Goal: Task Accomplishment & Management: Use online tool/utility

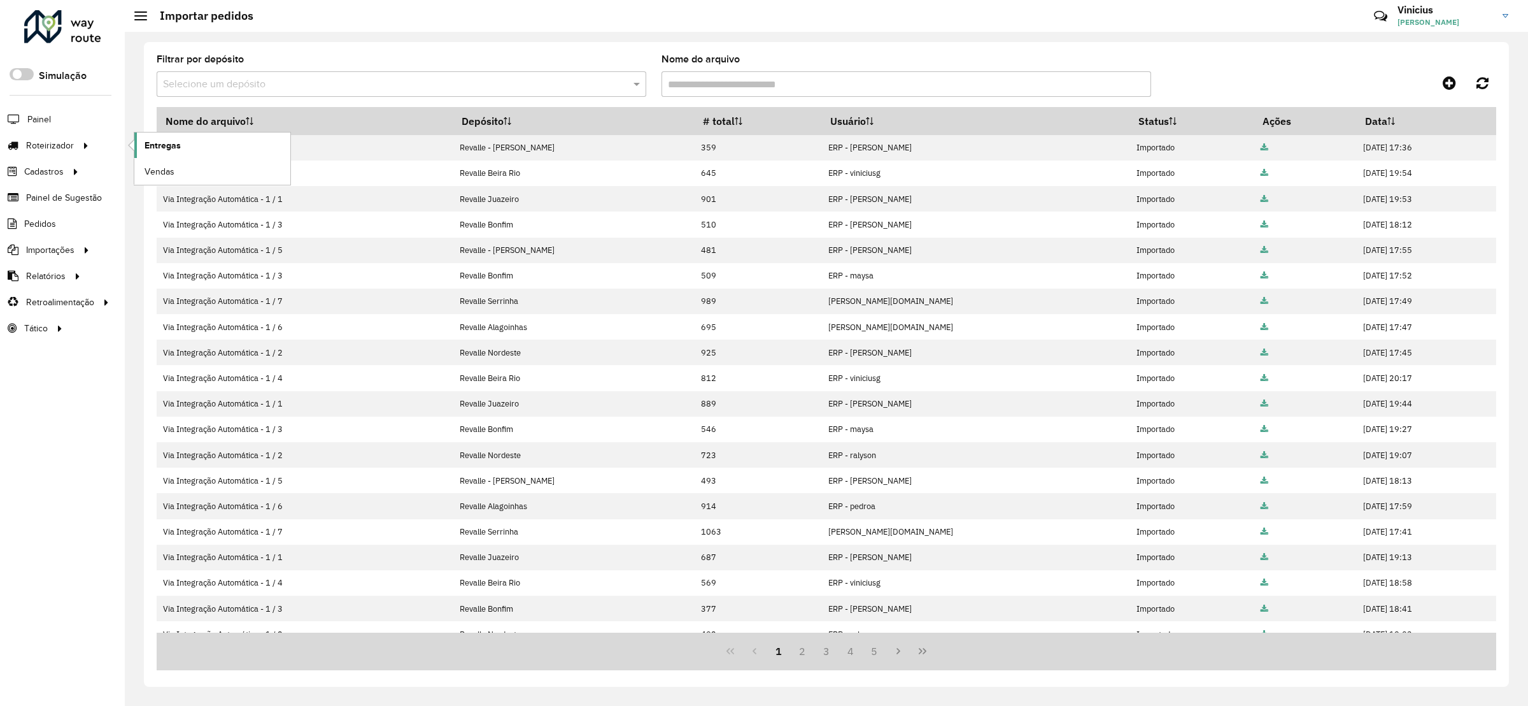
click at [149, 148] on span "Entregas" at bounding box center [163, 145] width 36 height 13
click at [48, 218] on span "Pedidos" at bounding box center [40, 223] width 33 height 13
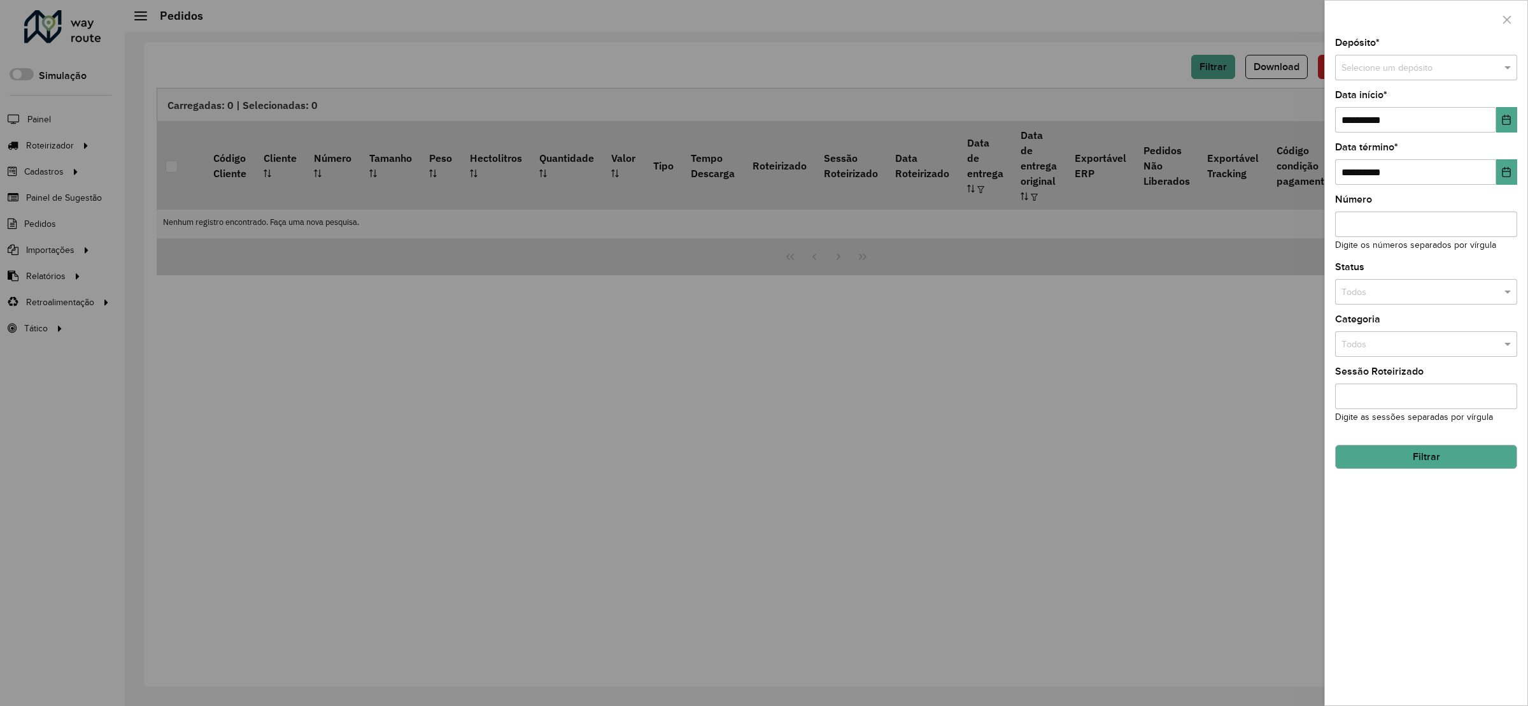
click at [1402, 73] on input "text" at bounding box center [1414, 68] width 144 height 14
click at [1425, 102] on span "Revalle - [PERSON_NAME]" at bounding box center [1394, 104] width 106 height 10
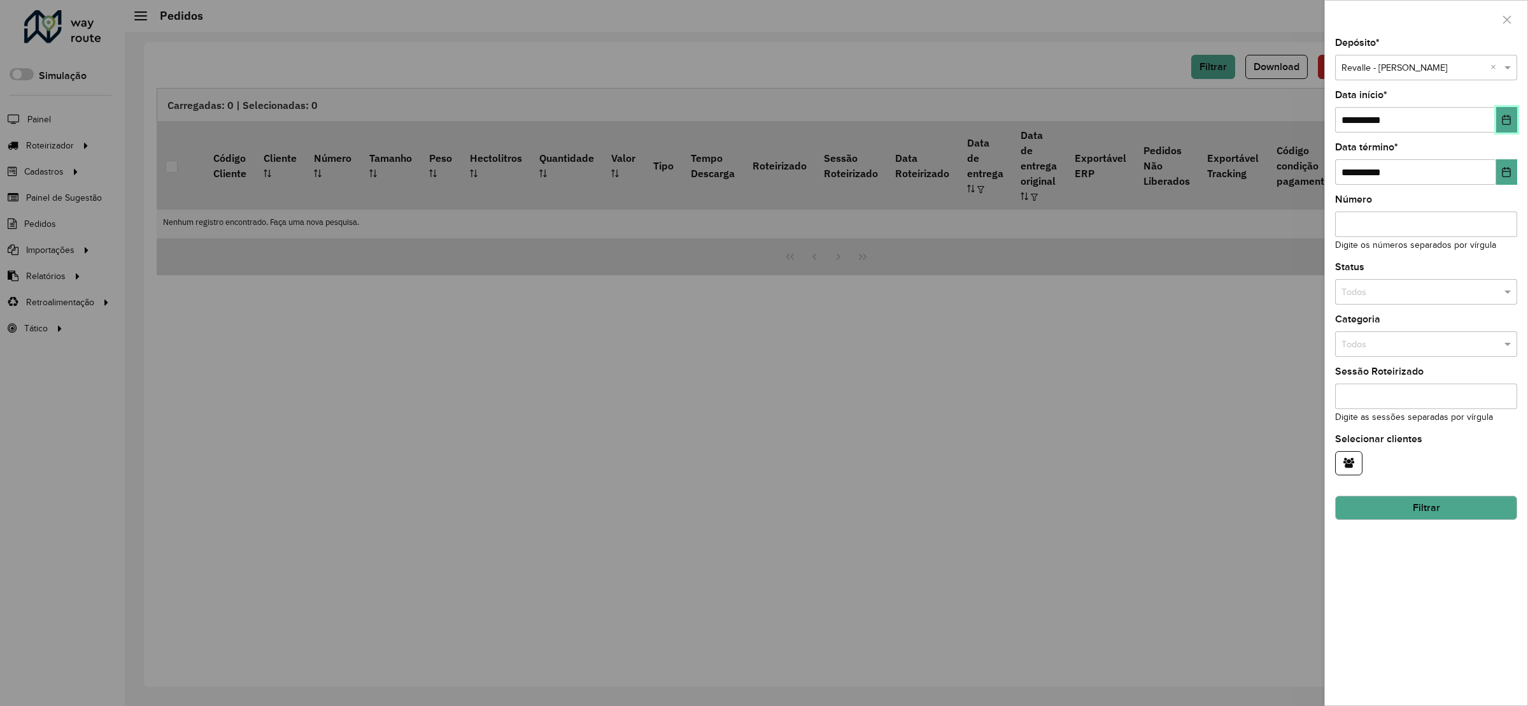
click at [1512, 127] on button "Choose Date" at bounding box center [1506, 119] width 21 height 25
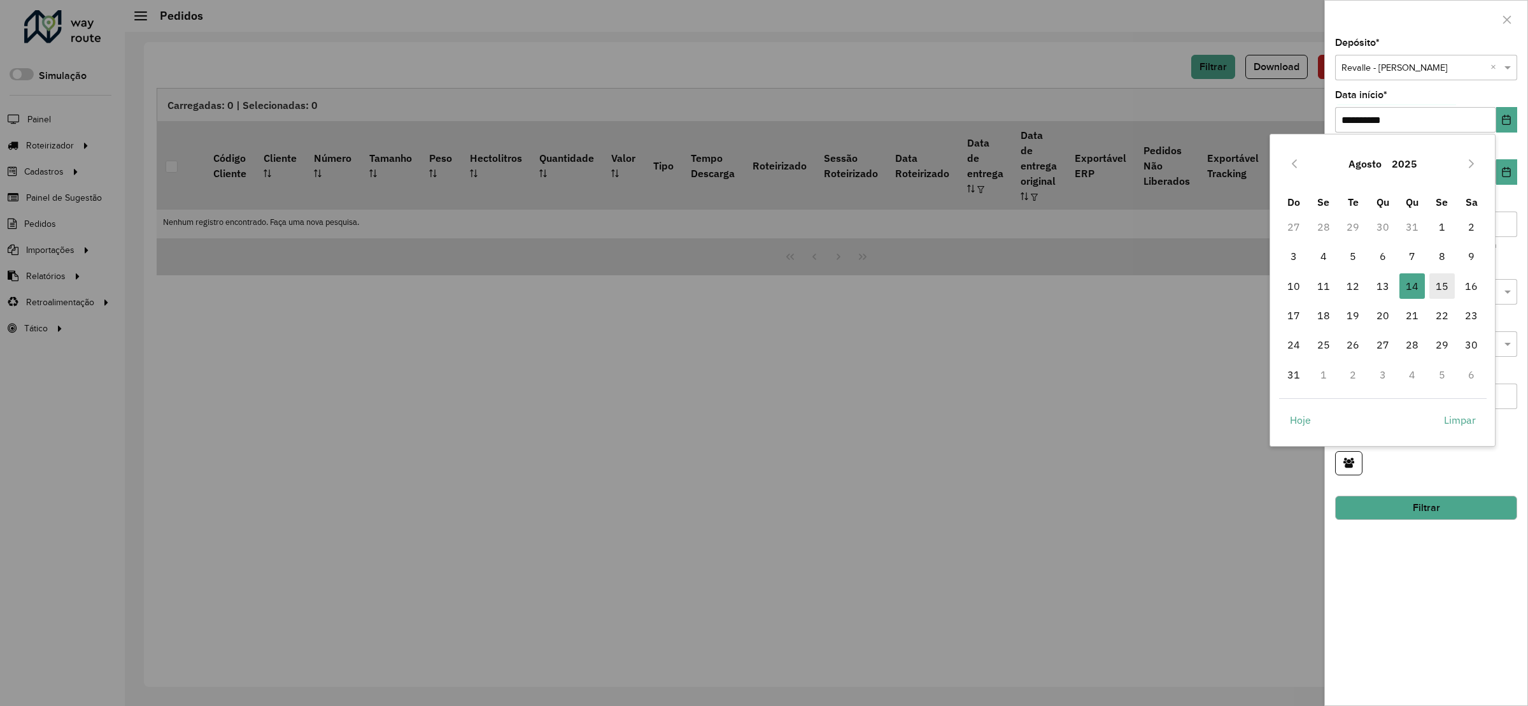
click at [1435, 281] on span "15" at bounding box center [1442, 285] width 25 height 25
type input "**********"
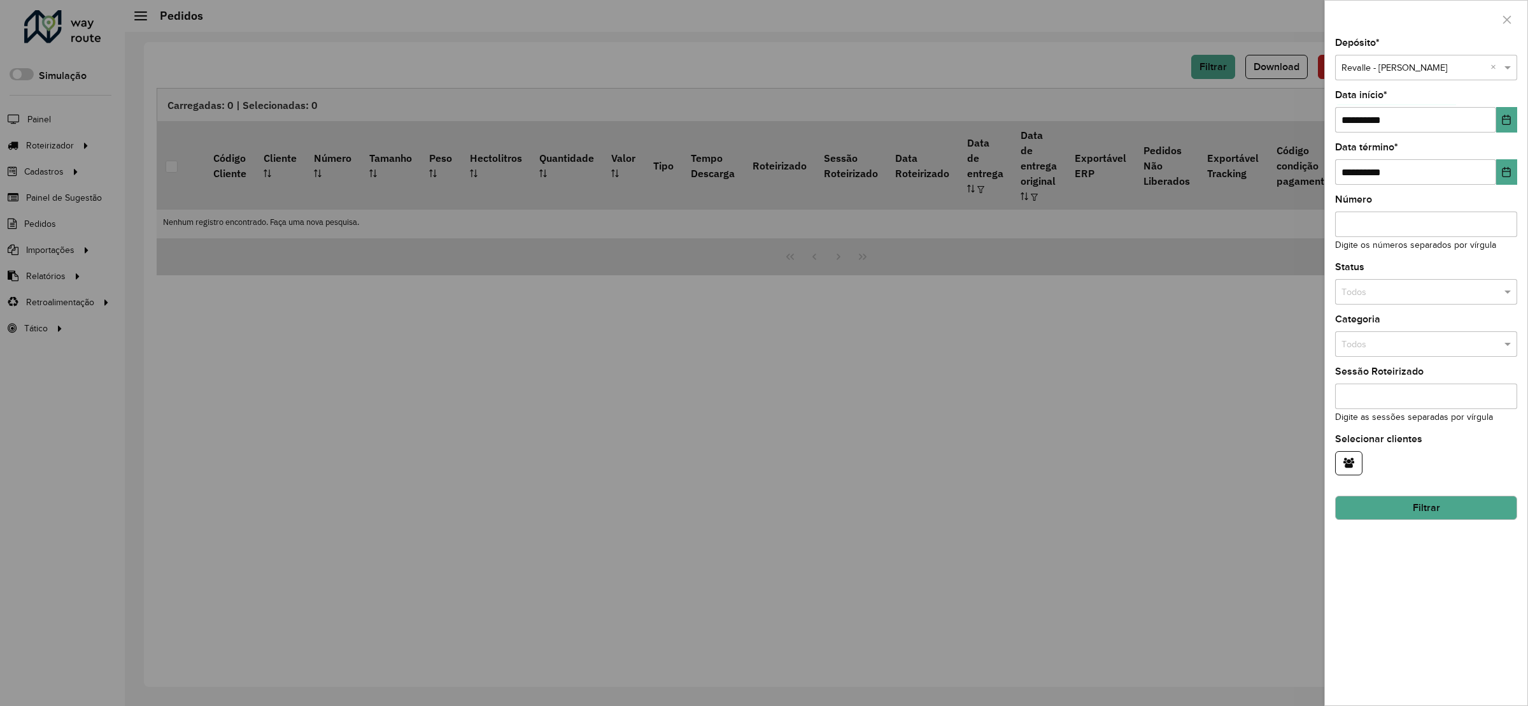
click at [1396, 516] on button "Filtrar" at bounding box center [1426, 507] width 182 height 24
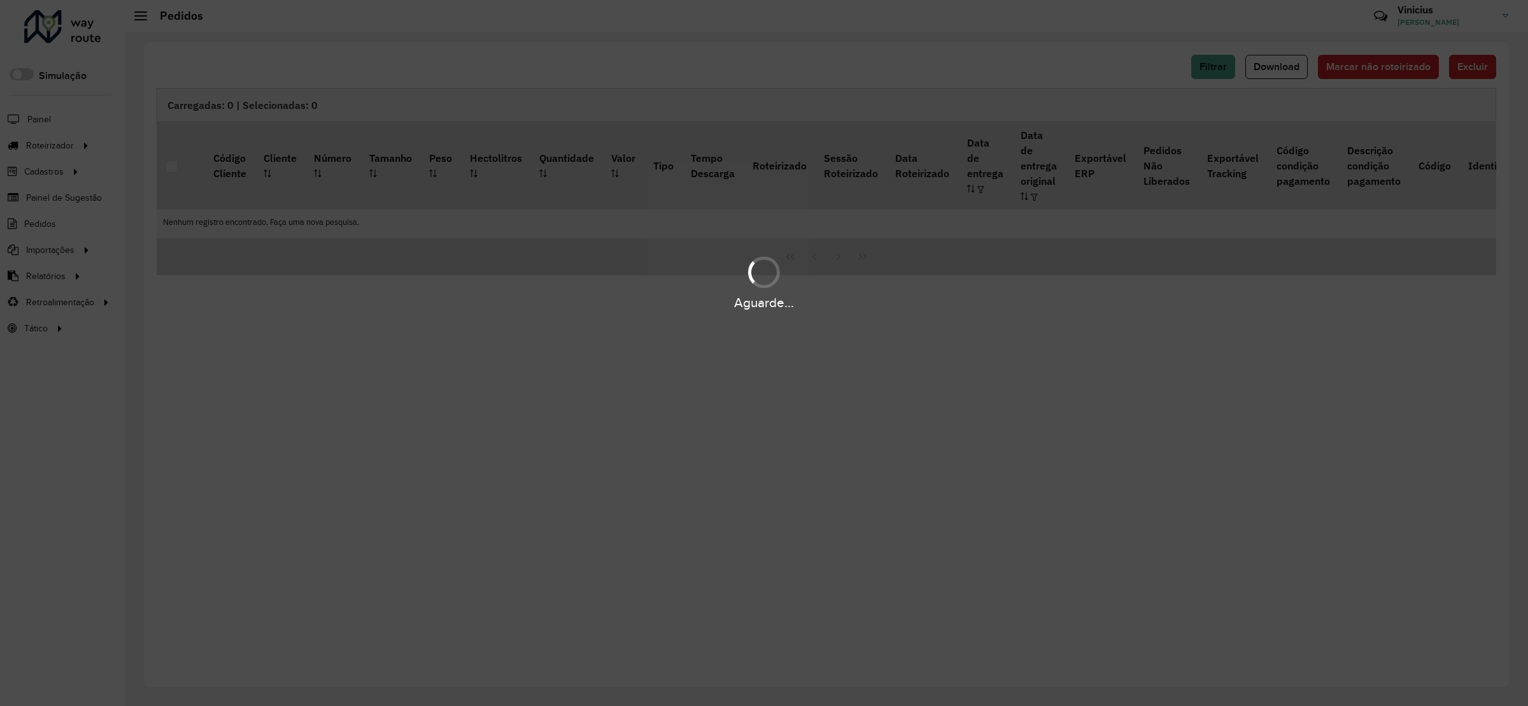
click at [1288, 59] on div "Aguarde..." at bounding box center [764, 353] width 1528 height 706
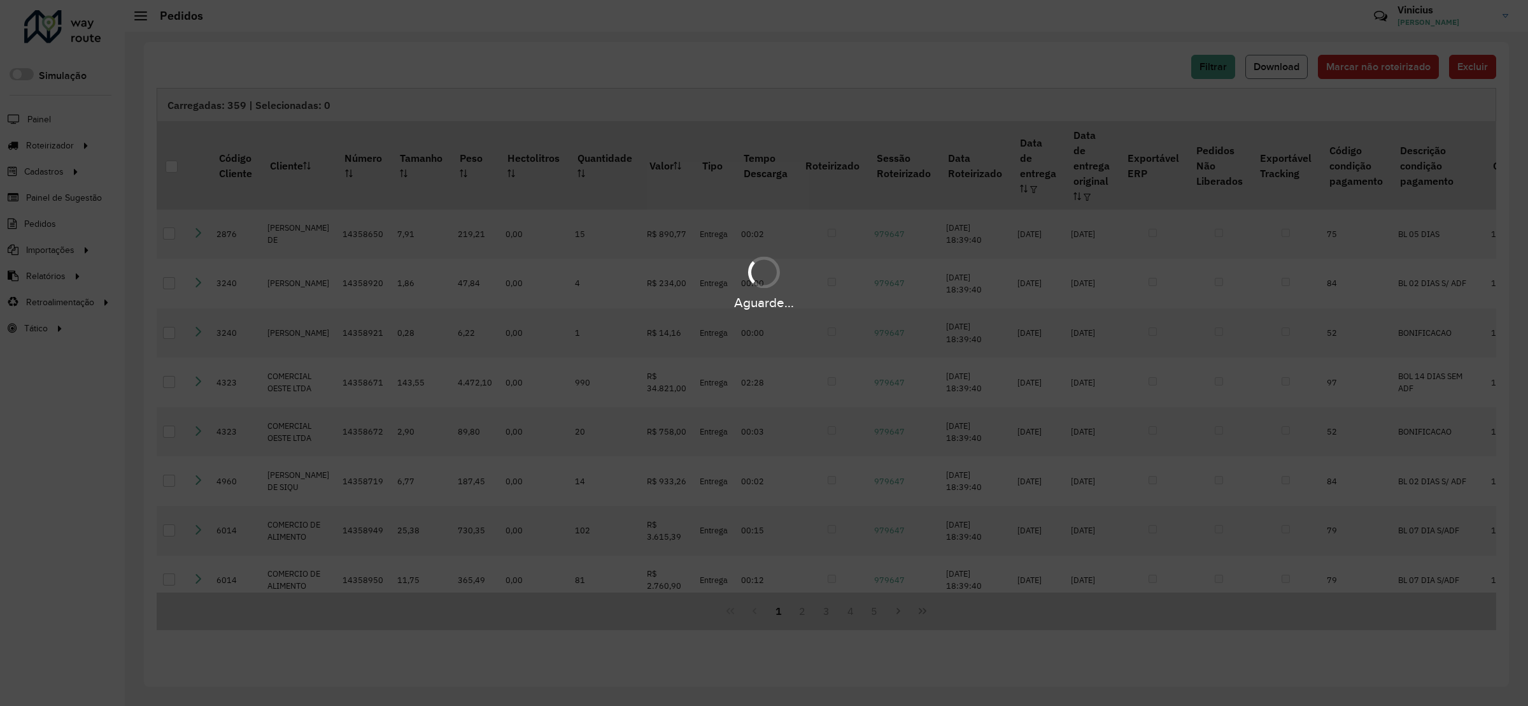
click at [1270, 79] on button "Download" at bounding box center [1277, 67] width 62 height 24
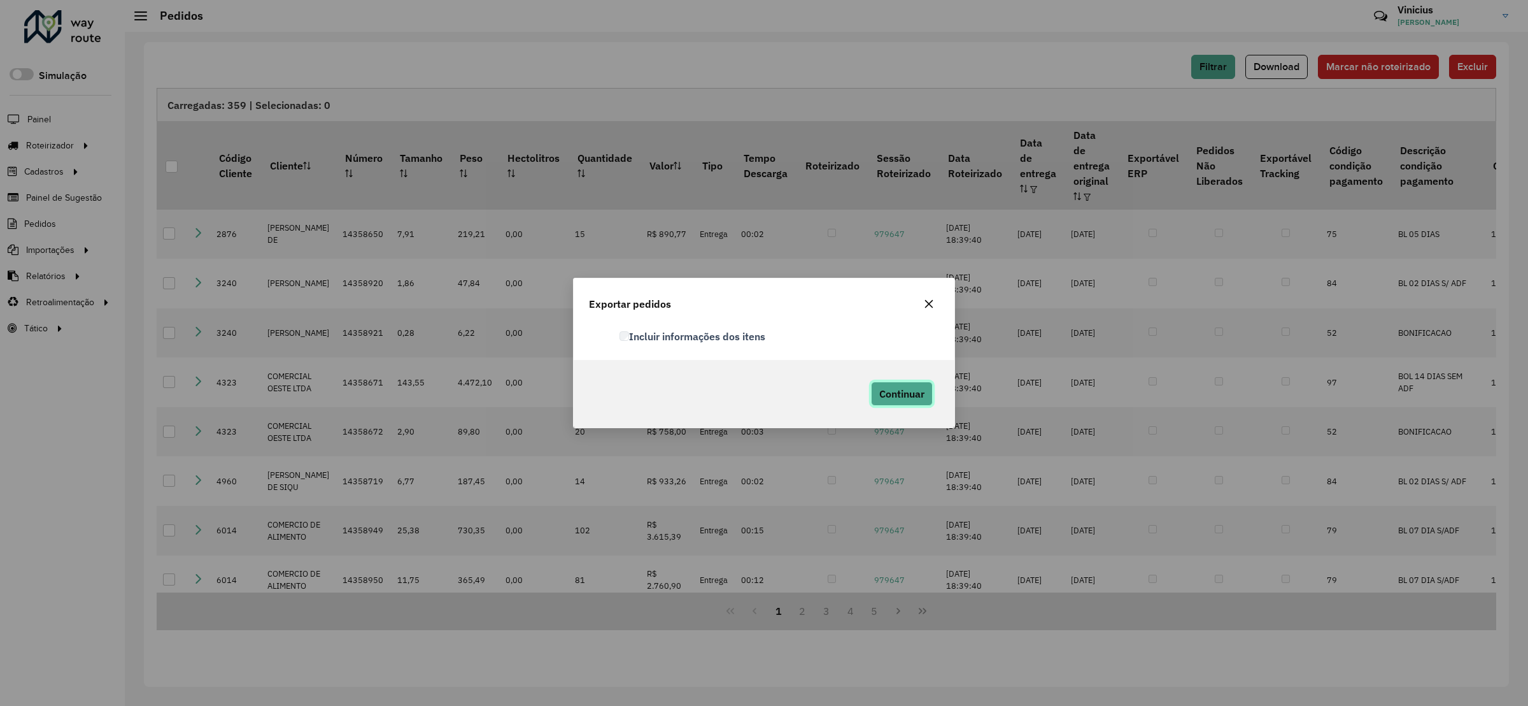
click at [902, 403] on button "Continuar" at bounding box center [902, 393] width 62 height 24
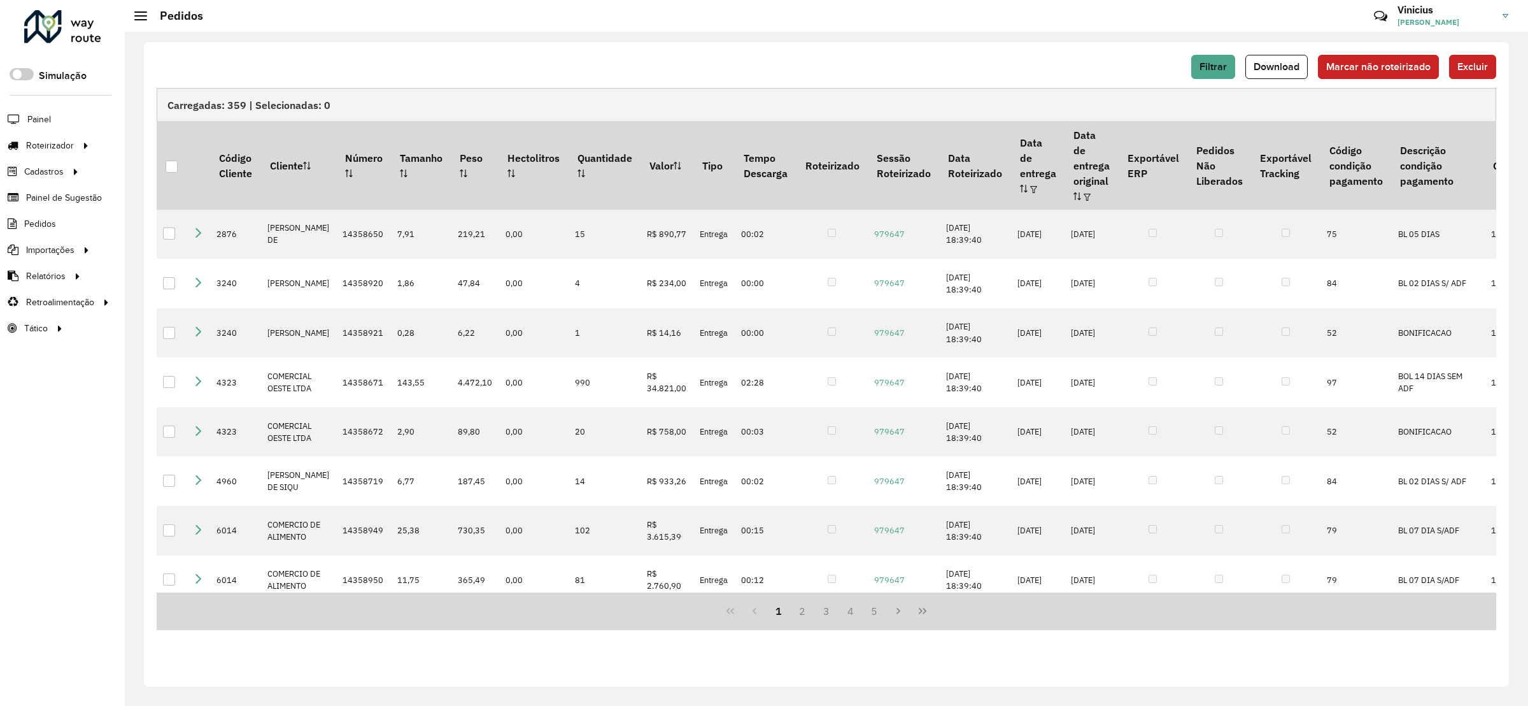
drag, startPoint x: 1119, startPoint y: 62, endPoint x: 1145, endPoint y: 65, distance: 25.7
click at [1119, 62] on div "Filtrar Download Marcar não roteirizado Excluir" at bounding box center [827, 67] width 1340 height 24
click at [1196, 71] on button "Filtrar" at bounding box center [1213, 67] width 44 height 24
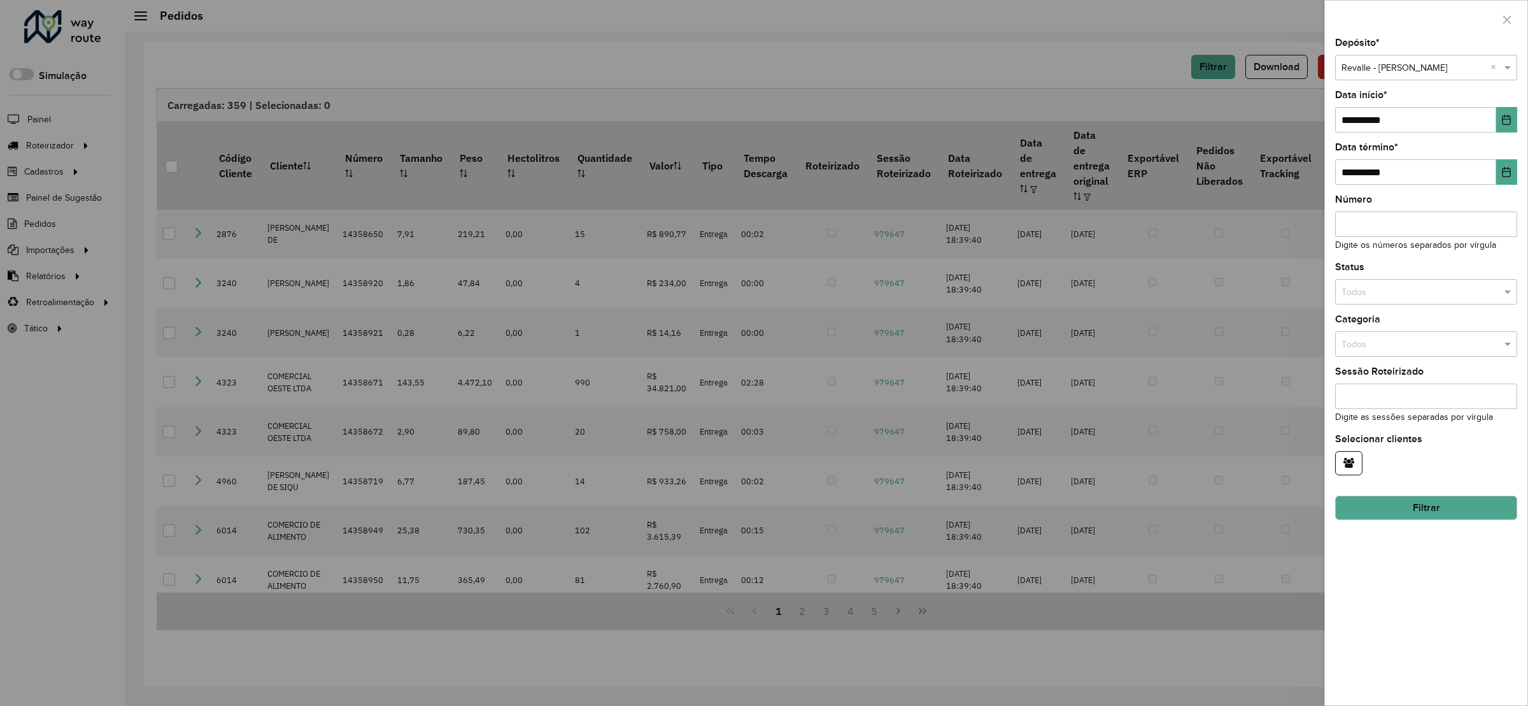
click at [1377, 56] on div "Selecione um depósito × Revalle - [PERSON_NAME] ×" at bounding box center [1426, 67] width 182 height 25
click at [1391, 129] on span "Revalle Beira Rio" at bounding box center [1375, 124] width 68 height 10
click at [1429, 513] on button "Filtrar" at bounding box center [1426, 507] width 182 height 24
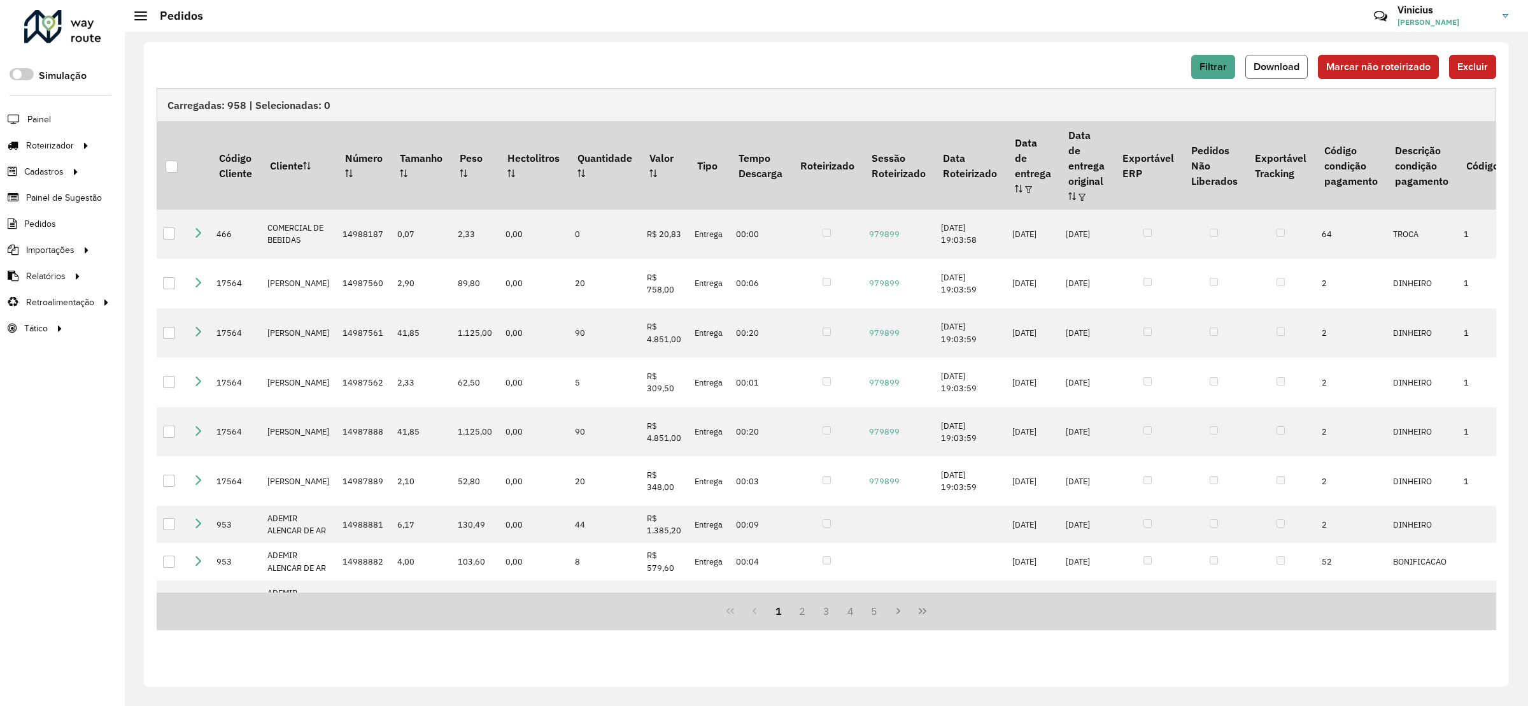
click at [1269, 66] on span "Download" at bounding box center [1277, 66] width 46 height 11
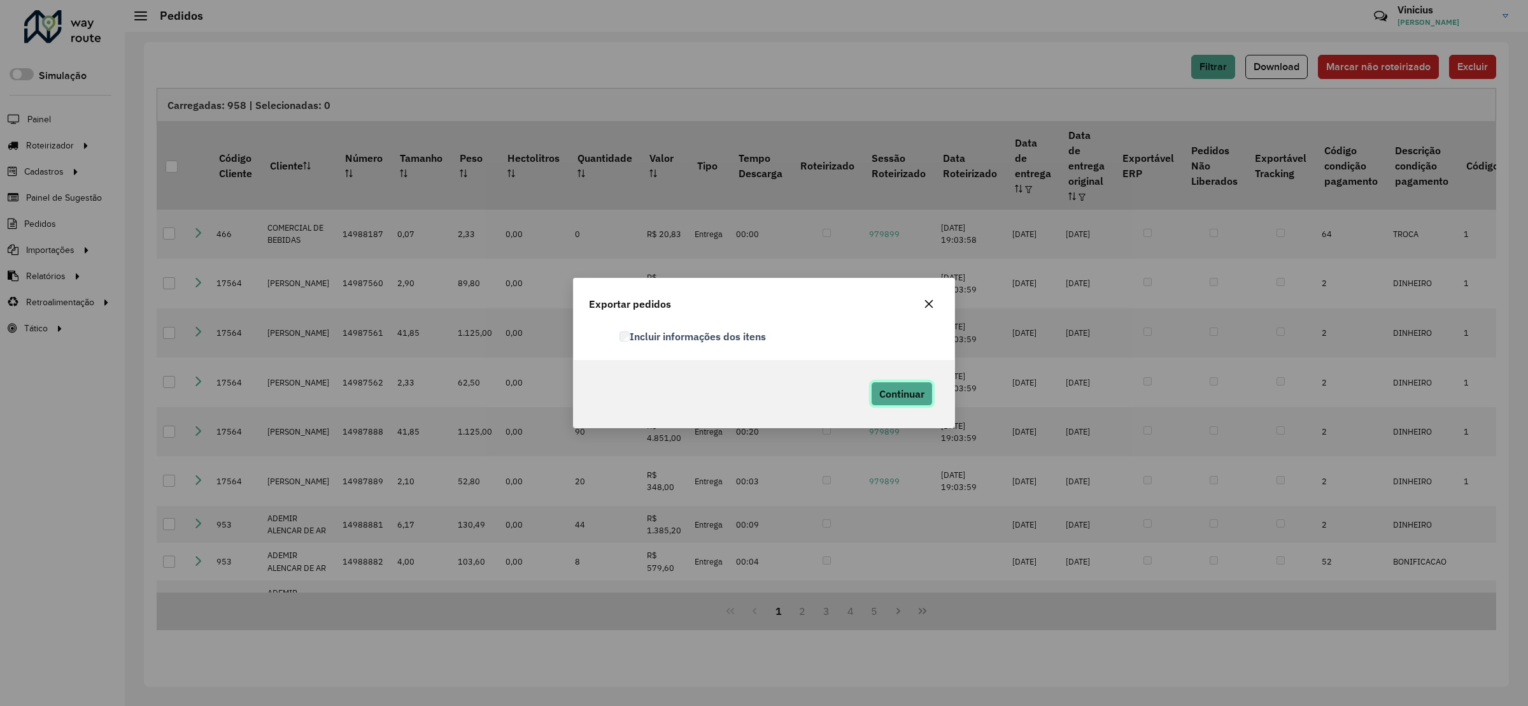
click at [919, 386] on button "Continuar" at bounding box center [902, 393] width 62 height 24
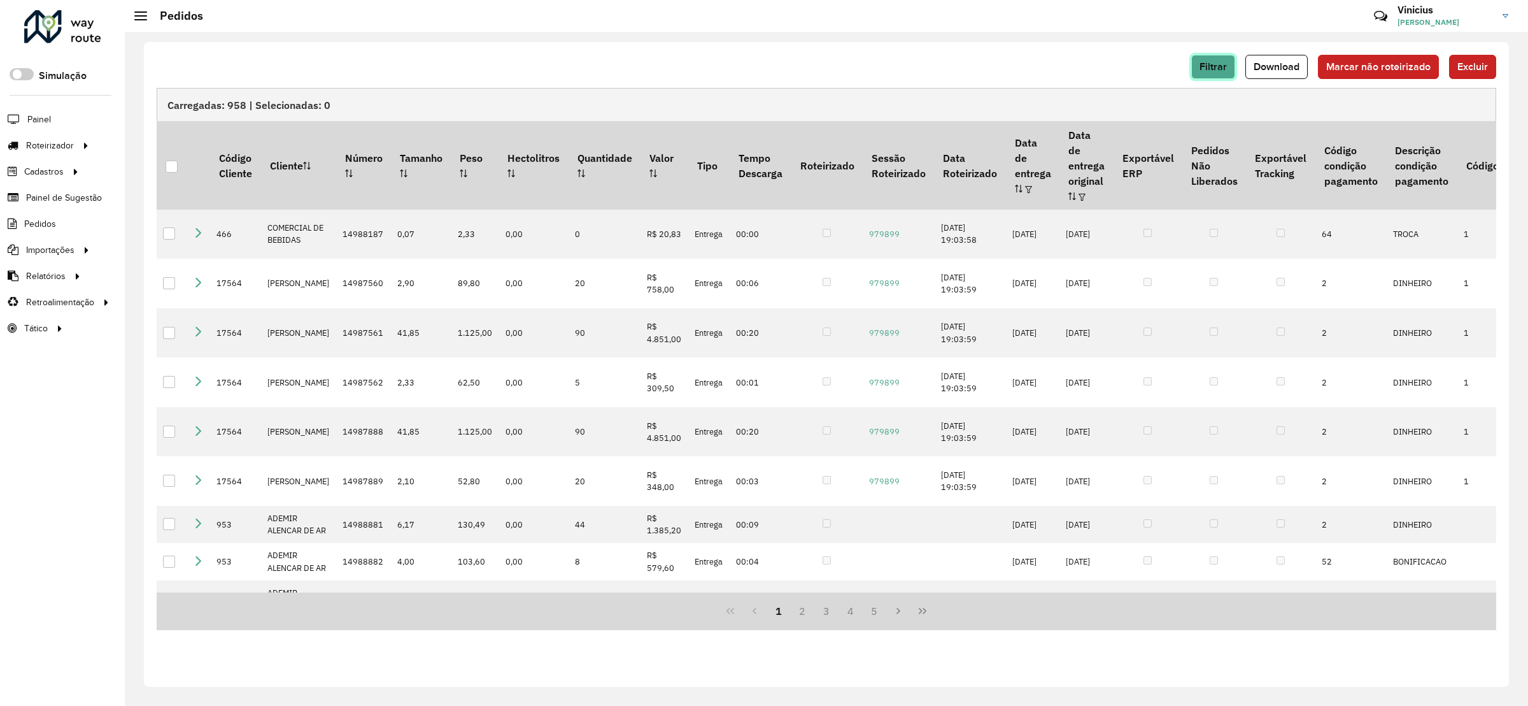
click at [1225, 67] on span "Filtrar" at bounding box center [1213, 66] width 27 height 11
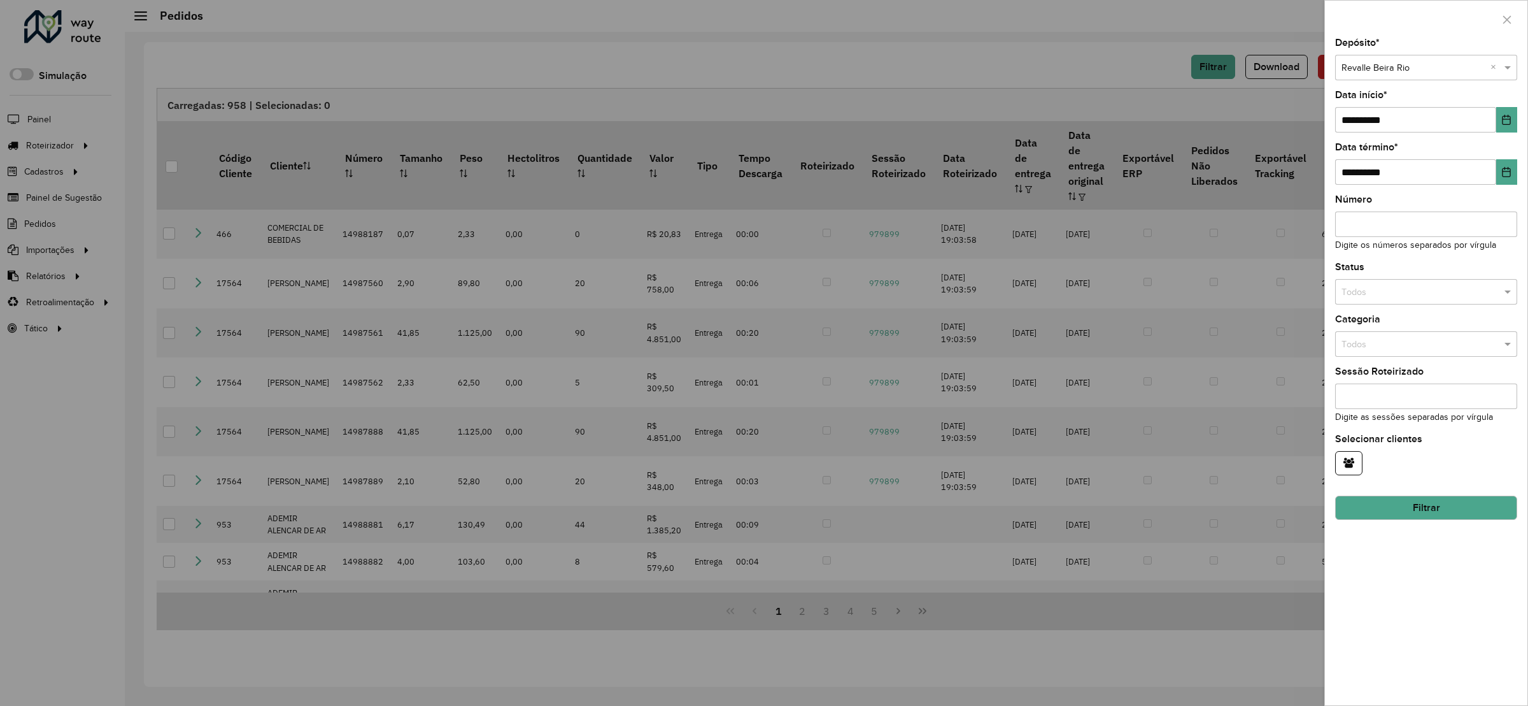
click at [1395, 67] on input "text" at bounding box center [1414, 68] width 144 height 14
click at [1401, 186] on span "Revalle Nordeste" at bounding box center [1375, 185] width 69 height 10
click at [1402, 495] on hb-field-button "Filtrar" at bounding box center [1426, 502] width 182 height 34
click at [1410, 509] on button "Filtrar" at bounding box center [1426, 507] width 182 height 24
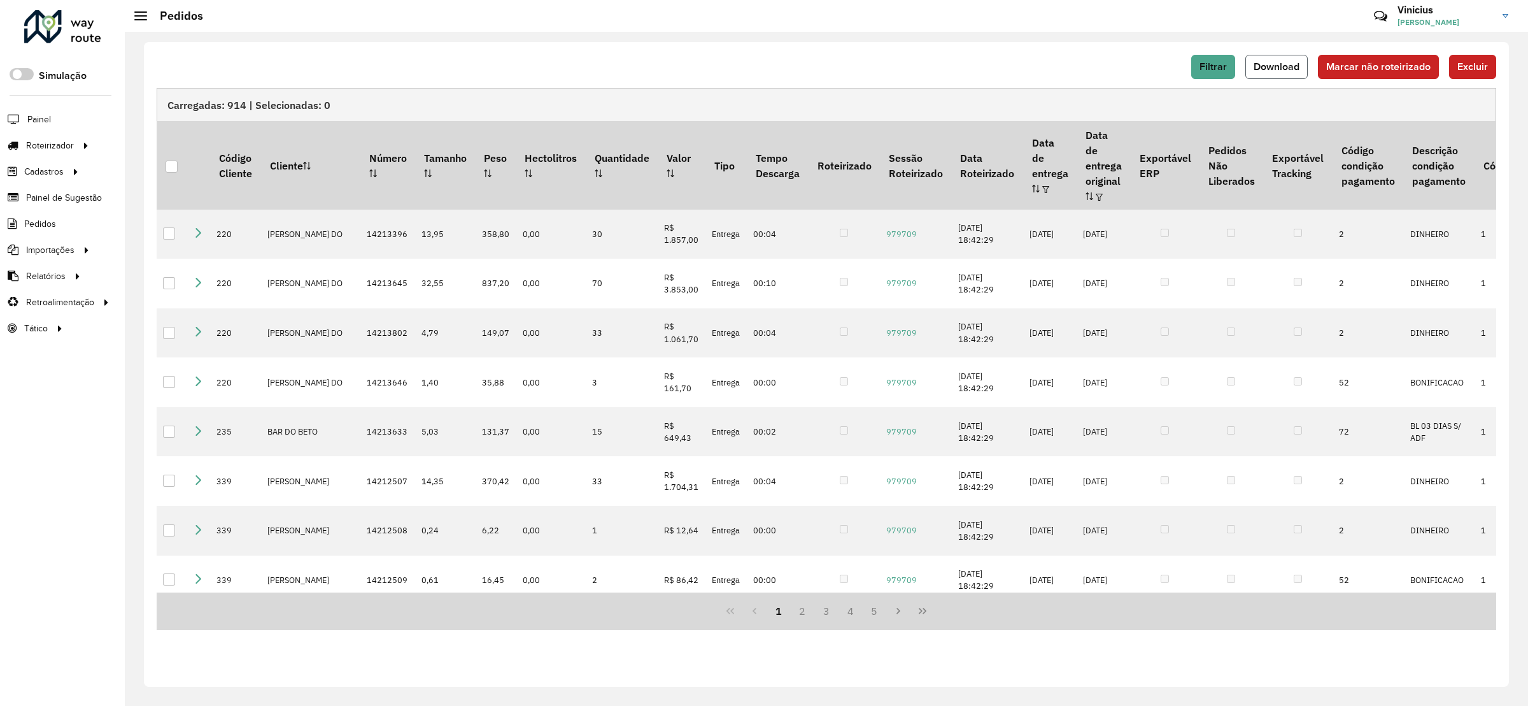
click at [1272, 67] on span "Download" at bounding box center [1277, 66] width 46 height 11
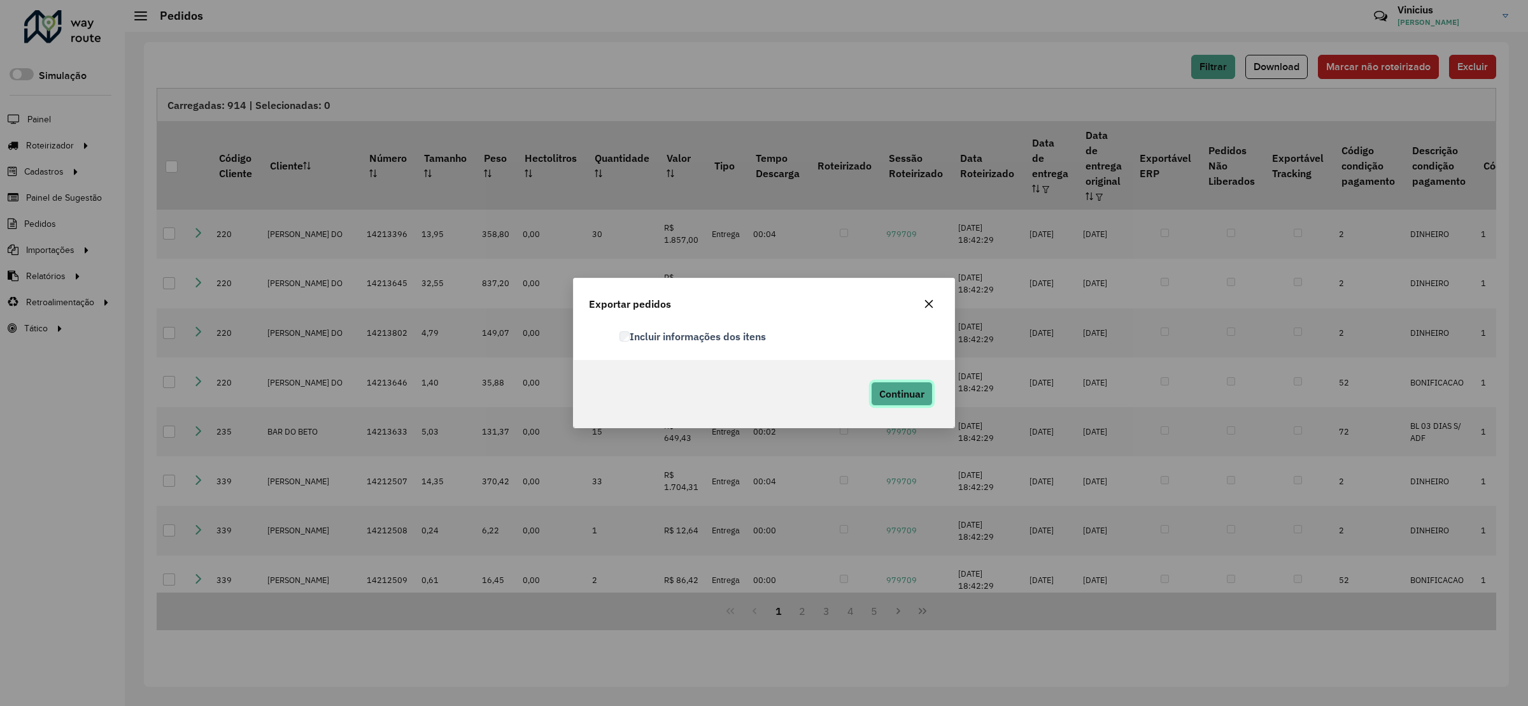
click at [883, 401] on button "Continuar" at bounding box center [902, 393] width 62 height 24
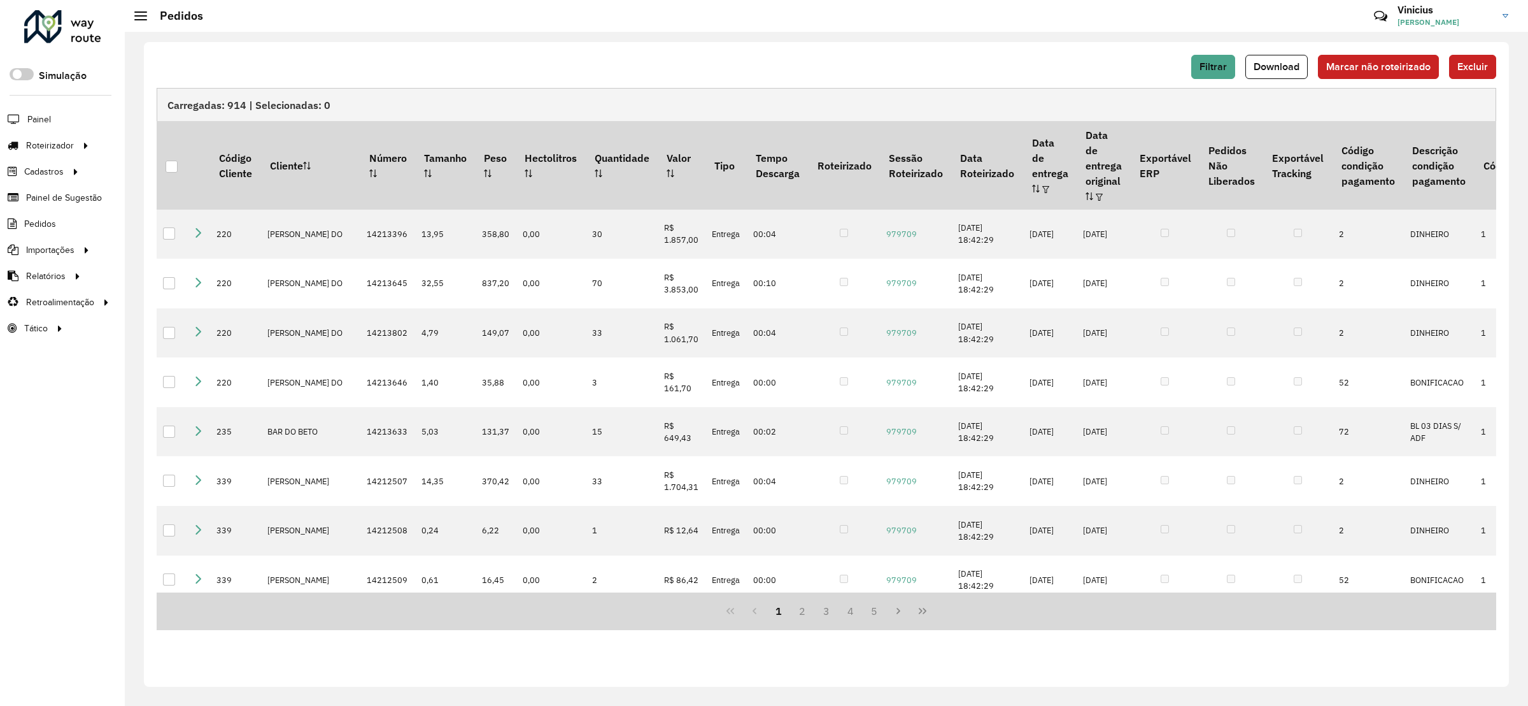
click at [1015, 48] on div "Filtrar Download Marcar não roteirizado Excluir Carregadas: 914 | Selecionadas:…" at bounding box center [826, 364] width 1365 height 644
click at [1207, 64] on span "Filtrar" at bounding box center [1213, 66] width 27 height 11
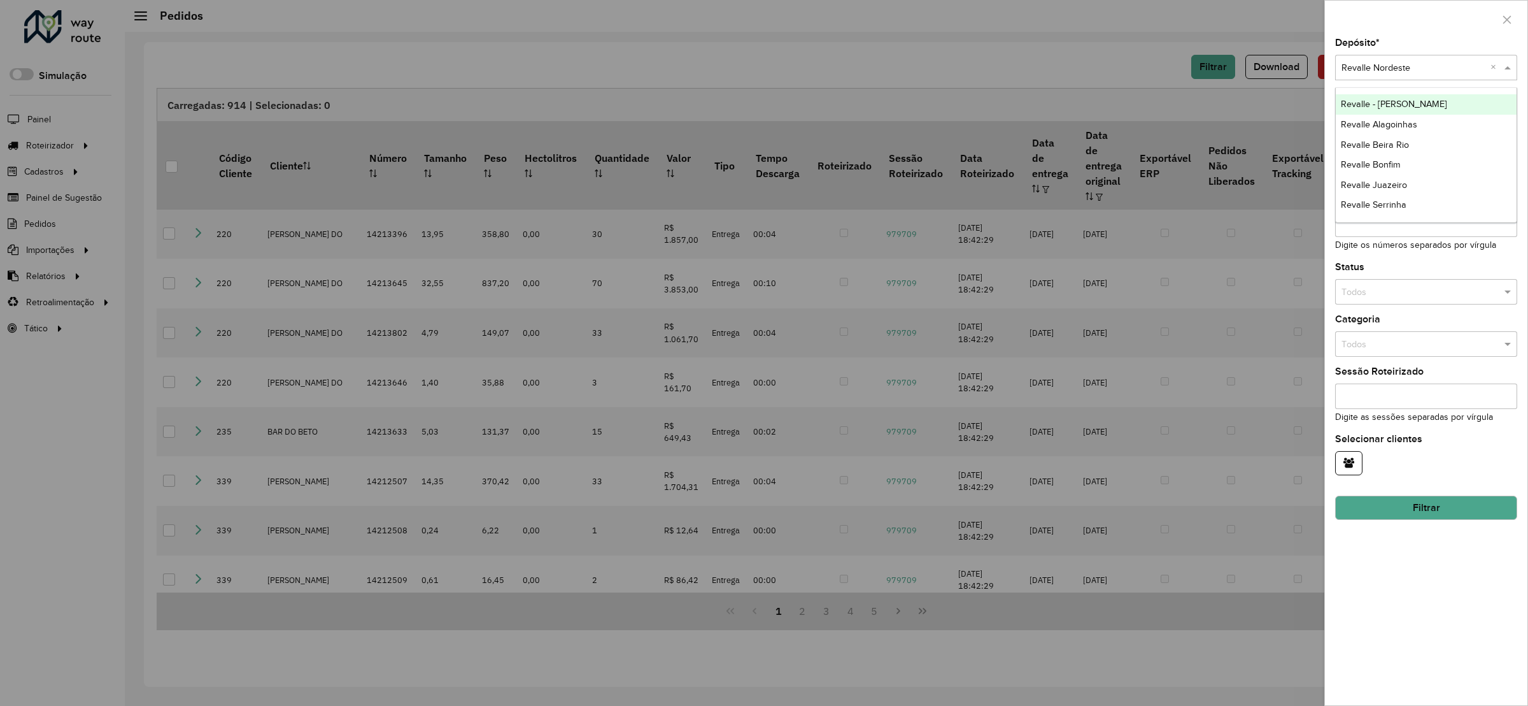
click at [1410, 77] on div "Selecione um depósito × Revalle Nordeste ×" at bounding box center [1426, 67] width 182 height 25
click at [1375, 197] on div "Revalle Serrinha" at bounding box center [1426, 205] width 180 height 20
click at [1389, 520] on button "Filtrar" at bounding box center [1426, 507] width 182 height 24
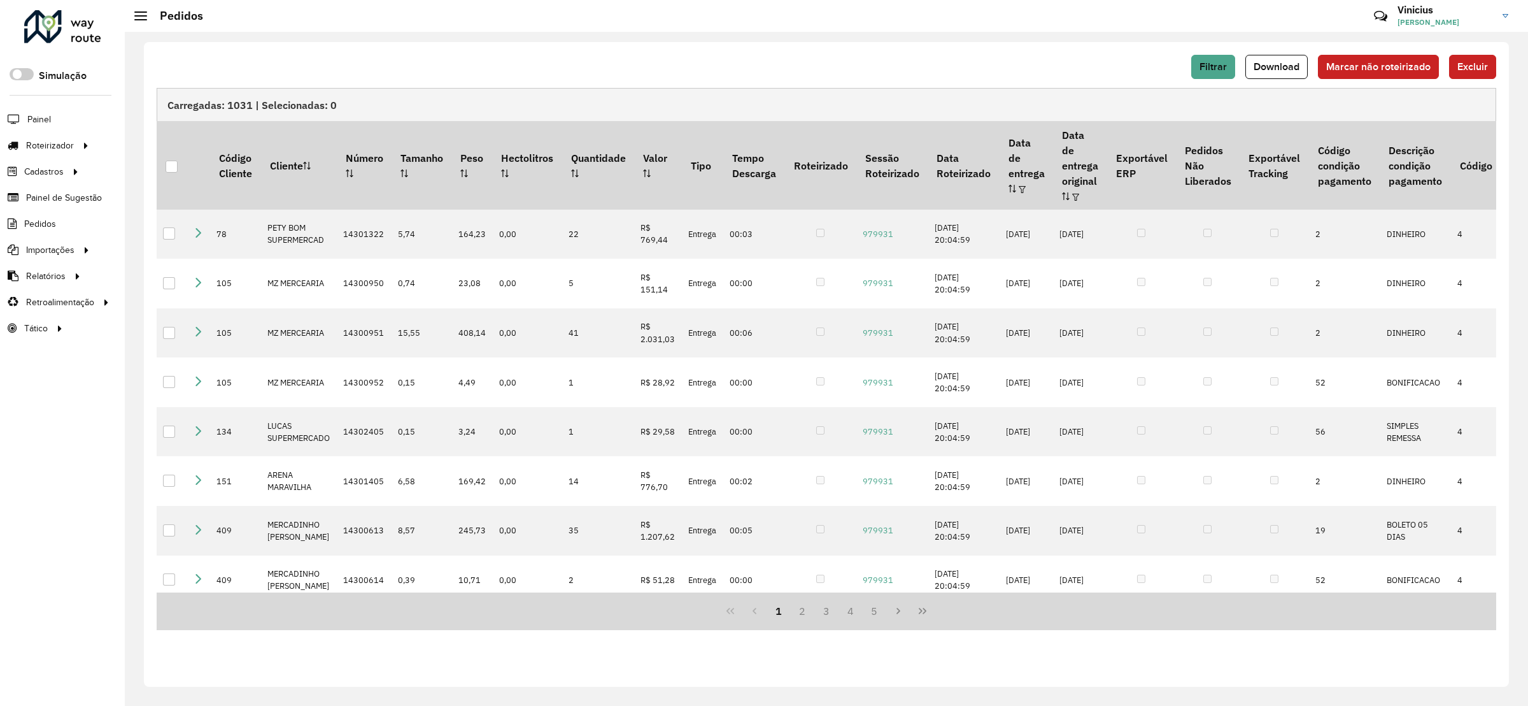
drag, startPoint x: 963, startPoint y: 33, endPoint x: 988, endPoint y: 43, distance: 26.6
click at [963, 33] on div "Filtrar Download Marcar não roteirizado Excluir Carregadas: 1031 | Selecionadas…" at bounding box center [826, 369] width 1403 height 674
click at [1269, 75] on button "Download" at bounding box center [1277, 67] width 62 height 24
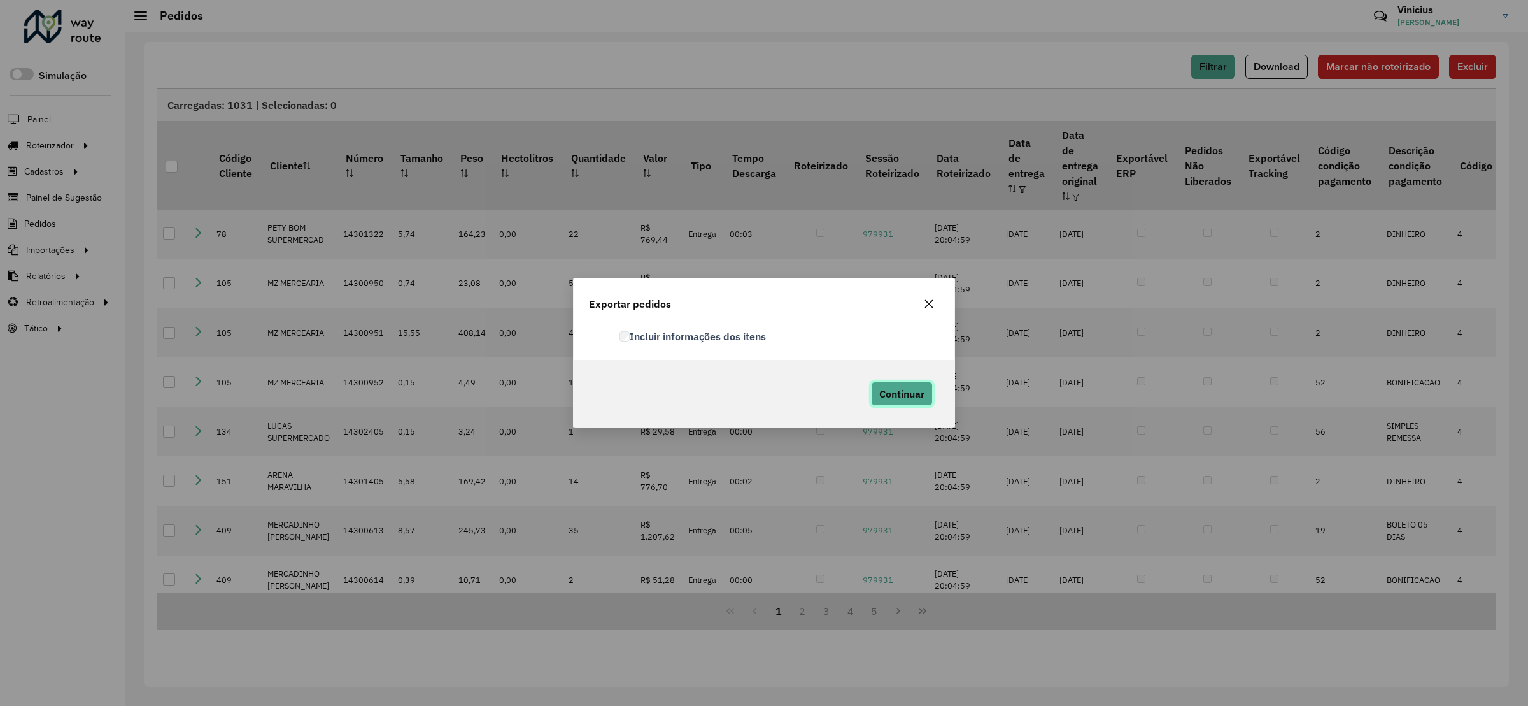
click at [892, 388] on span "Continuar" at bounding box center [901, 393] width 45 height 13
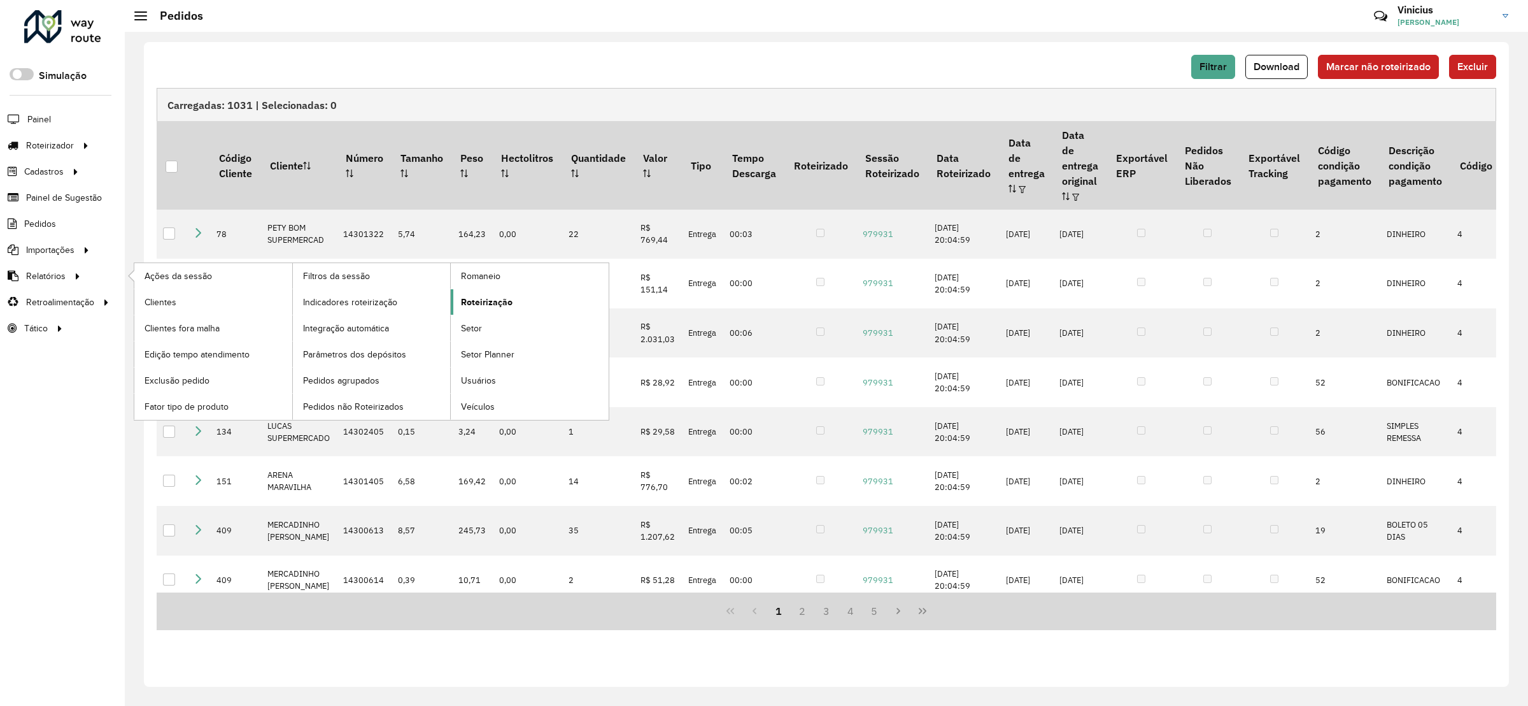
click at [492, 302] on span "Roteirização" at bounding box center [487, 301] width 52 height 13
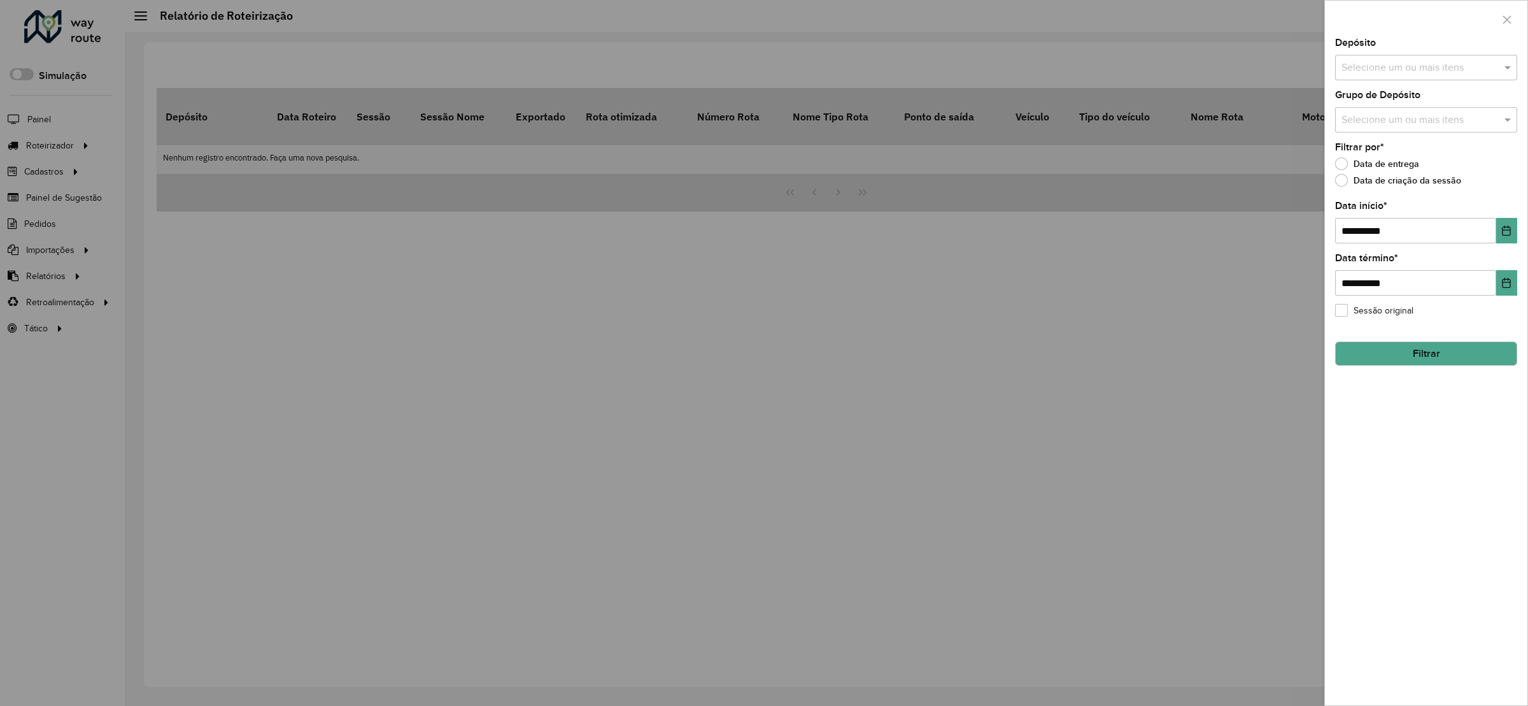
click at [1404, 57] on div "Selecione um ou mais itens" at bounding box center [1426, 67] width 182 height 25
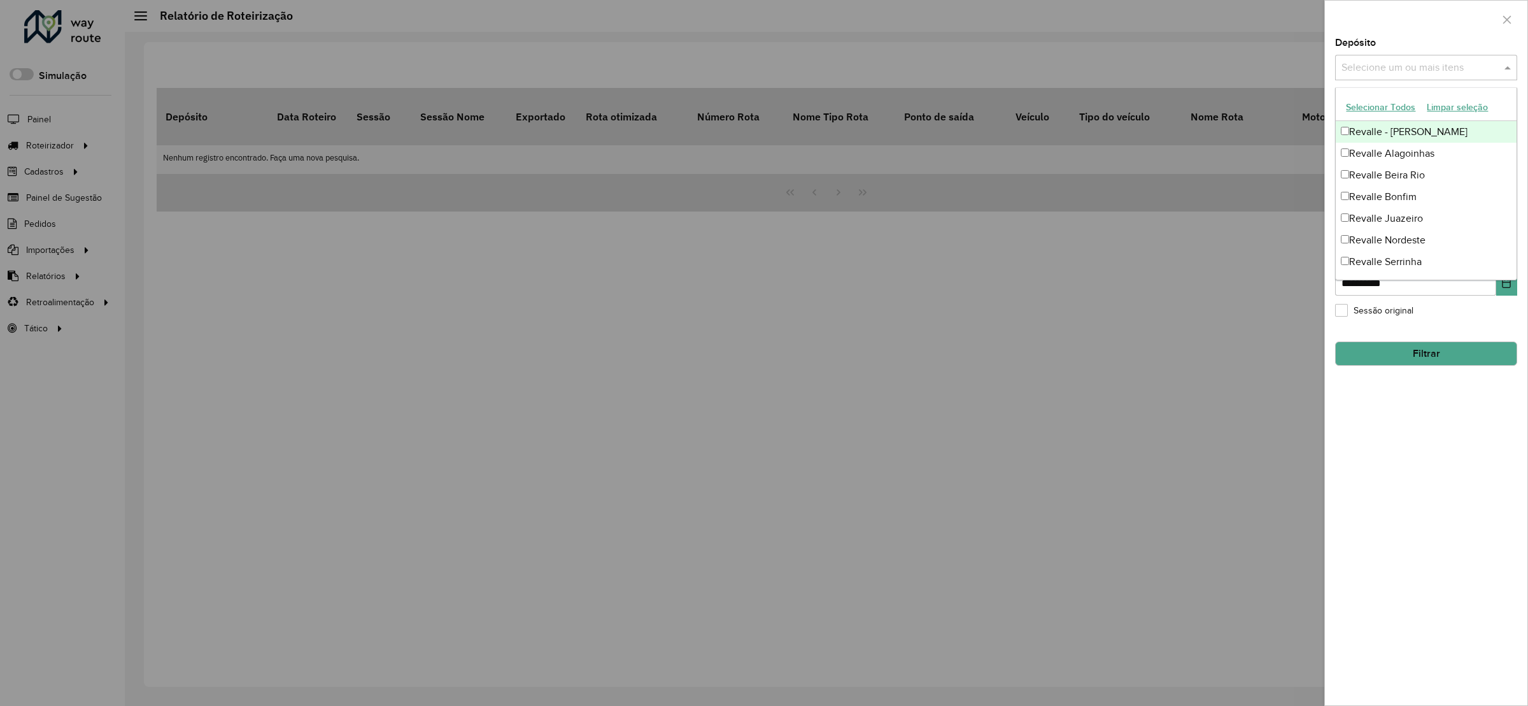
click at [1387, 131] on div "Revalle - [PERSON_NAME]" at bounding box center [1426, 132] width 180 height 22
click at [1419, 343] on button "Filtrar" at bounding box center [1426, 353] width 182 height 24
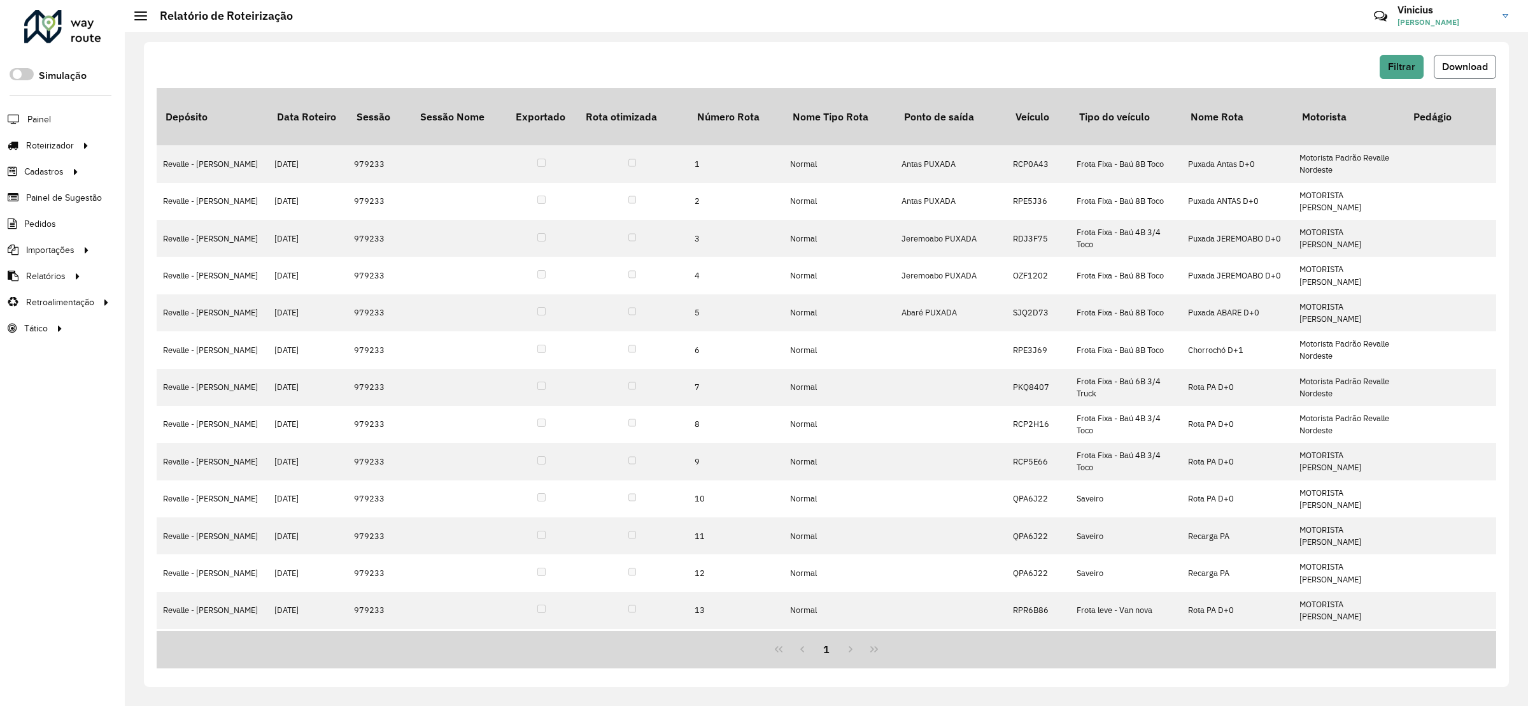
click at [1470, 55] on button "Download" at bounding box center [1465, 67] width 62 height 24
click at [1129, 56] on div "Filtrar Download" at bounding box center [827, 67] width 1340 height 24
click at [1397, 55] on button "Filtrar" at bounding box center [1402, 67] width 44 height 24
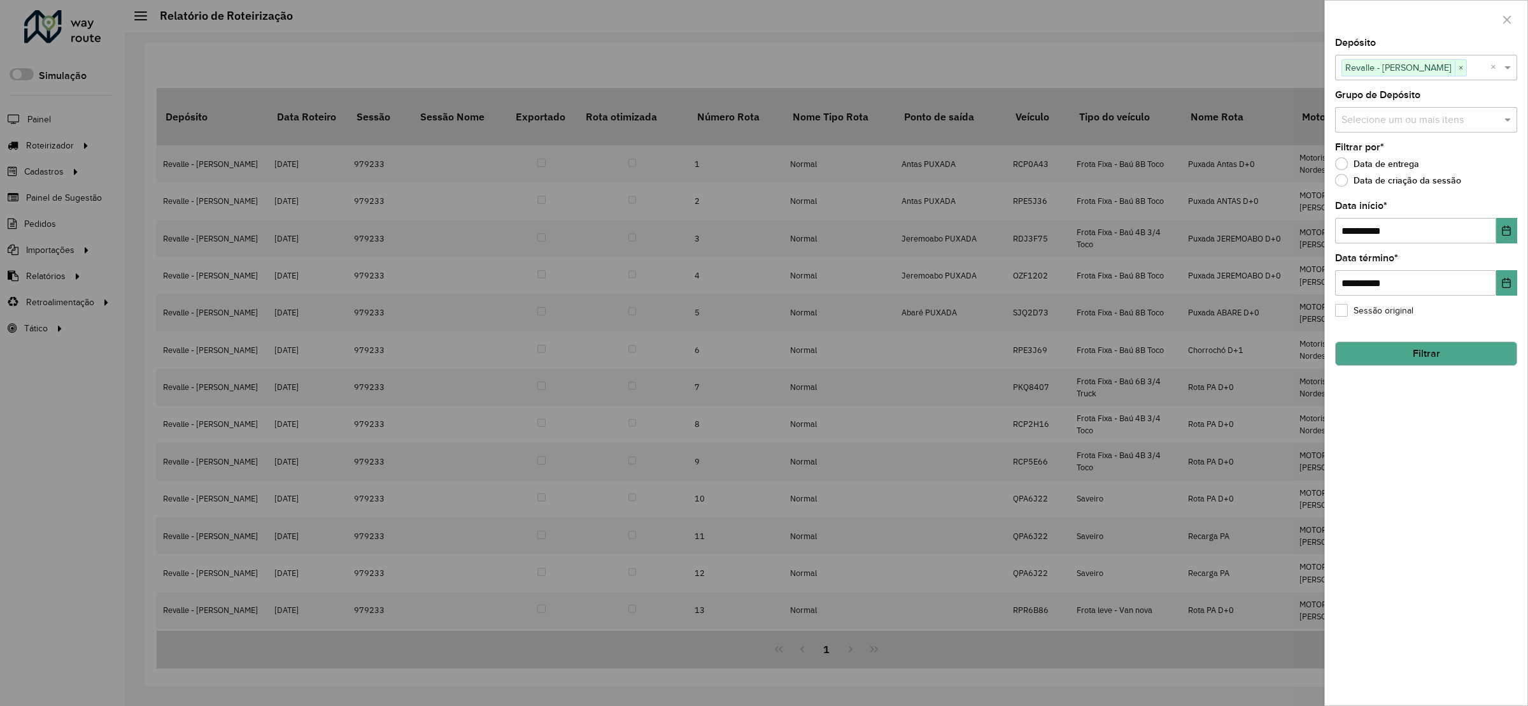
click at [1402, 79] on div "Selecione um ou mais itens Revalle - [PERSON_NAME] ×" at bounding box center [1412, 68] width 155 height 24
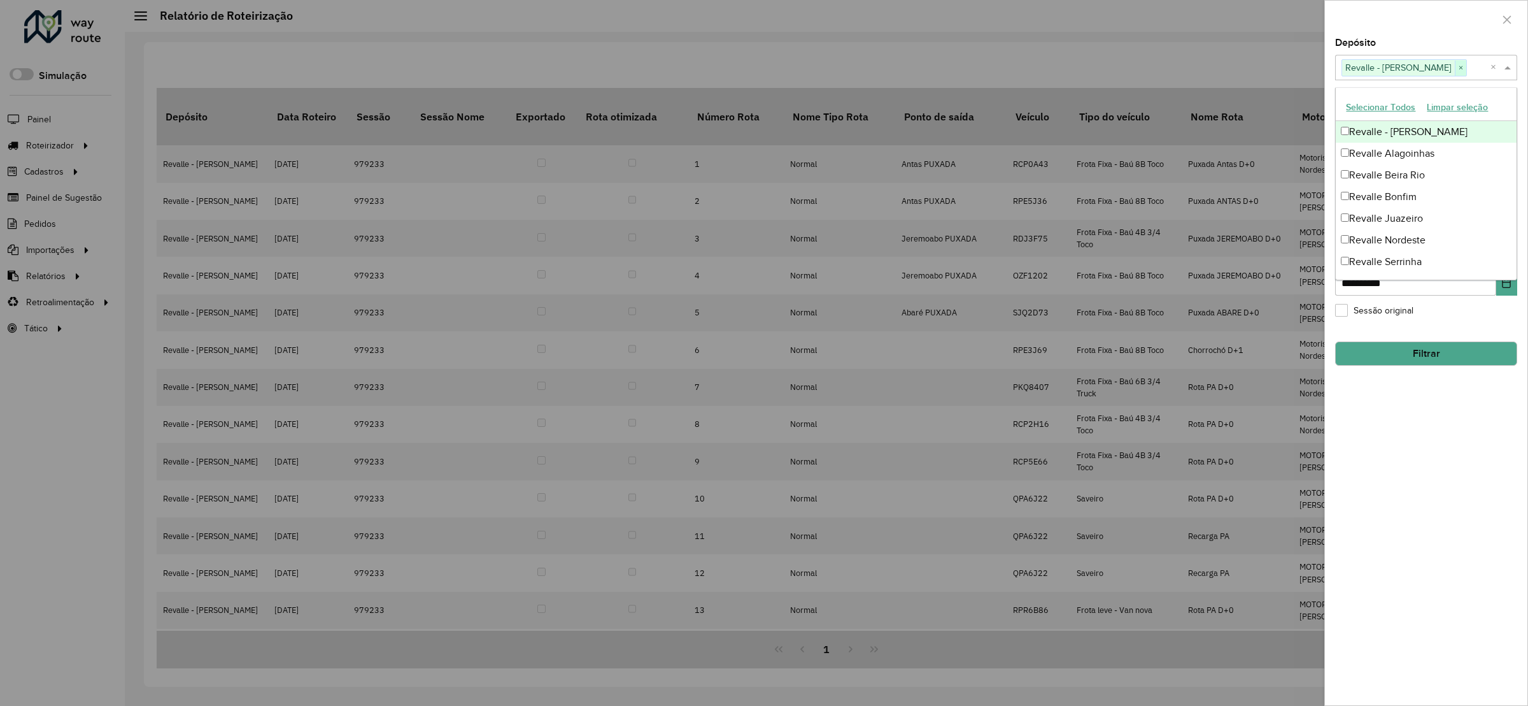
click at [1455, 75] on span "×" at bounding box center [1460, 67] width 11 height 15
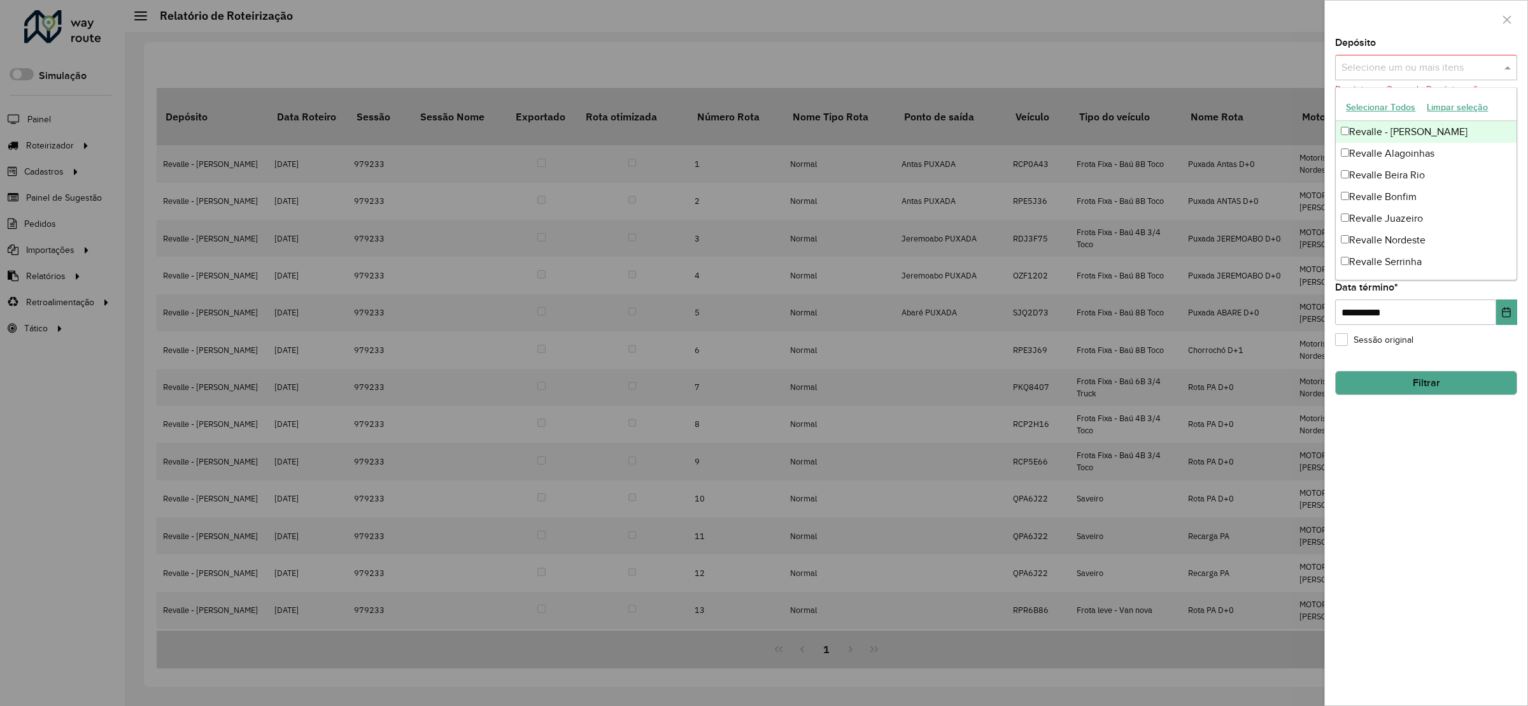
click at [1446, 75] on input "text" at bounding box center [1419, 67] width 163 height 15
click at [1395, 186] on div "Revalle Beira Rio" at bounding box center [1426, 175] width 180 height 22
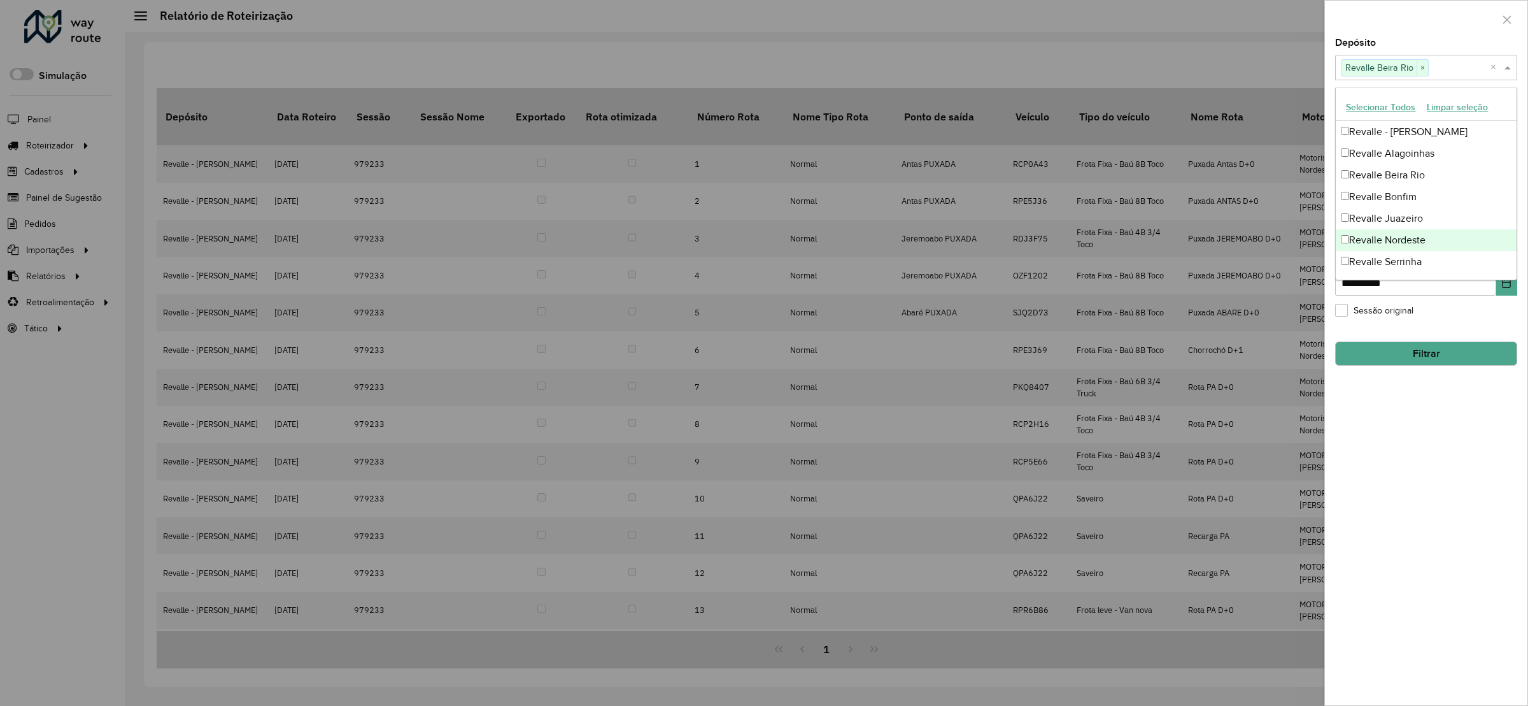
click at [1404, 344] on button "Filtrar" at bounding box center [1426, 353] width 182 height 24
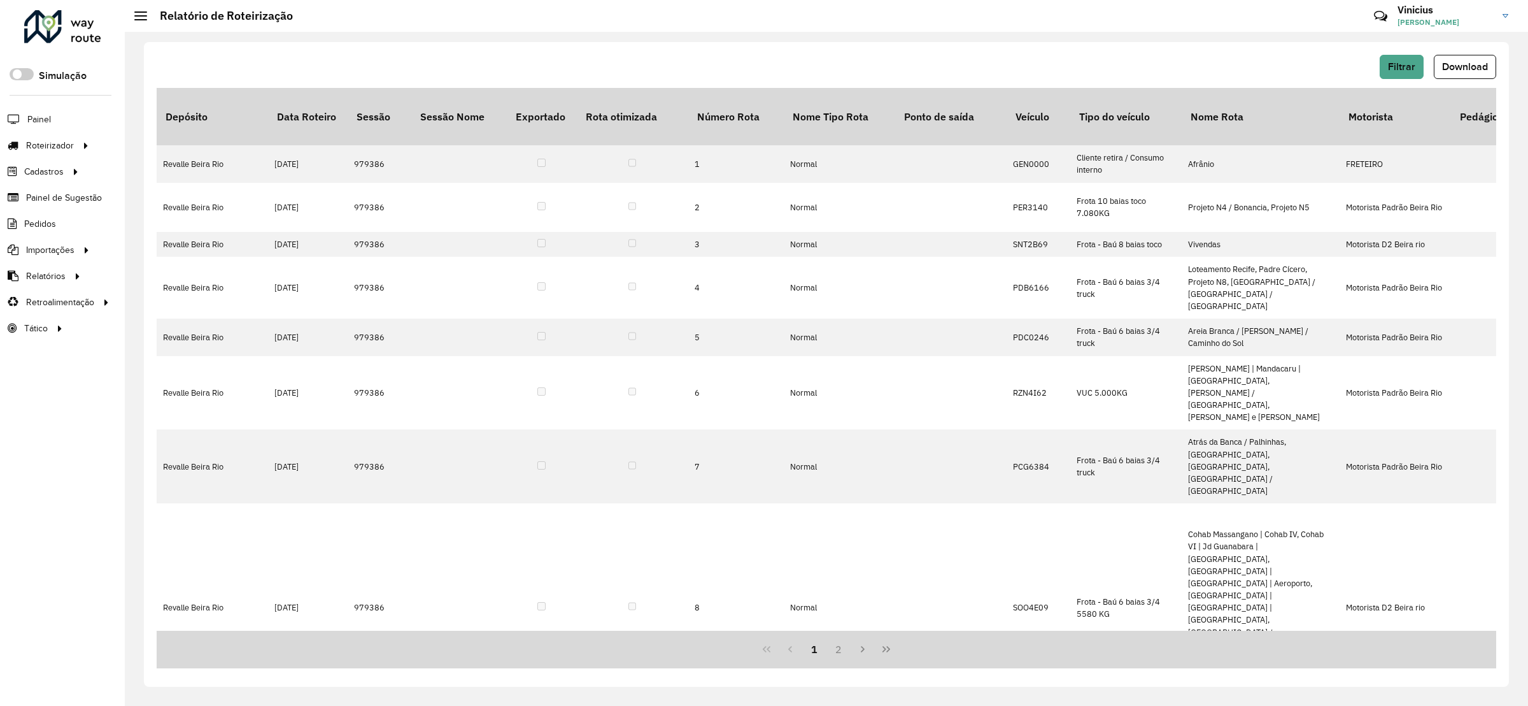
click at [1481, 69] on span "Download" at bounding box center [1465, 66] width 46 height 11
click at [1431, 57] on div "Filtrar Download" at bounding box center [827, 67] width 1340 height 24
click at [1401, 64] on span "Filtrar" at bounding box center [1401, 66] width 27 height 11
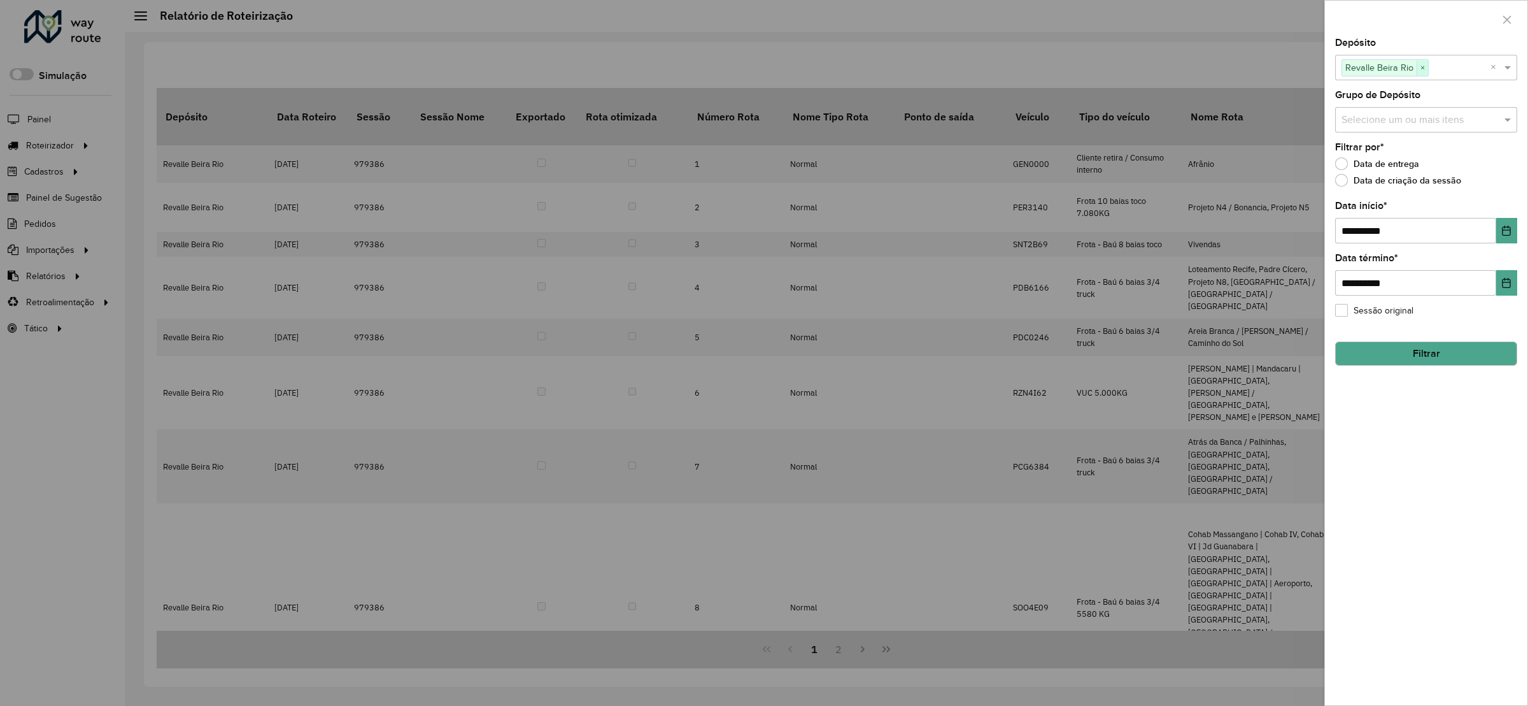
click at [1427, 67] on span "×" at bounding box center [1422, 67] width 11 height 15
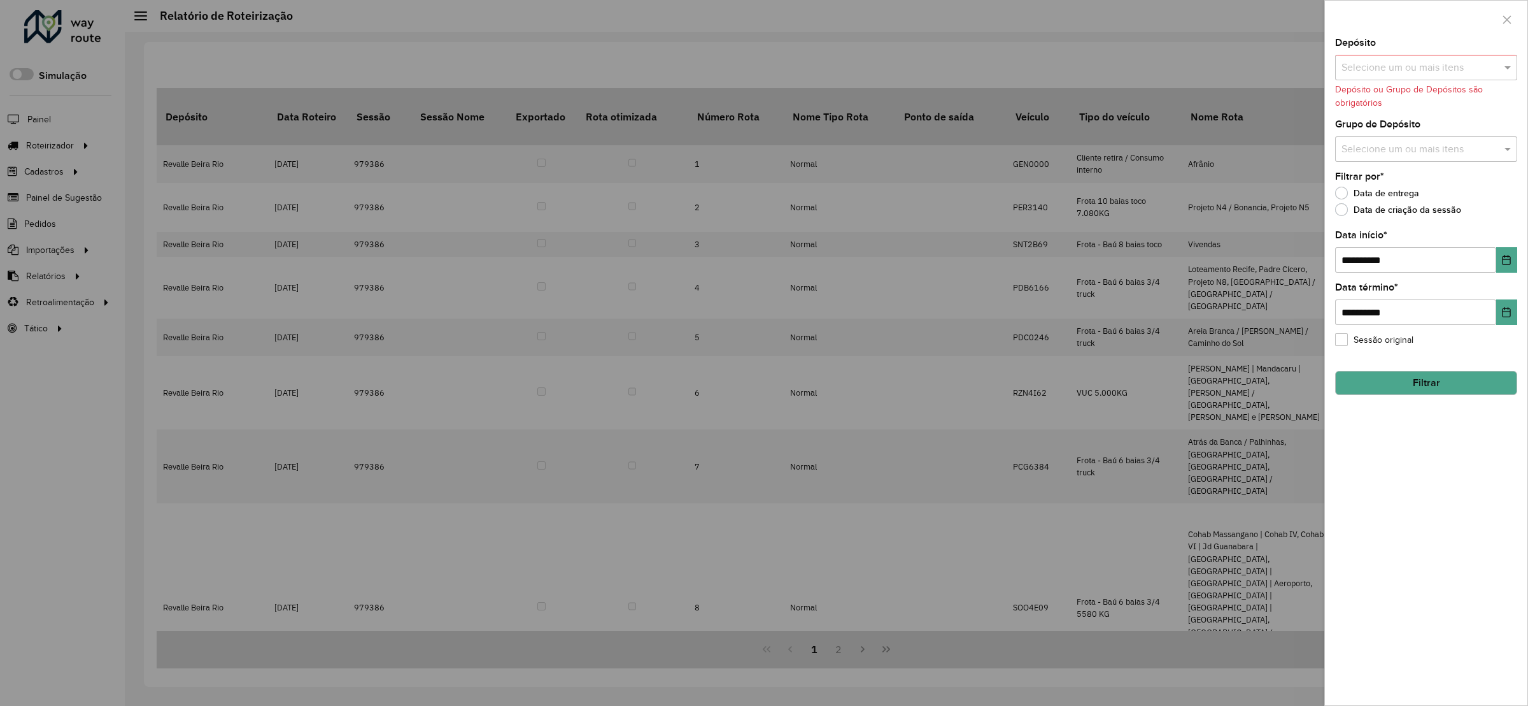
click at [1427, 67] on input "text" at bounding box center [1419, 67] width 163 height 15
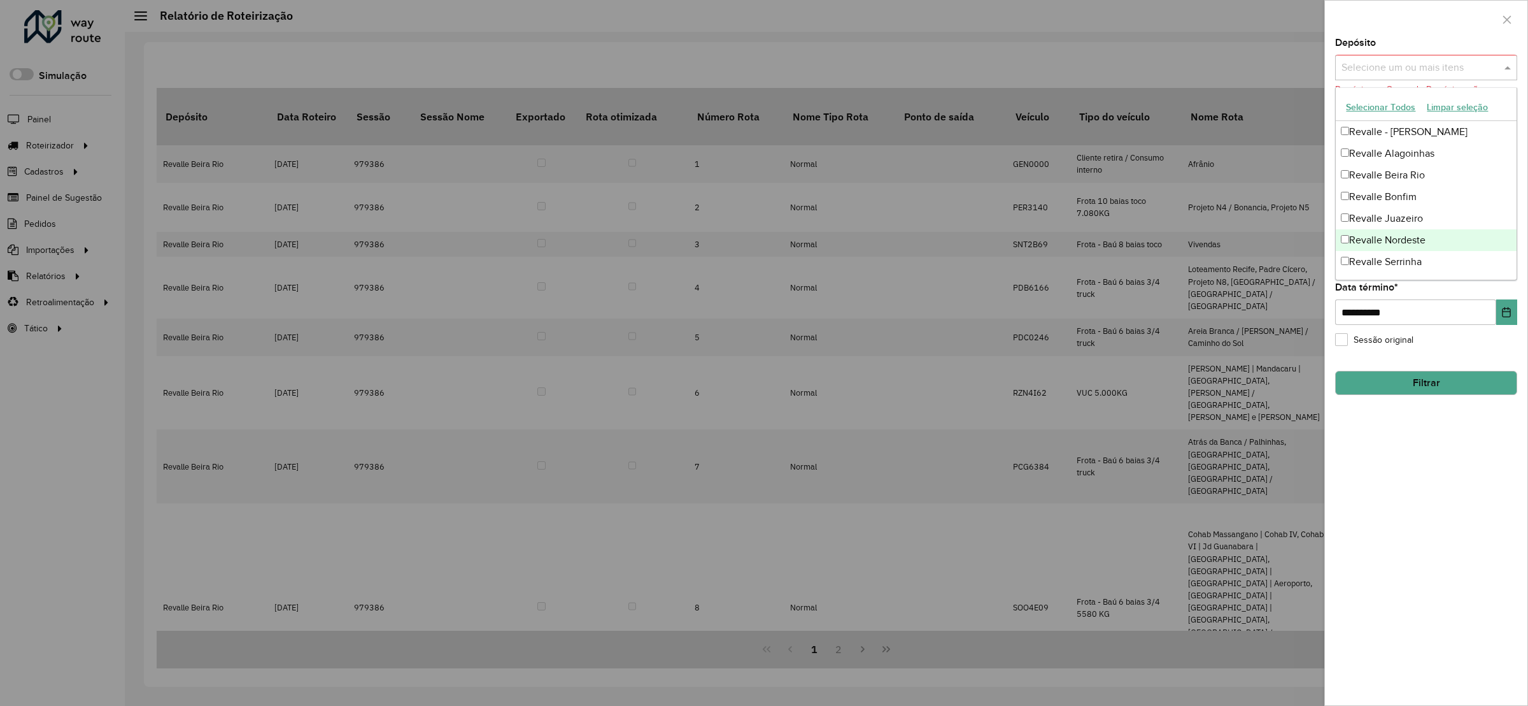
click at [1416, 233] on div "Revalle Nordeste" at bounding box center [1426, 240] width 180 height 22
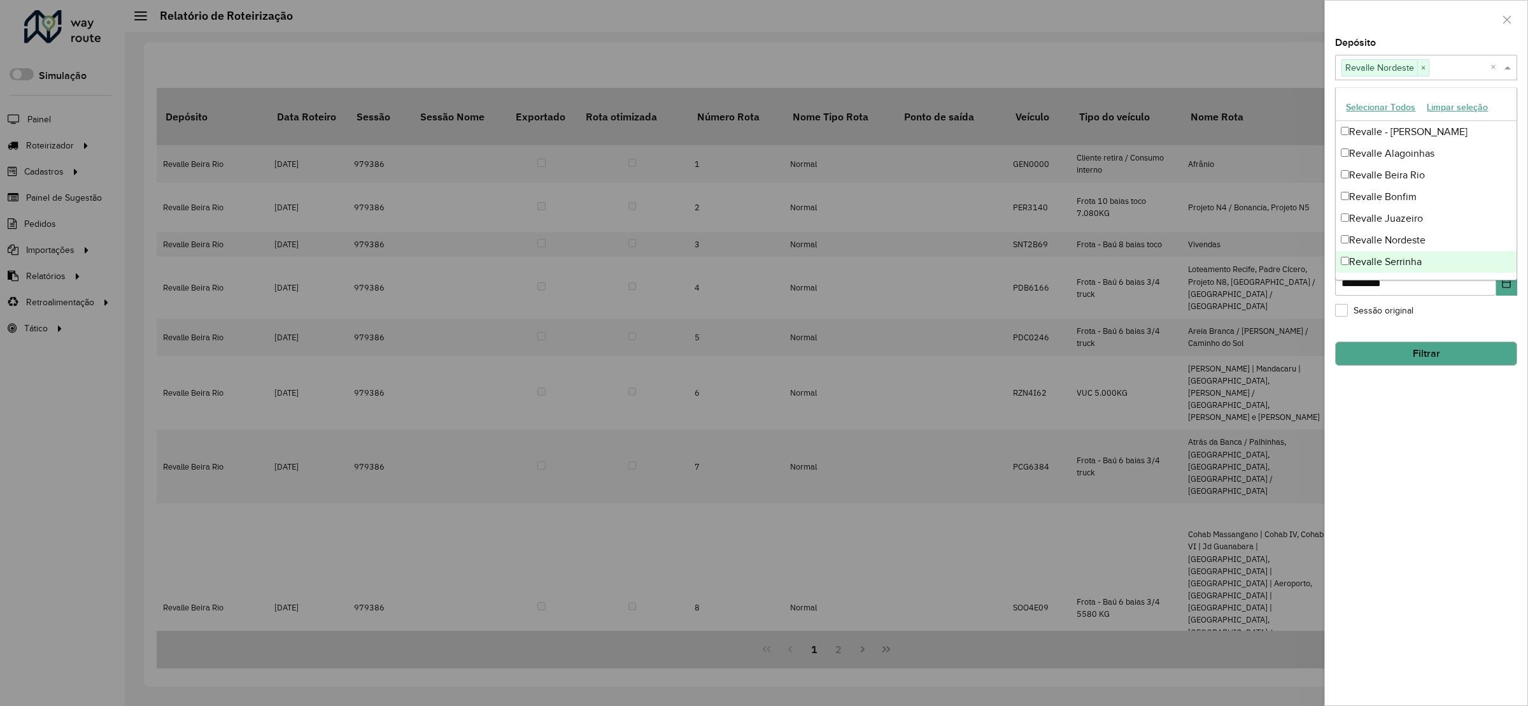
click at [1427, 344] on button "Filtrar" at bounding box center [1426, 353] width 182 height 24
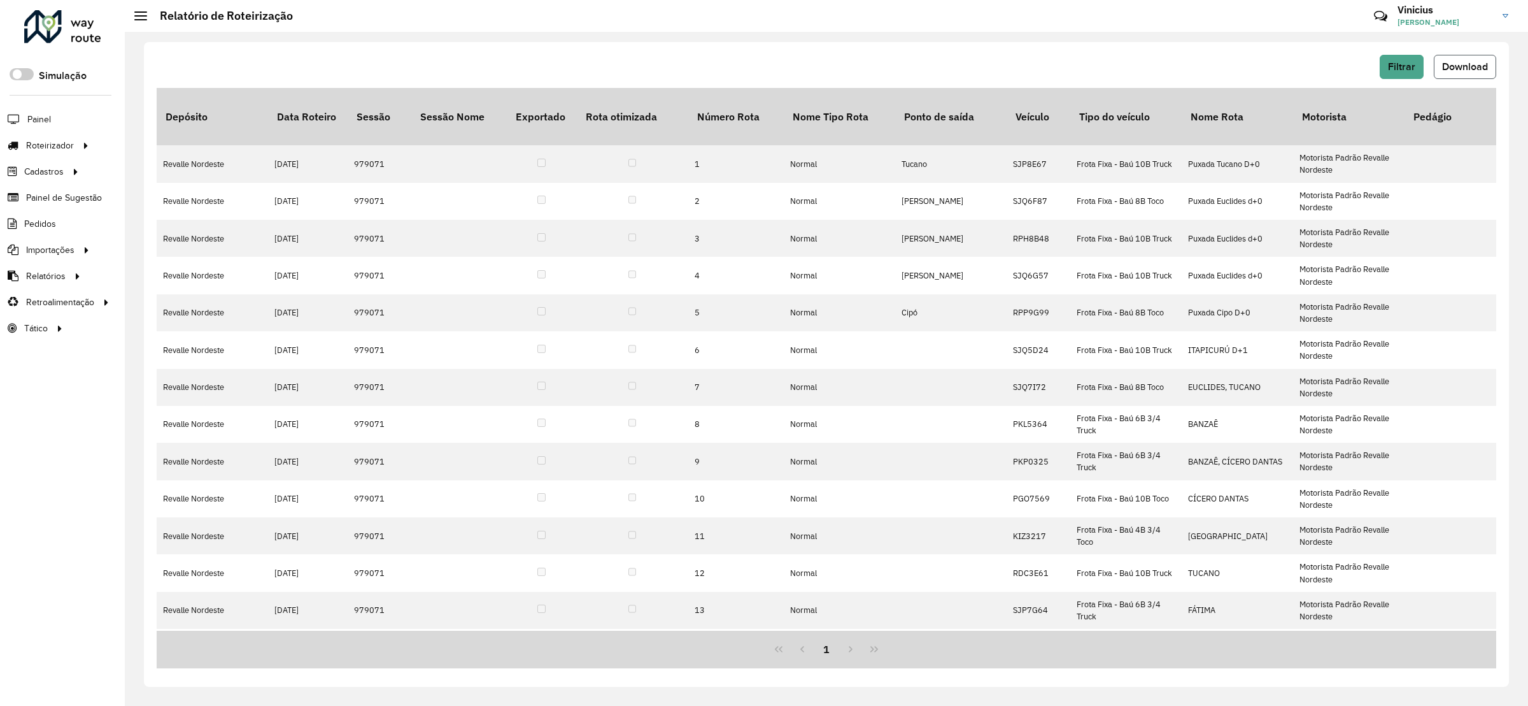
click at [1463, 69] on span "Download" at bounding box center [1465, 66] width 46 height 11
click at [1090, 52] on div "Filtrar Download Depósito Data Roteiro Sessão Sessão Nome Exportado Rota otimiz…" at bounding box center [826, 364] width 1365 height 644
click at [1391, 69] on span "Filtrar" at bounding box center [1401, 66] width 27 height 11
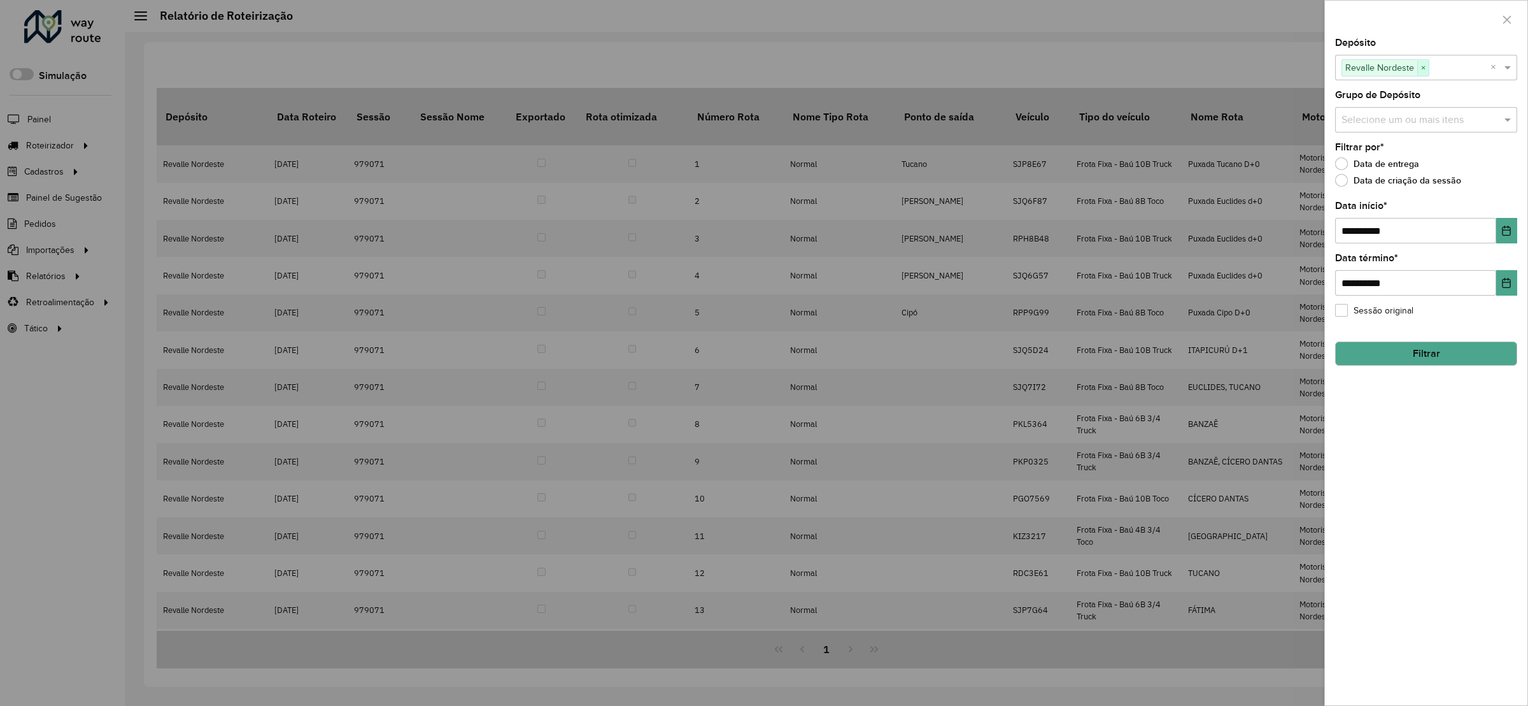
click at [1420, 71] on span "×" at bounding box center [1422, 67] width 11 height 15
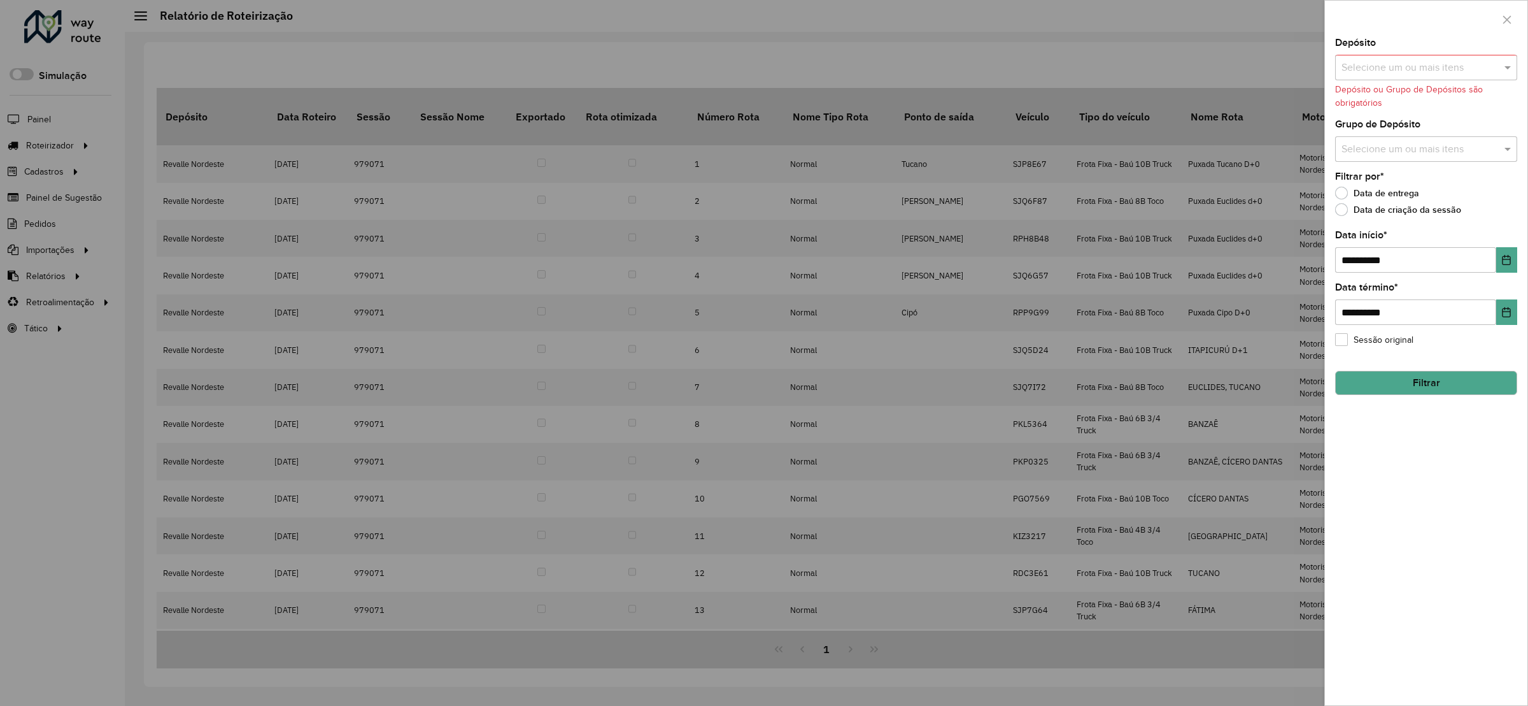
click at [1421, 71] on input "text" at bounding box center [1419, 67] width 163 height 15
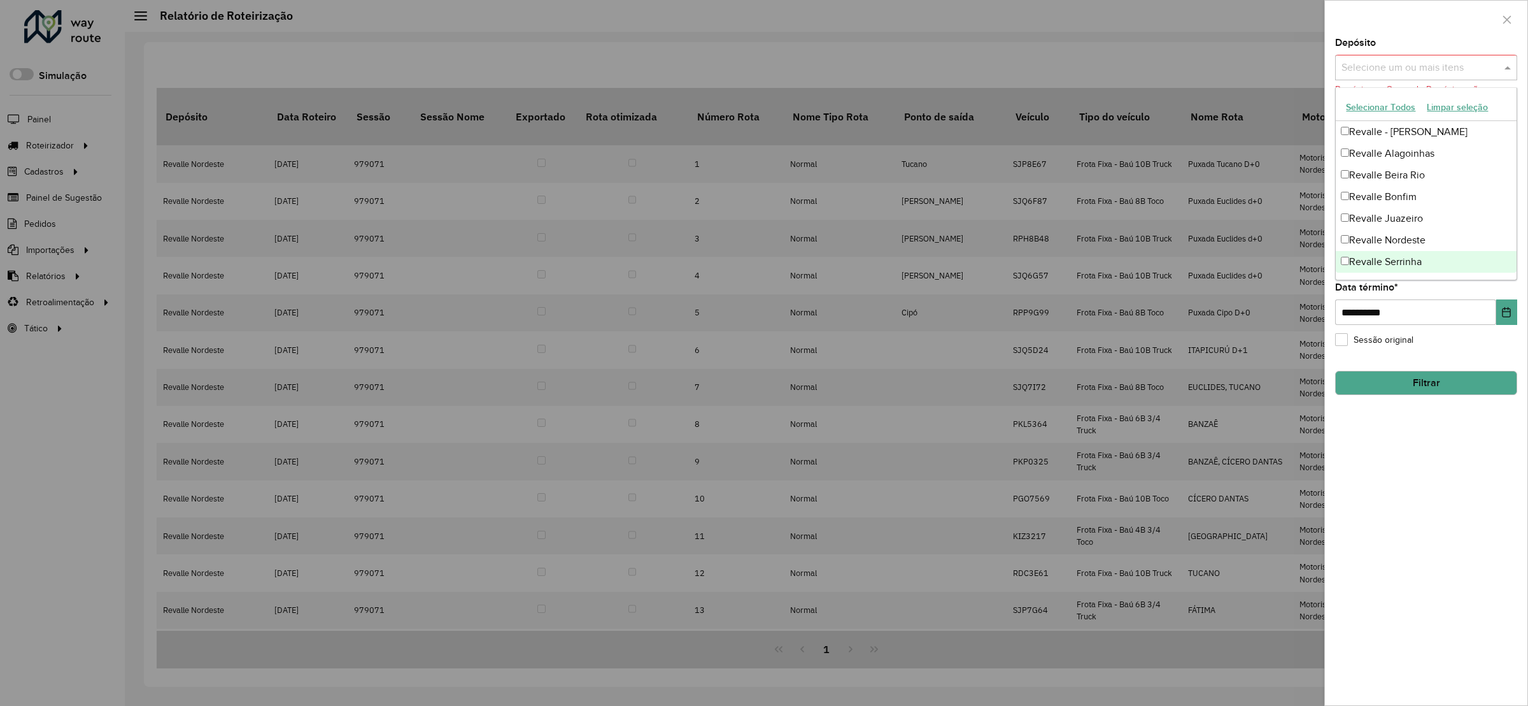
click at [1368, 256] on div "Revalle Serrinha" at bounding box center [1426, 262] width 180 height 22
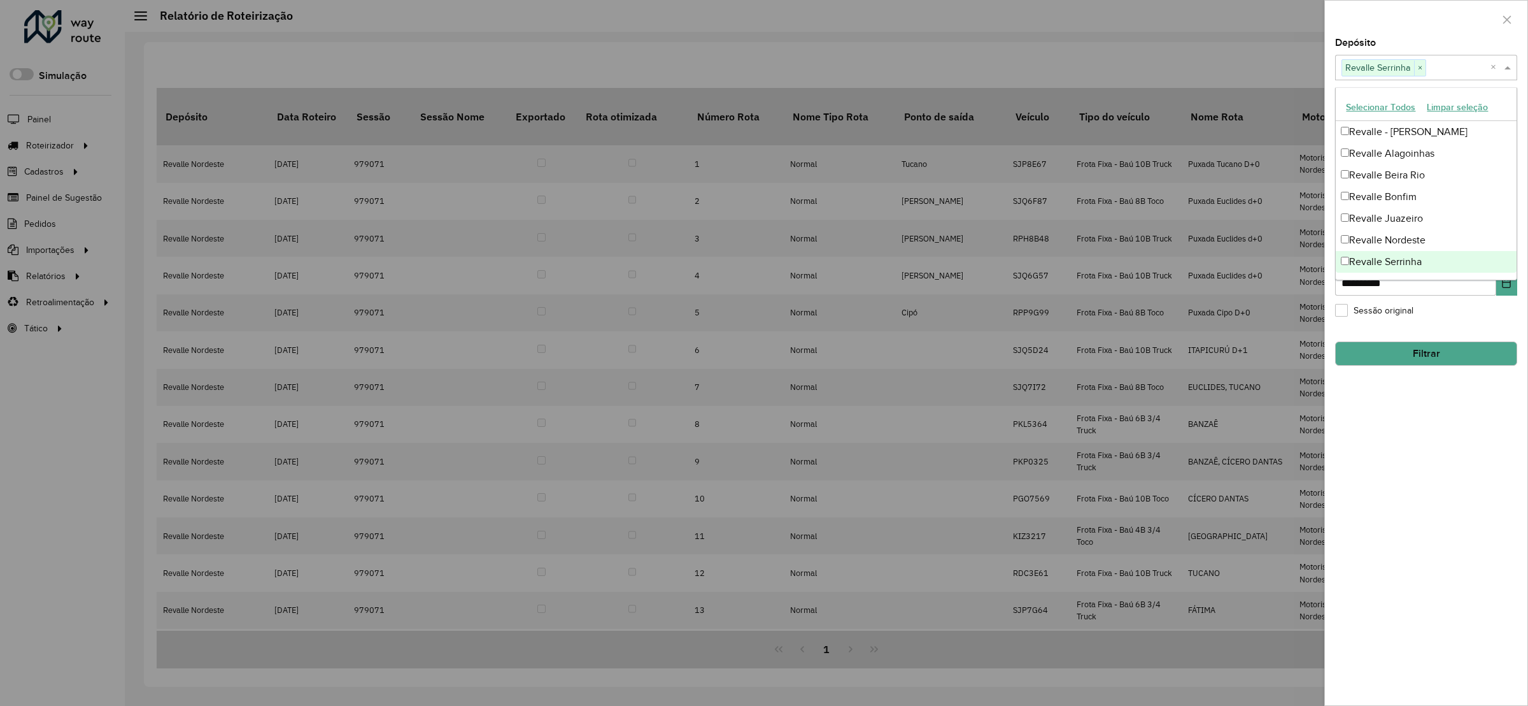
click at [1405, 353] on button "Filtrar" at bounding box center [1426, 353] width 182 height 24
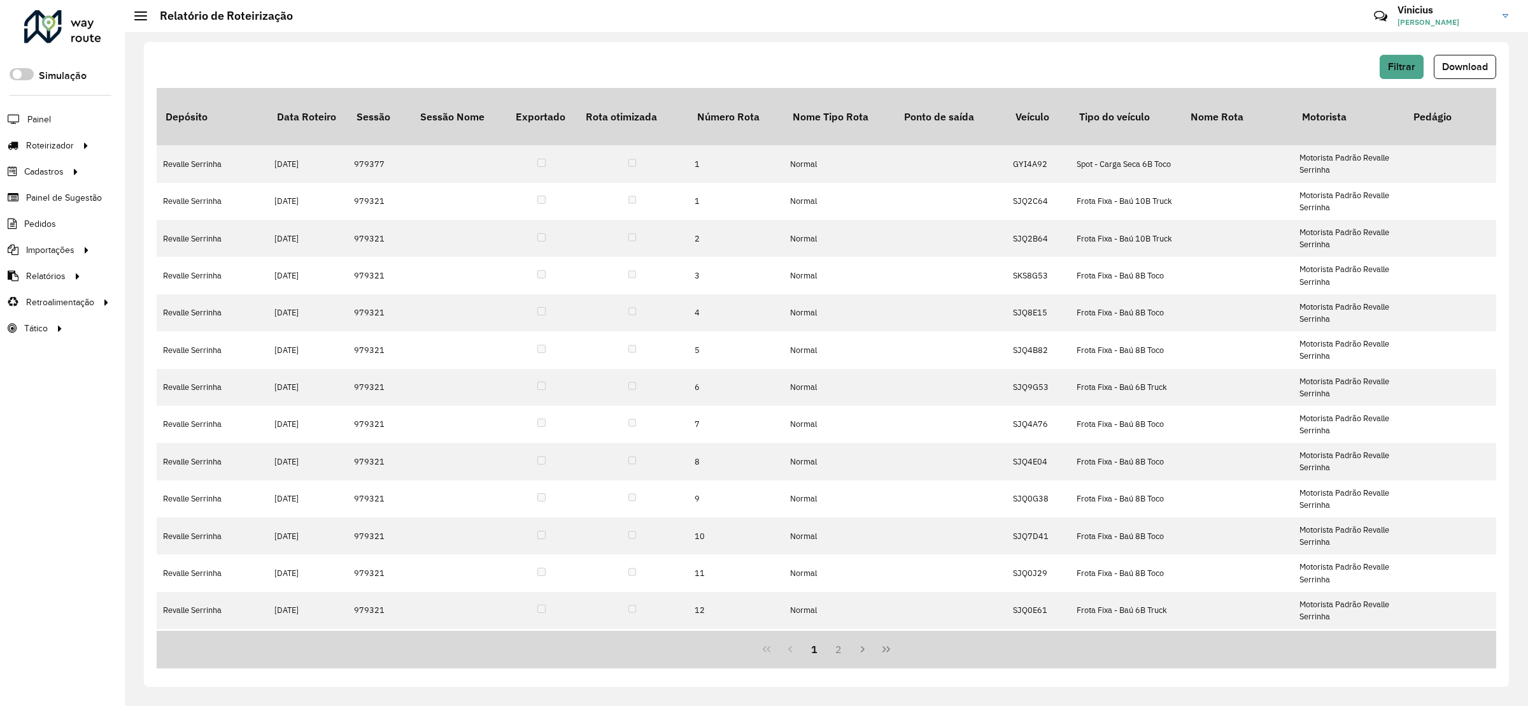
click at [936, 40] on div "Filtrar Download Depósito Data Roteiro Sessão Sessão Nome Exportado Rota otimiz…" at bounding box center [826, 369] width 1403 height 674
drag, startPoint x: 1477, startPoint y: 75, endPoint x: 1470, endPoint y: 79, distance: 8.8
click at [1470, 79] on button "Download" at bounding box center [1465, 67] width 62 height 24
click at [1398, 61] on span "Filtrar" at bounding box center [1401, 66] width 27 height 11
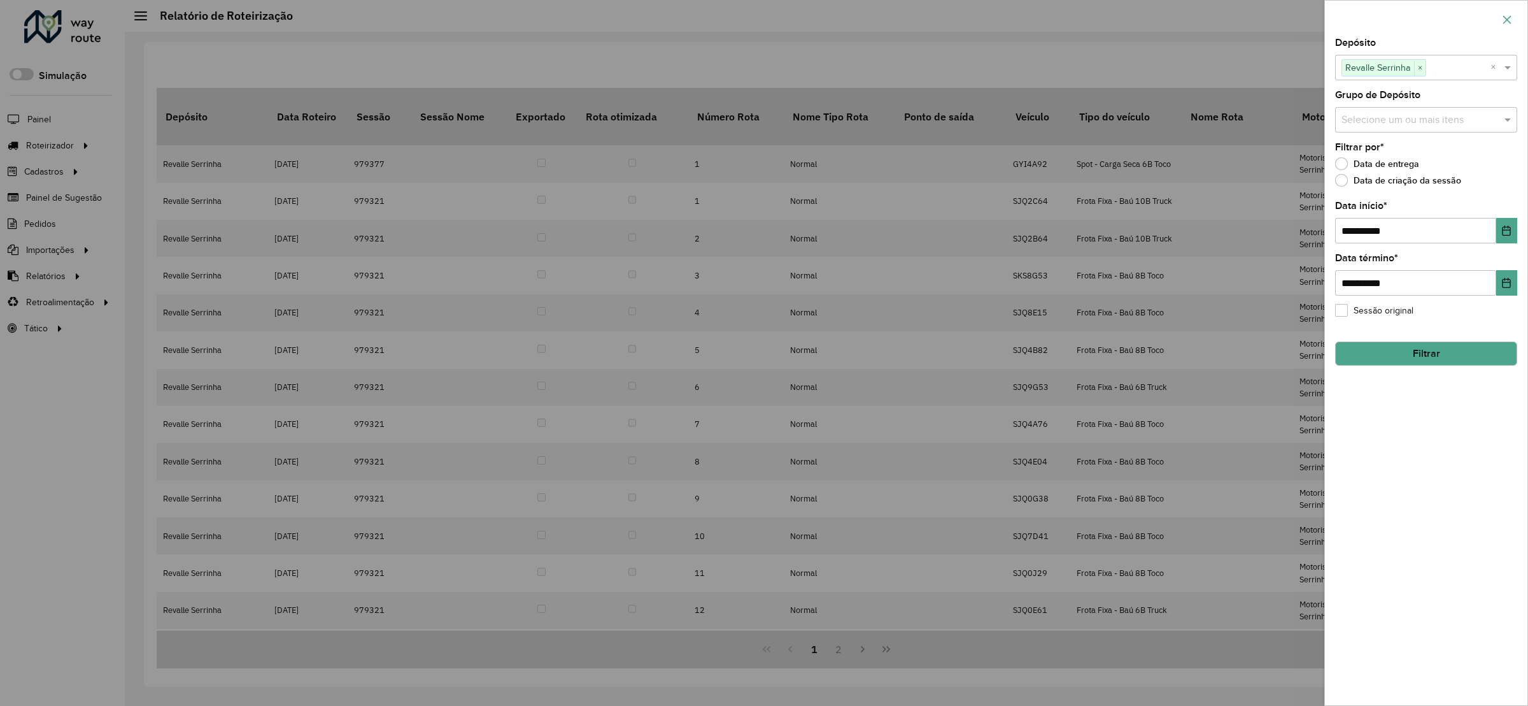
click at [1512, 19] on button "button" at bounding box center [1507, 20] width 20 height 20
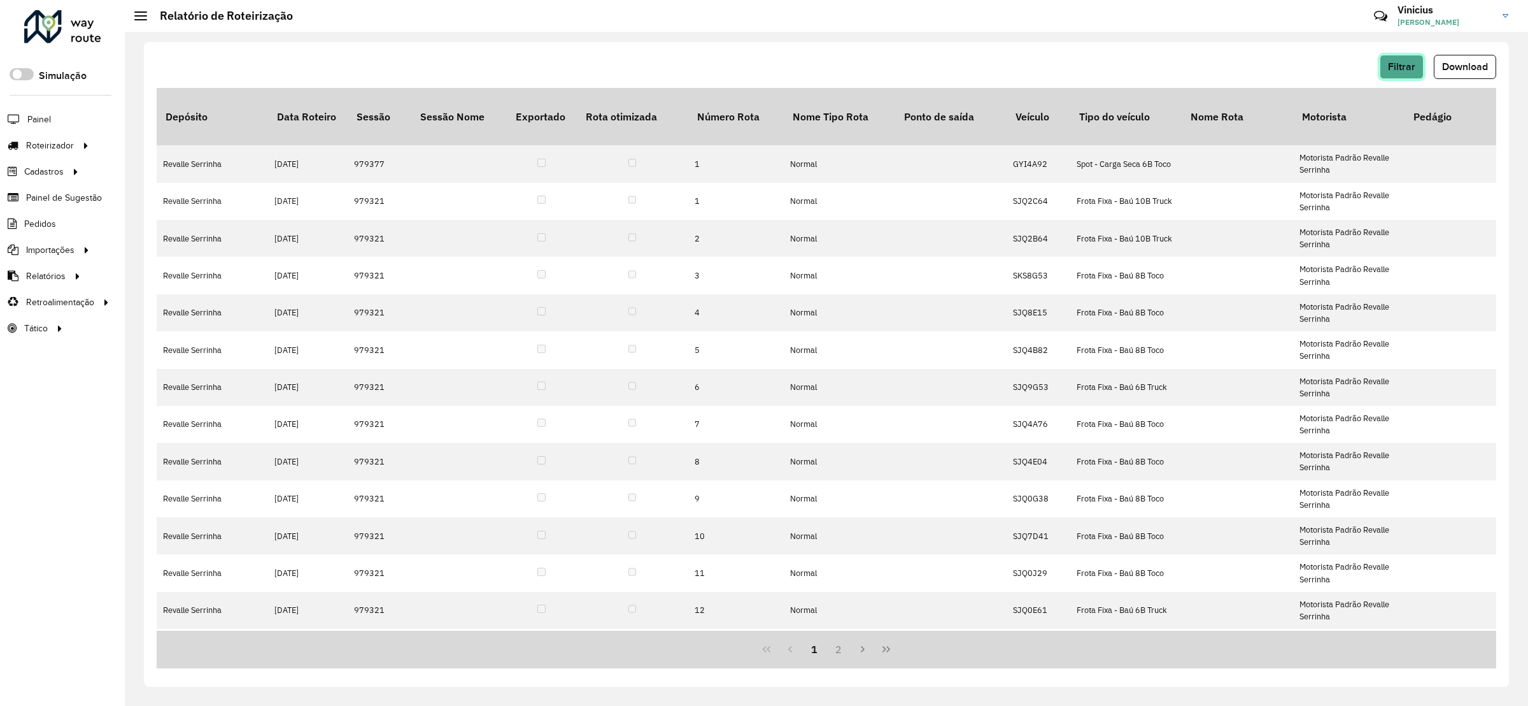
click at [1405, 63] on span "Filtrar" at bounding box center [1401, 66] width 27 height 11
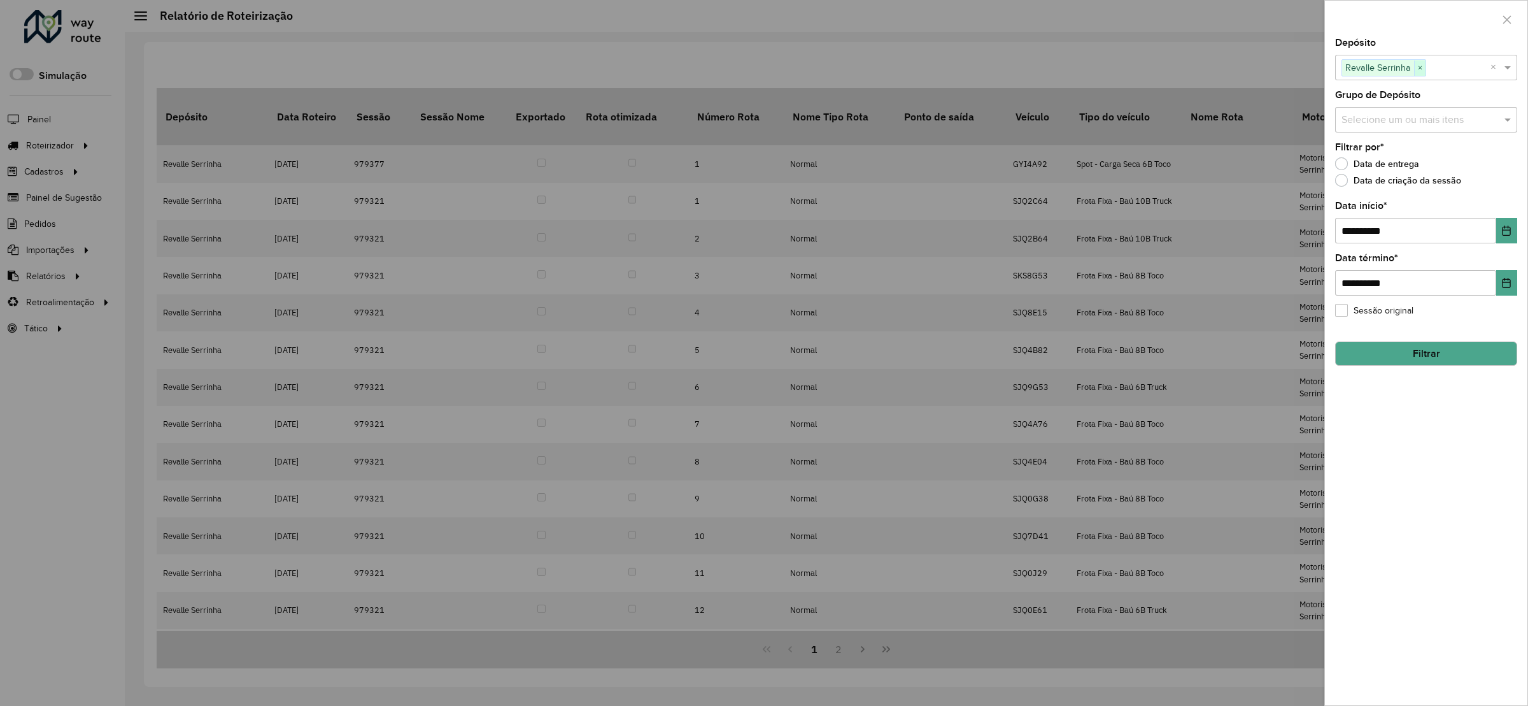
click at [1423, 69] on span "×" at bounding box center [1419, 67] width 11 height 15
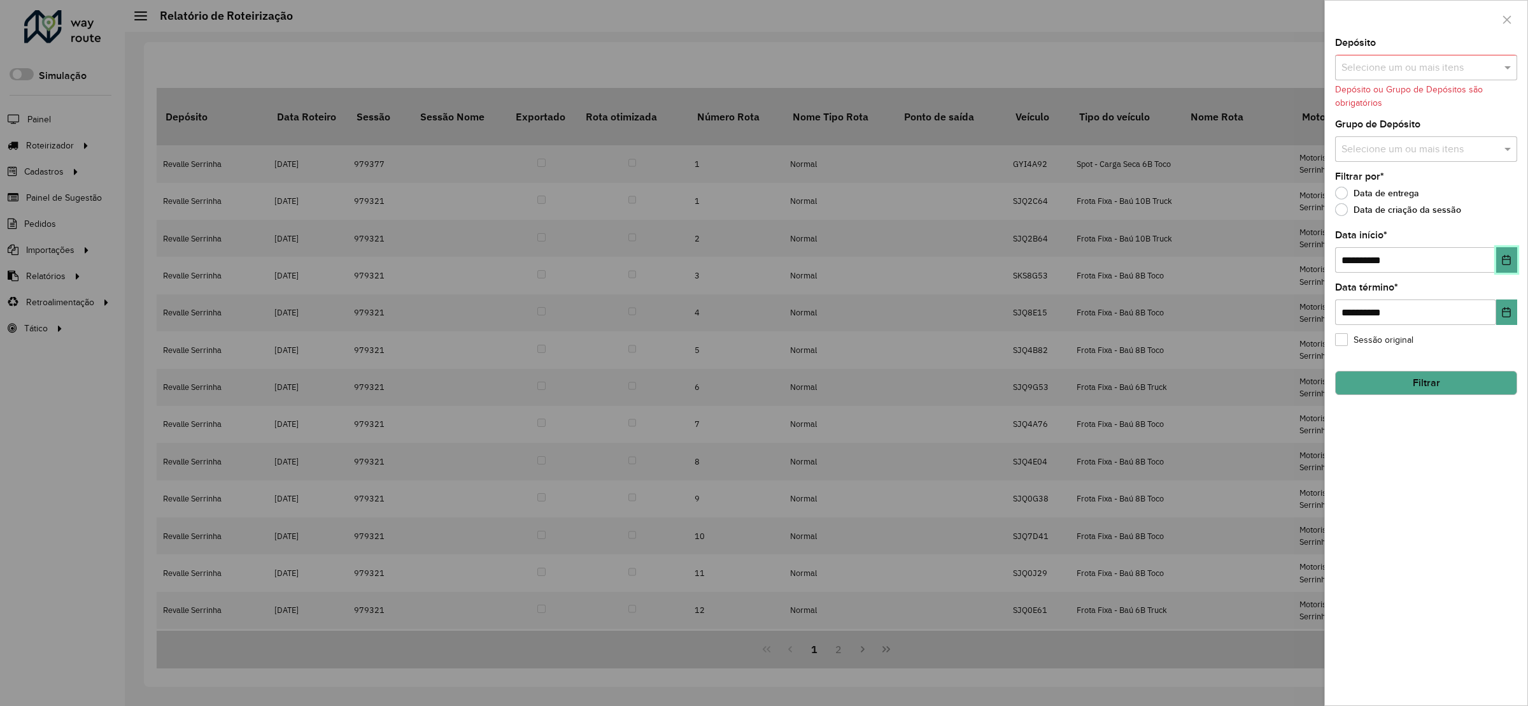
click at [1512, 251] on button "Choose Date" at bounding box center [1506, 259] width 21 height 25
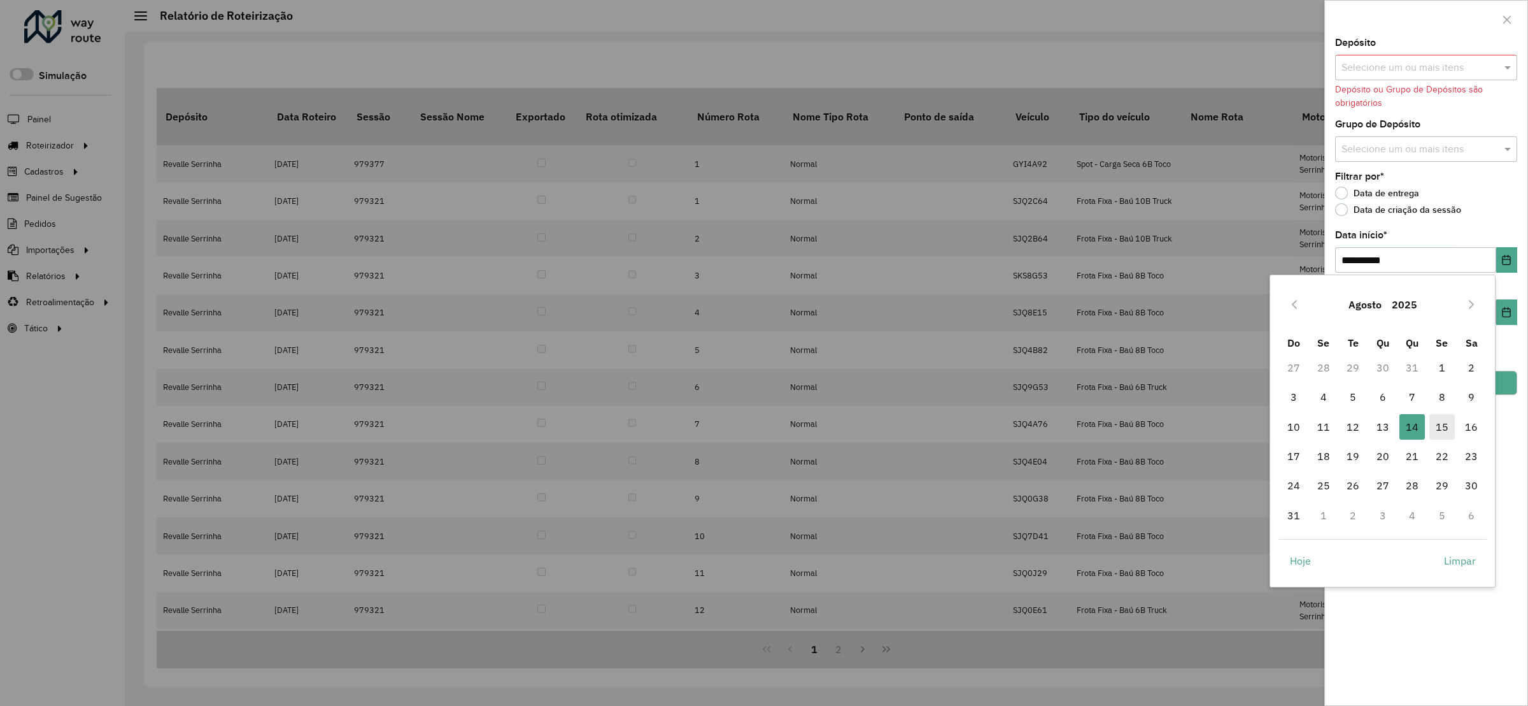
click at [1441, 426] on span "15" at bounding box center [1442, 426] width 25 height 25
type input "**********"
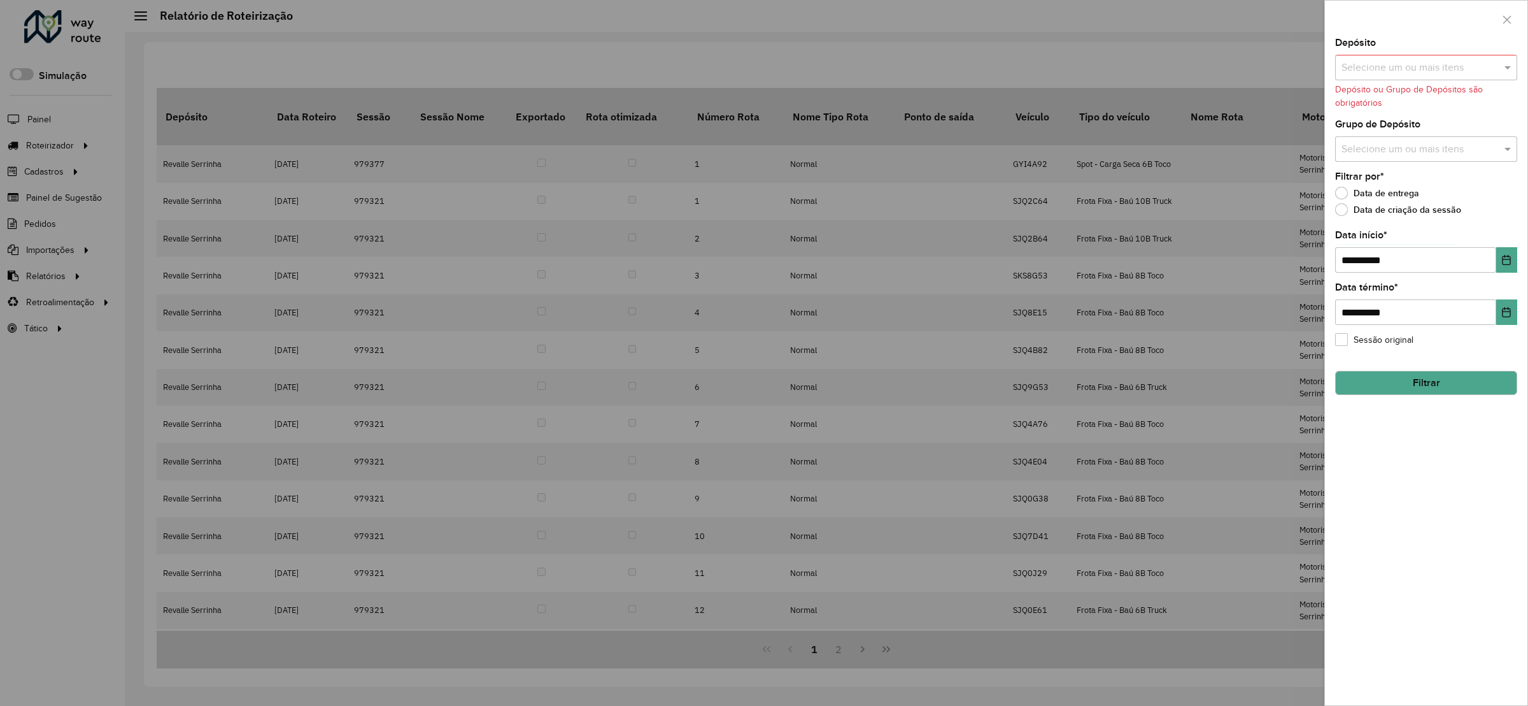
click at [1424, 58] on div "Selecione um ou mais itens" at bounding box center [1426, 67] width 182 height 25
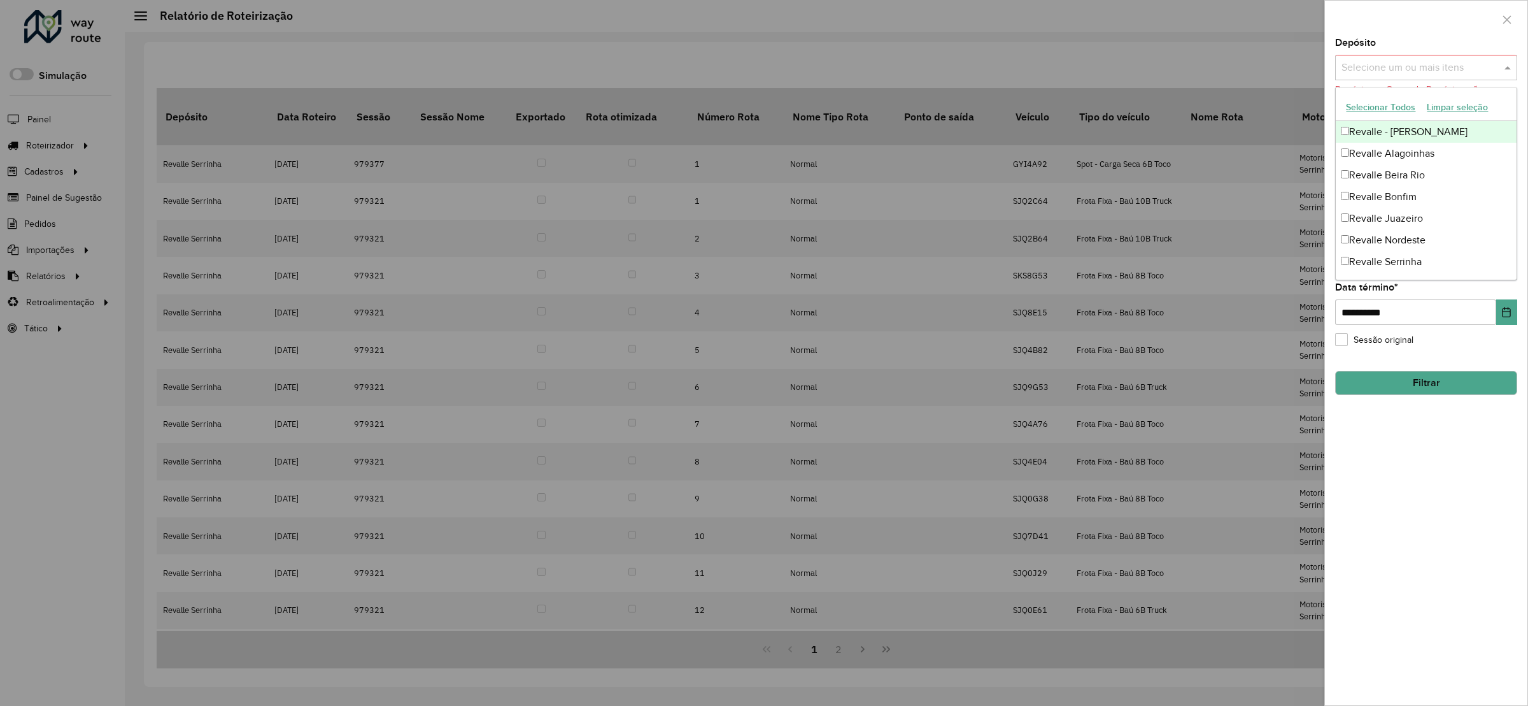
drag, startPoint x: 1417, startPoint y: 134, endPoint x: 1428, endPoint y: 139, distance: 11.7
click at [1417, 131] on div "Revalle - [PERSON_NAME]" at bounding box center [1426, 132] width 180 height 22
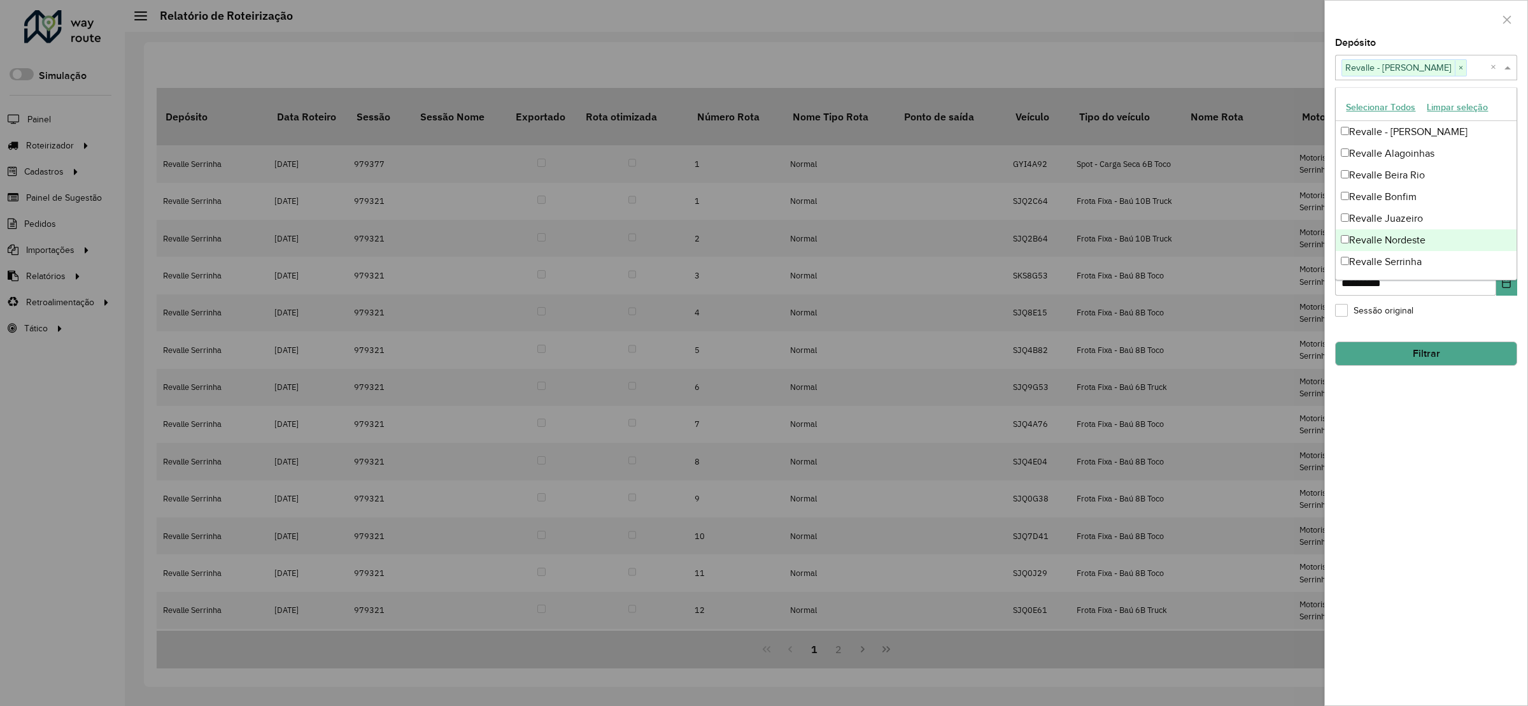
click at [1414, 325] on div "**********" at bounding box center [1426, 371] width 202 height 667
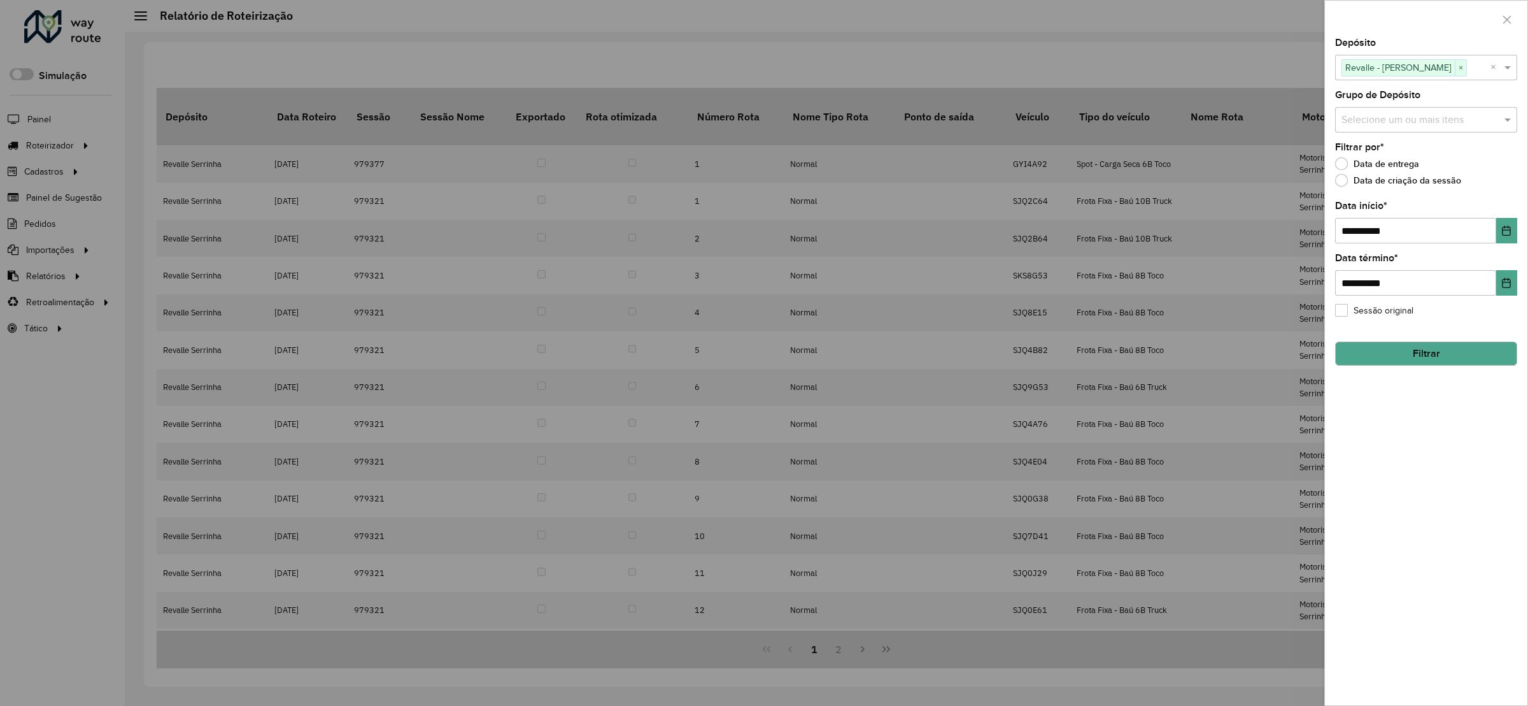
click at [1416, 350] on button "Filtrar" at bounding box center [1426, 353] width 182 height 24
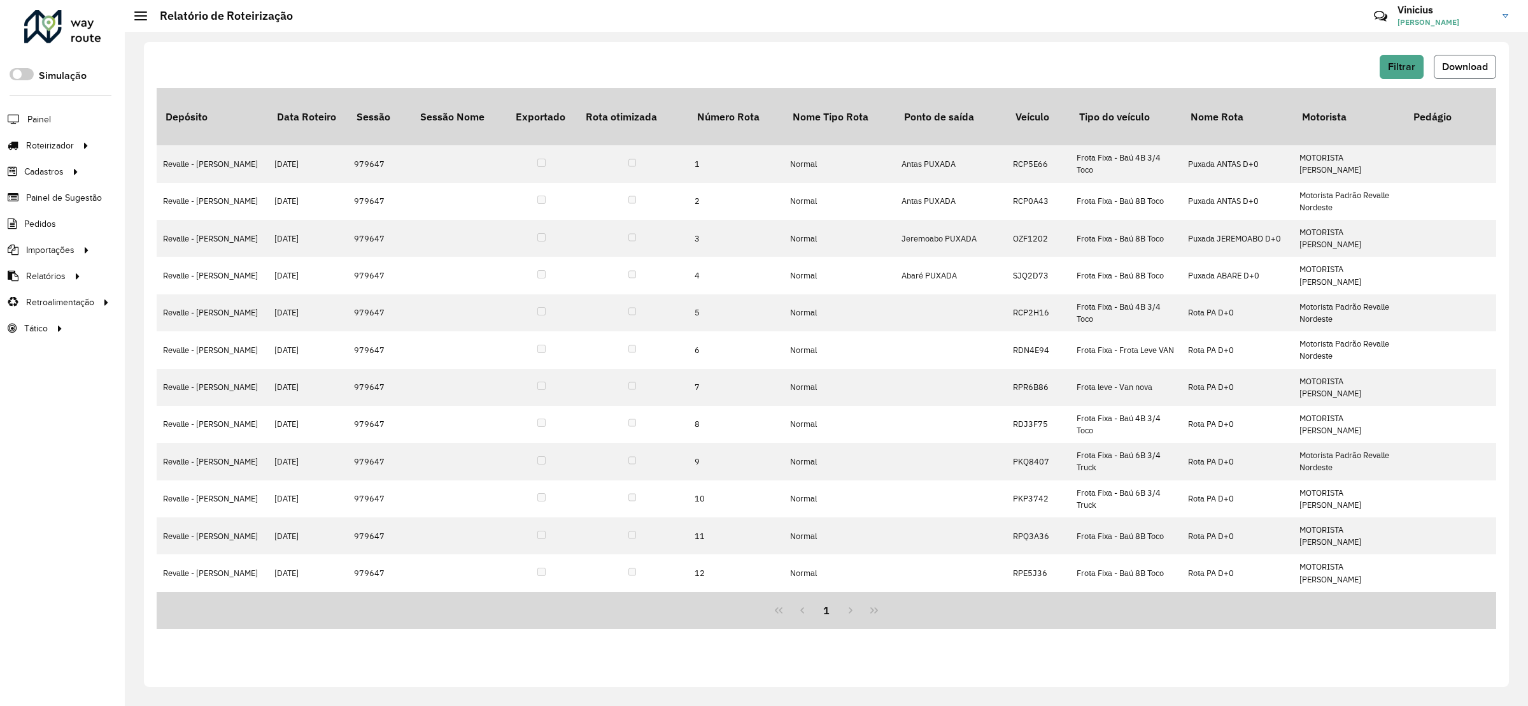
click at [1448, 67] on span "Download" at bounding box center [1465, 66] width 46 height 11
click at [1401, 71] on span "Filtrar" at bounding box center [1401, 66] width 27 height 11
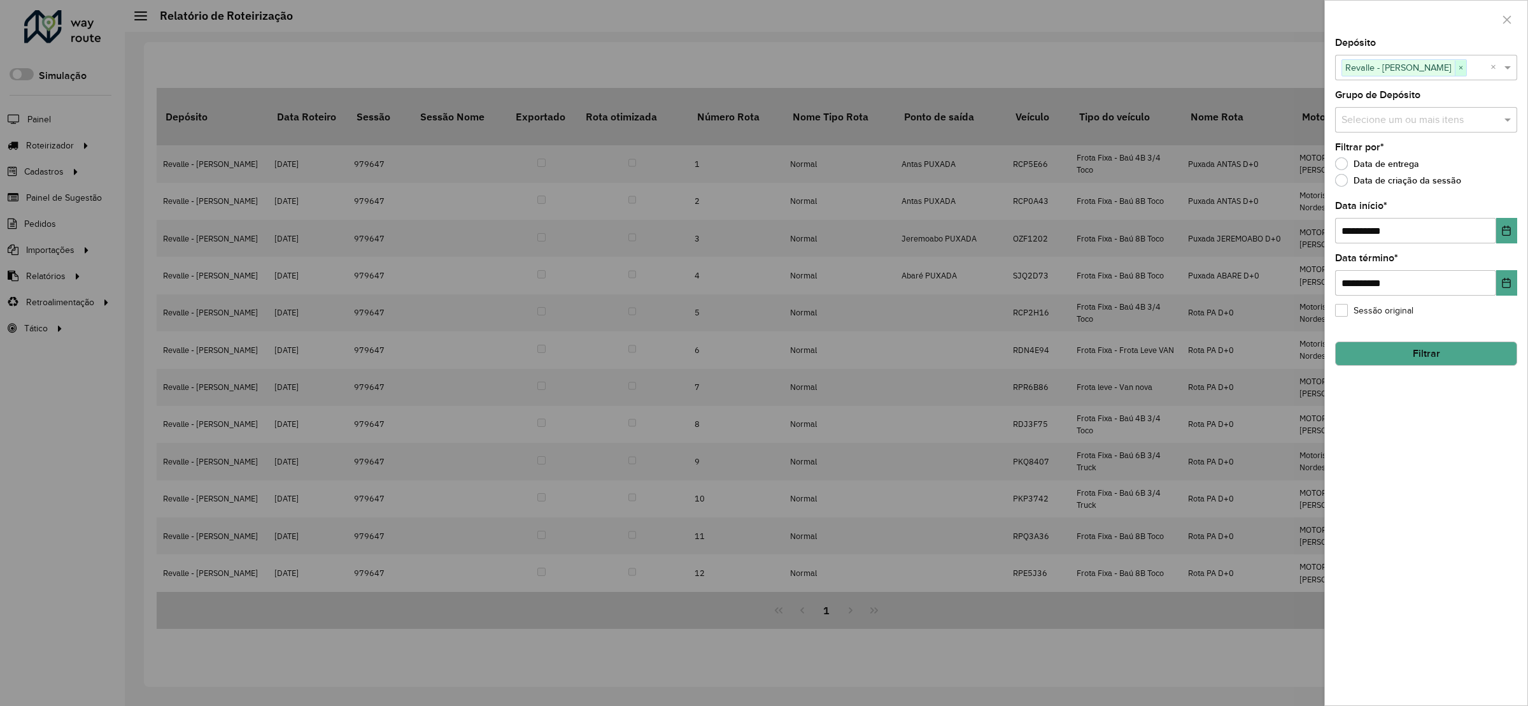
click at [1455, 69] on span "×" at bounding box center [1460, 67] width 11 height 15
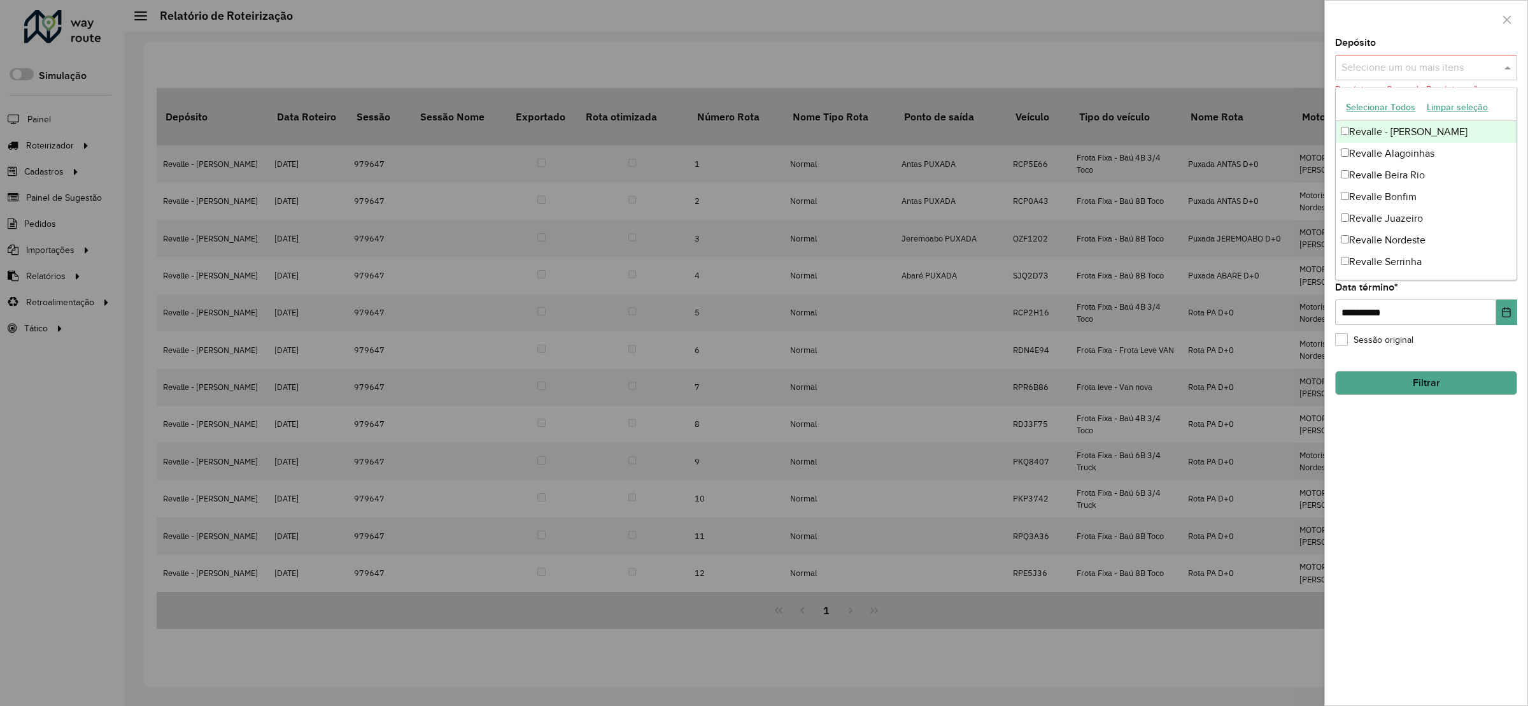
click at [1442, 69] on input "text" at bounding box center [1419, 67] width 163 height 15
drag, startPoint x: 1406, startPoint y: 243, endPoint x: 1410, endPoint y: 278, distance: 35.3
click at [1405, 243] on div "Revalle Nordeste" at bounding box center [1426, 240] width 180 height 22
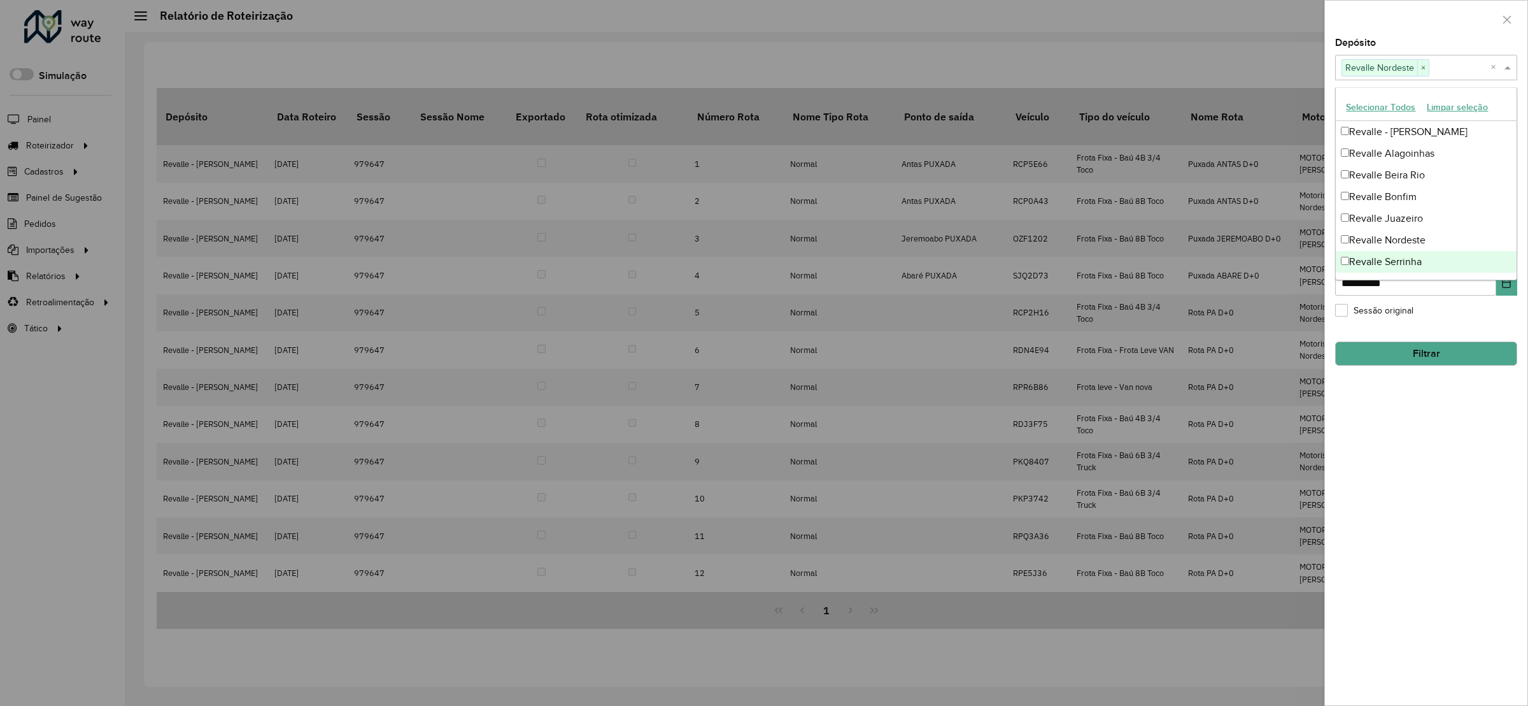
click at [1400, 340] on hb-field-button "Filtrar" at bounding box center [1426, 348] width 182 height 34
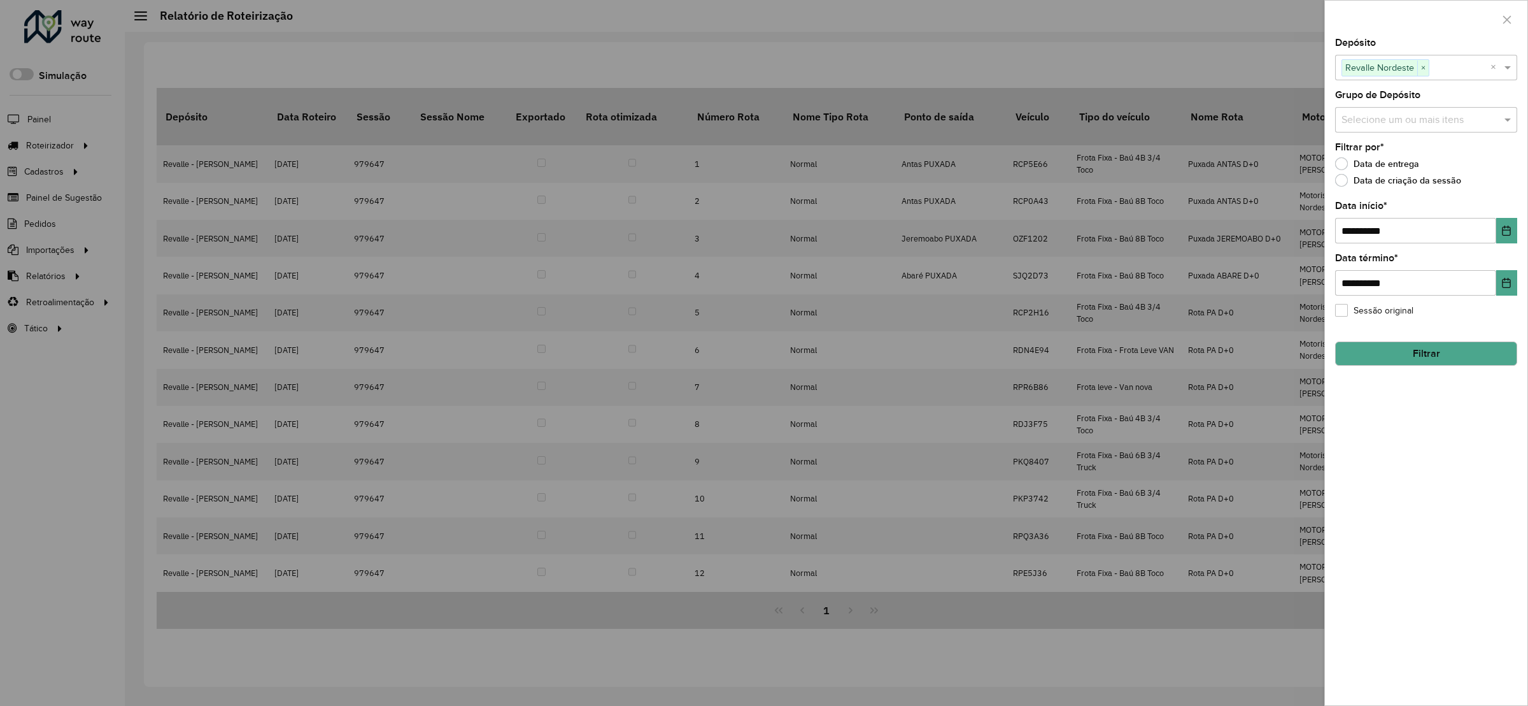
click at [1381, 359] on button "Filtrar" at bounding box center [1426, 353] width 182 height 24
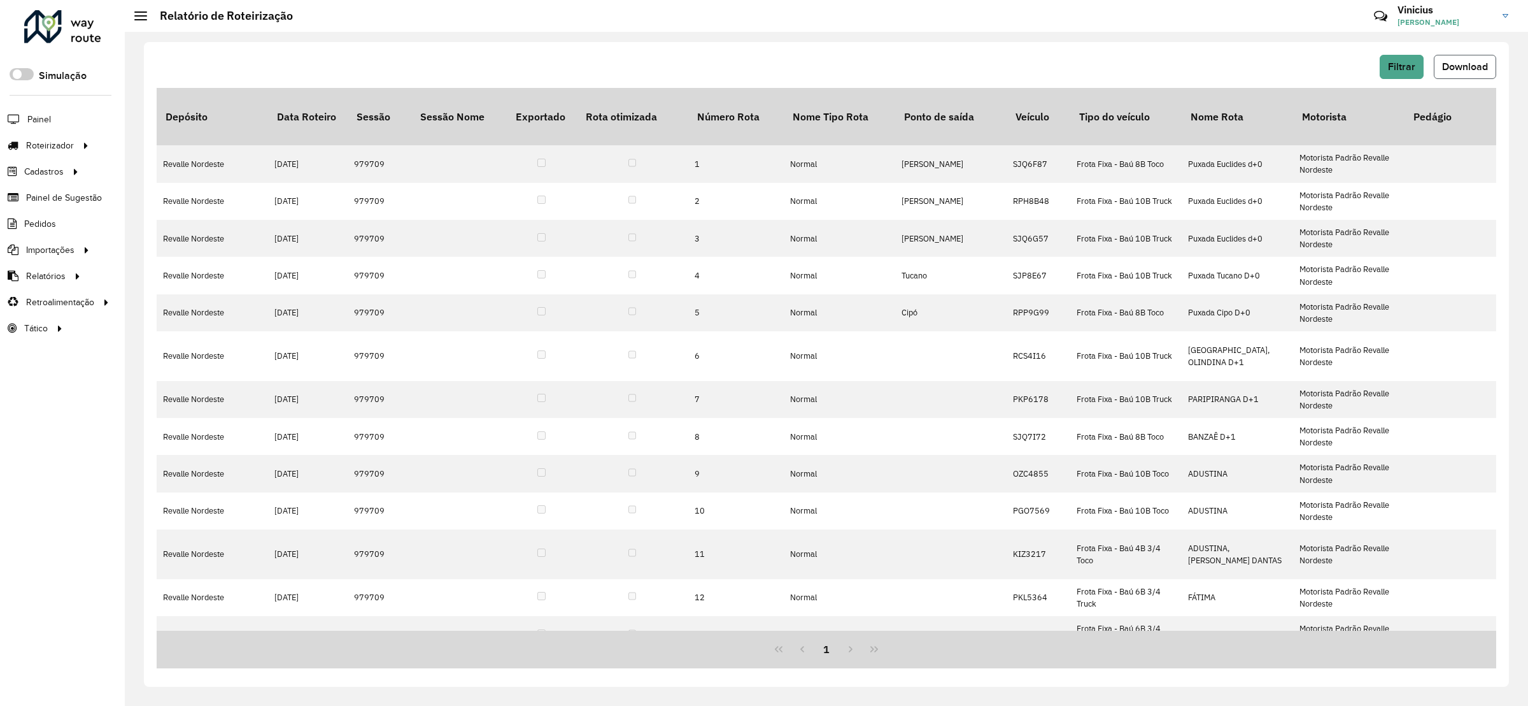
click at [1450, 67] on span "Download" at bounding box center [1465, 66] width 46 height 11
click at [1393, 69] on span "Filtrar" at bounding box center [1401, 66] width 27 height 11
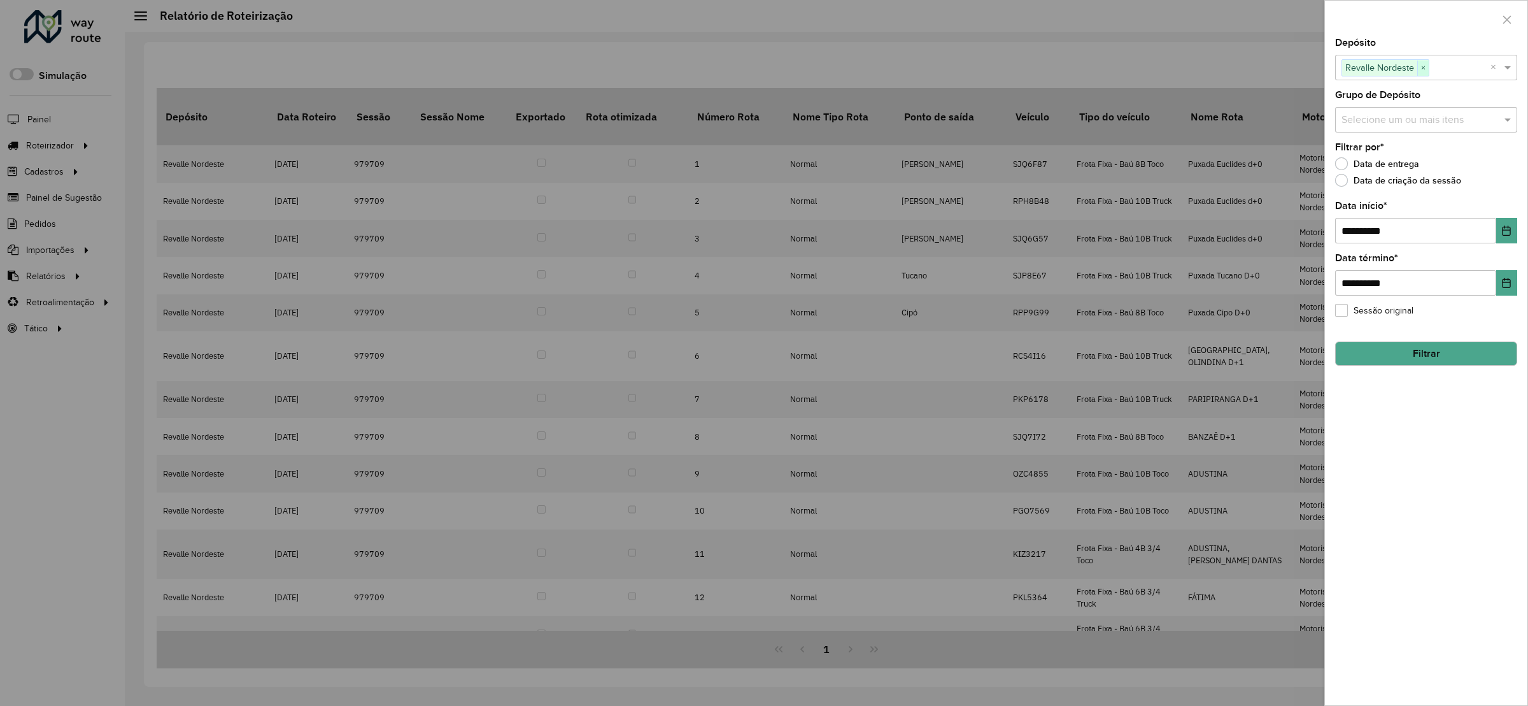
click at [1429, 61] on span "×" at bounding box center [1422, 67] width 11 height 15
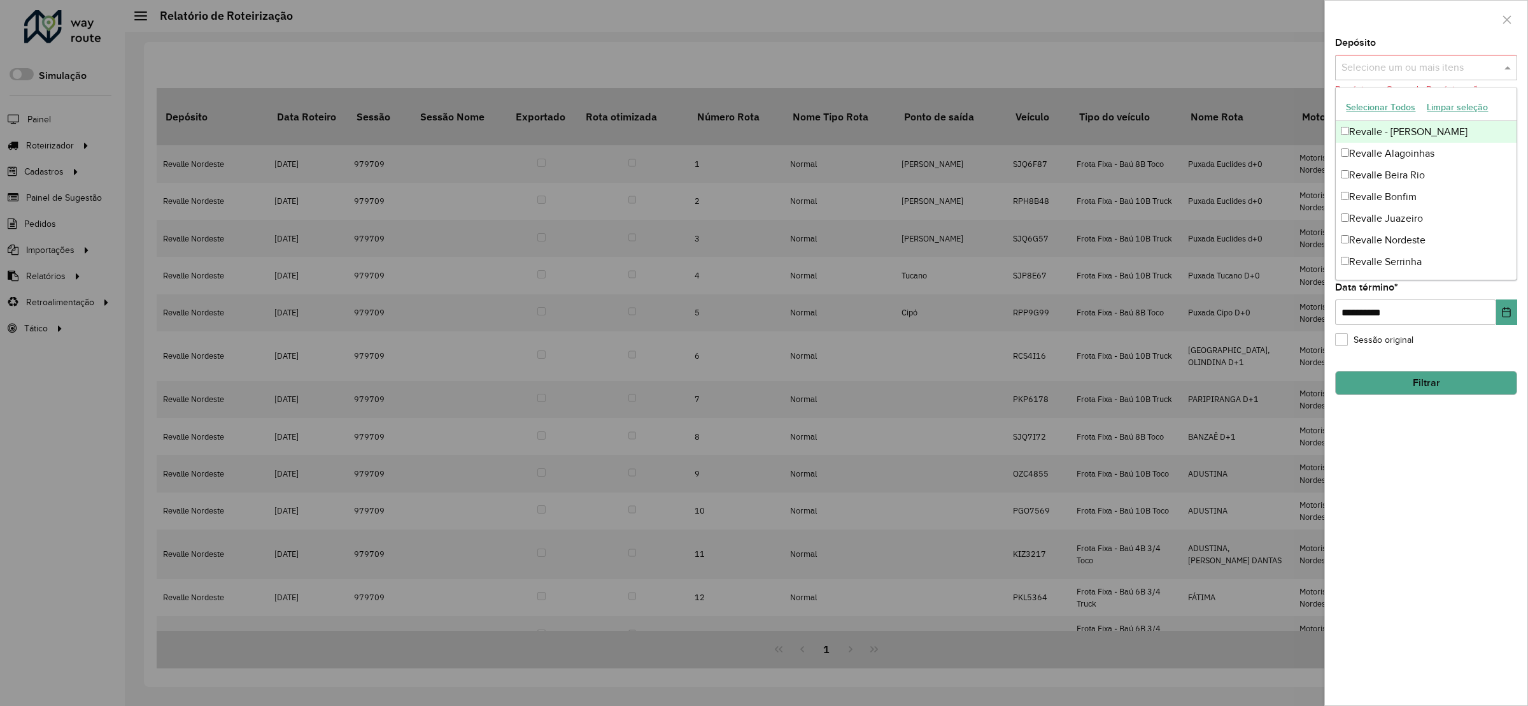
click at [1431, 66] on input "text" at bounding box center [1419, 67] width 163 height 15
click at [1400, 253] on div "Revalle Serrinha" at bounding box center [1426, 262] width 180 height 22
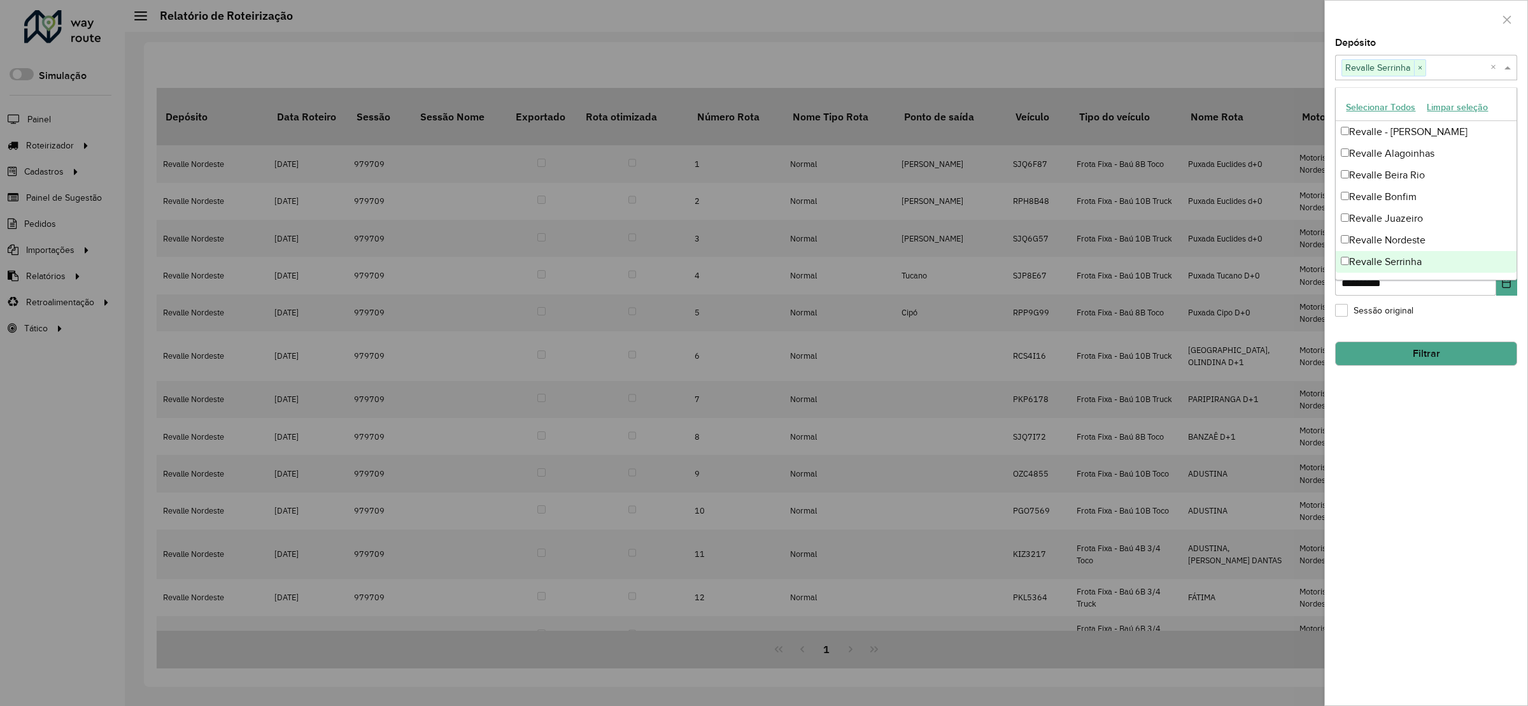
click at [1417, 357] on button "Filtrar" at bounding box center [1426, 353] width 182 height 24
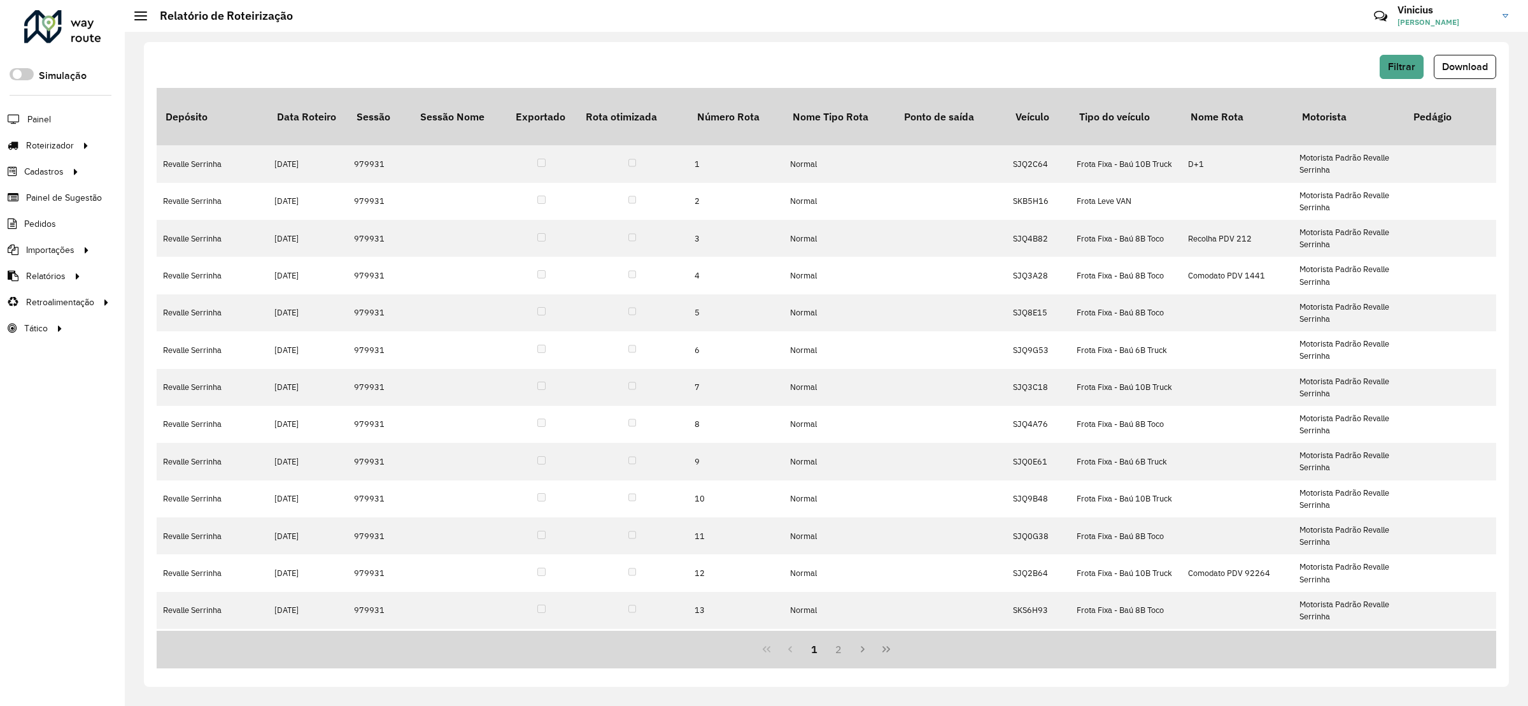
click at [1472, 71] on span "Download" at bounding box center [1465, 66] width 46 height 11
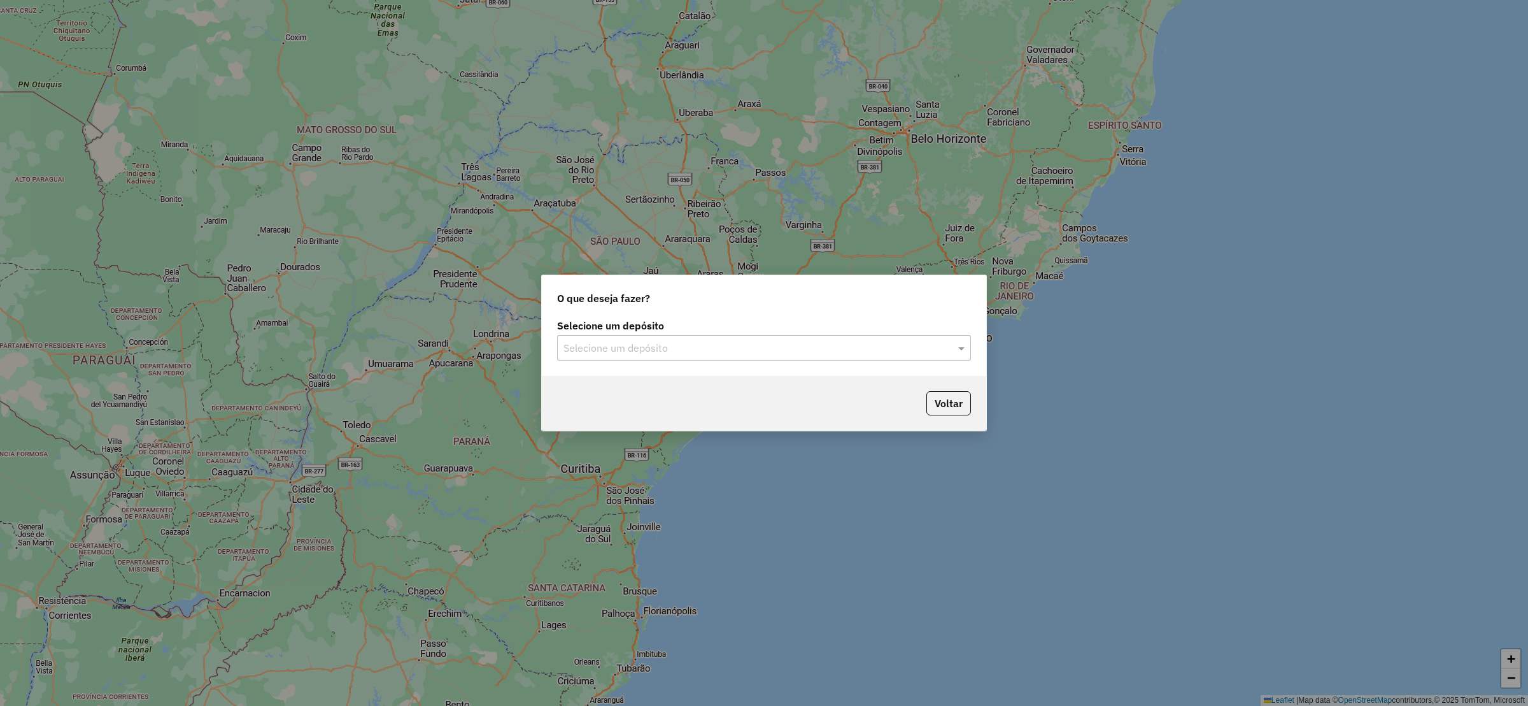
click at [680, 365] on div "Selecione um depósito Selecione um depósito" at bounding box center [764, 346] width 444 height 60
click at [650, 350] on input "text" at bounding box center [752, 348] width 376 height 15
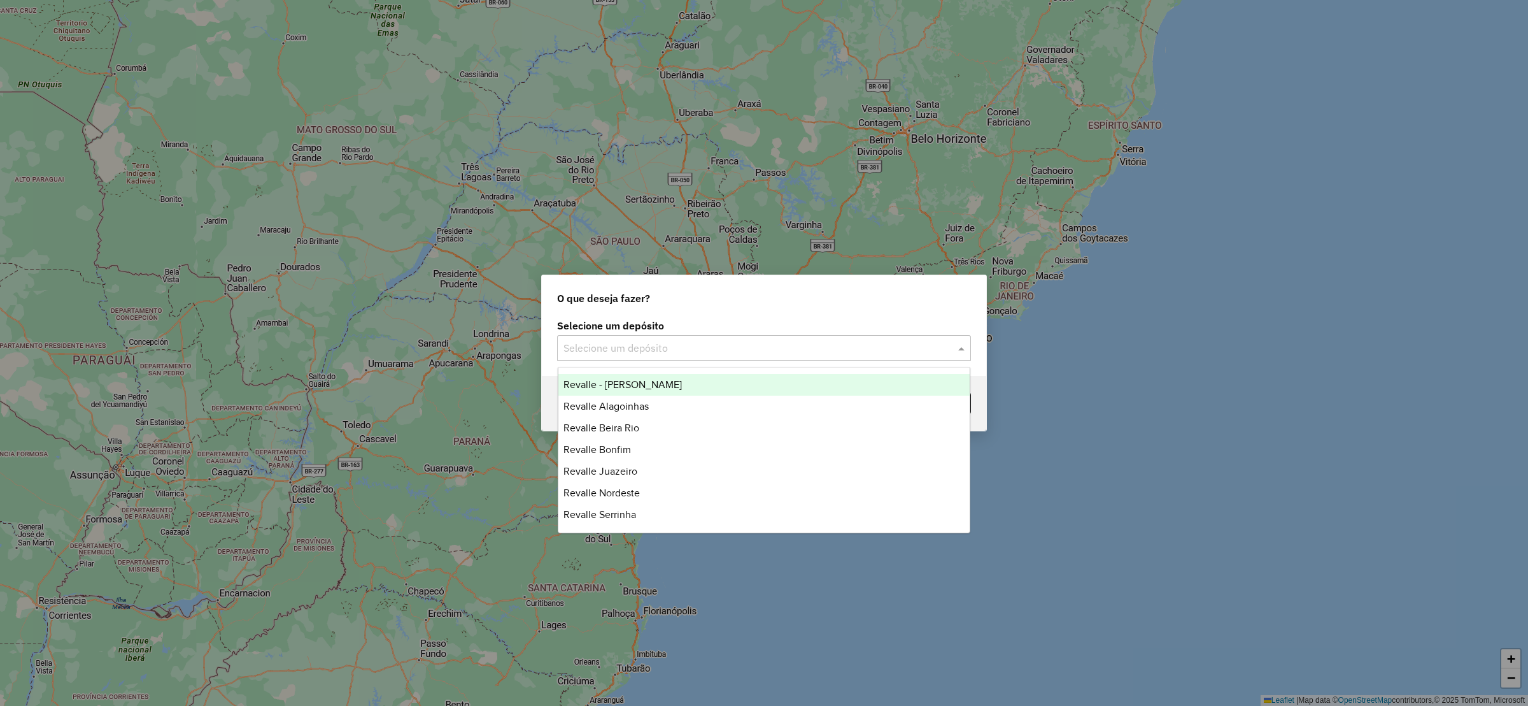
click at [644, 377] on div "Revalle - [PERSON_NAME]" at bounding box center [764, 385] width 412 height 22
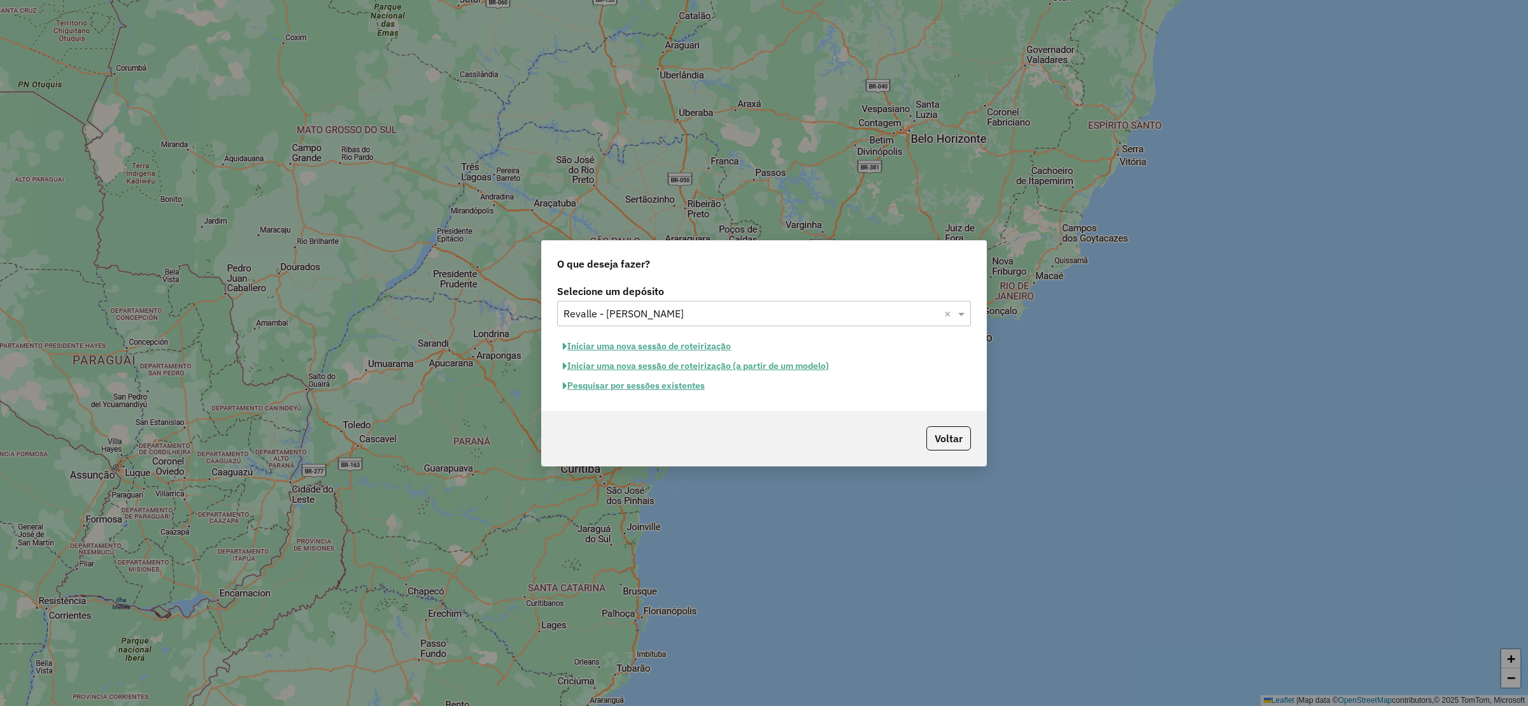
click at [651, 383] on button "Pesquisar por sessões existentes" at bounding box center [633, 386] width 153 height 20
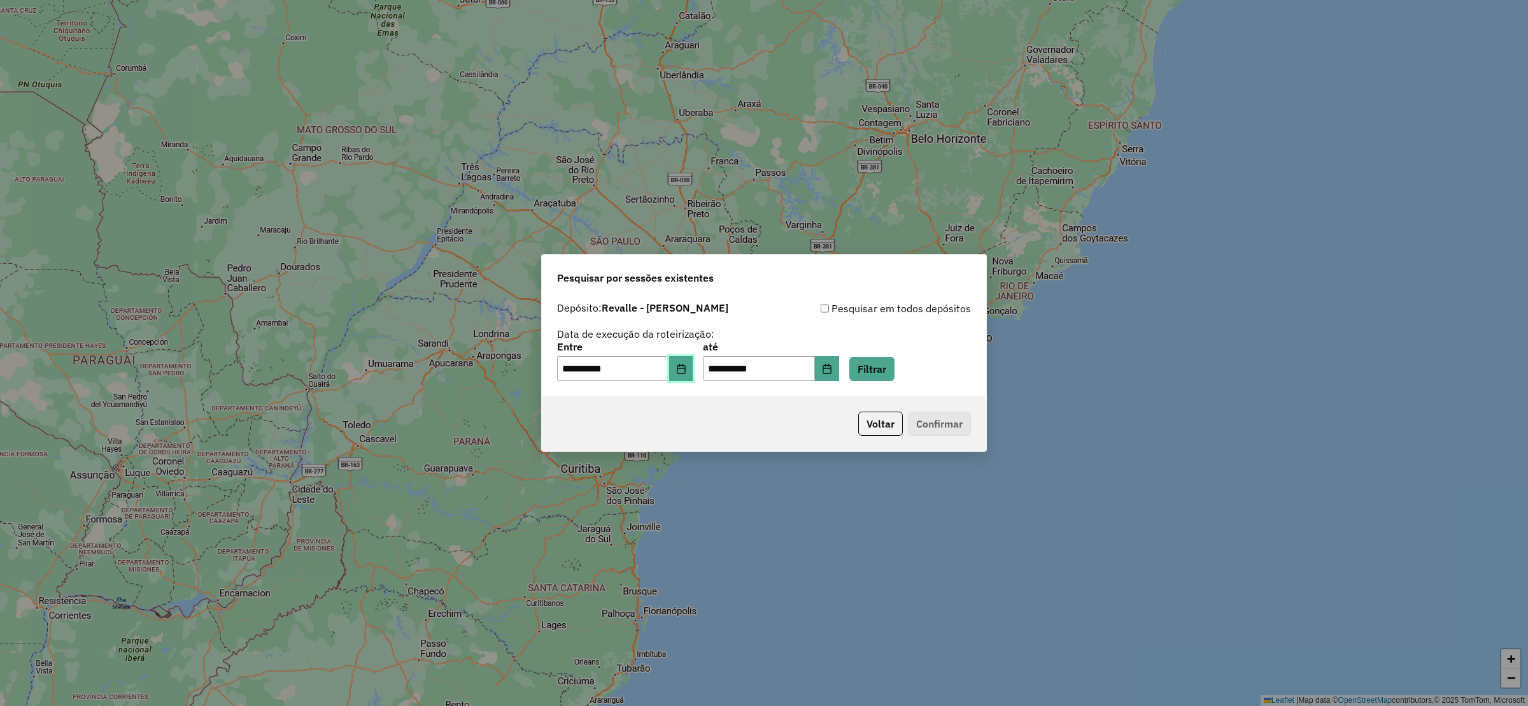
click at [677, 374] on span "**********" at bounding box center [625, 368] width 136 height 25
click at [688, 375] on button "Choose Date" at bounding box center [681, 368] width 24 height 25
click at [865, 426] on button "Voltar" at bounding box center [880, 423] width 45 height 24
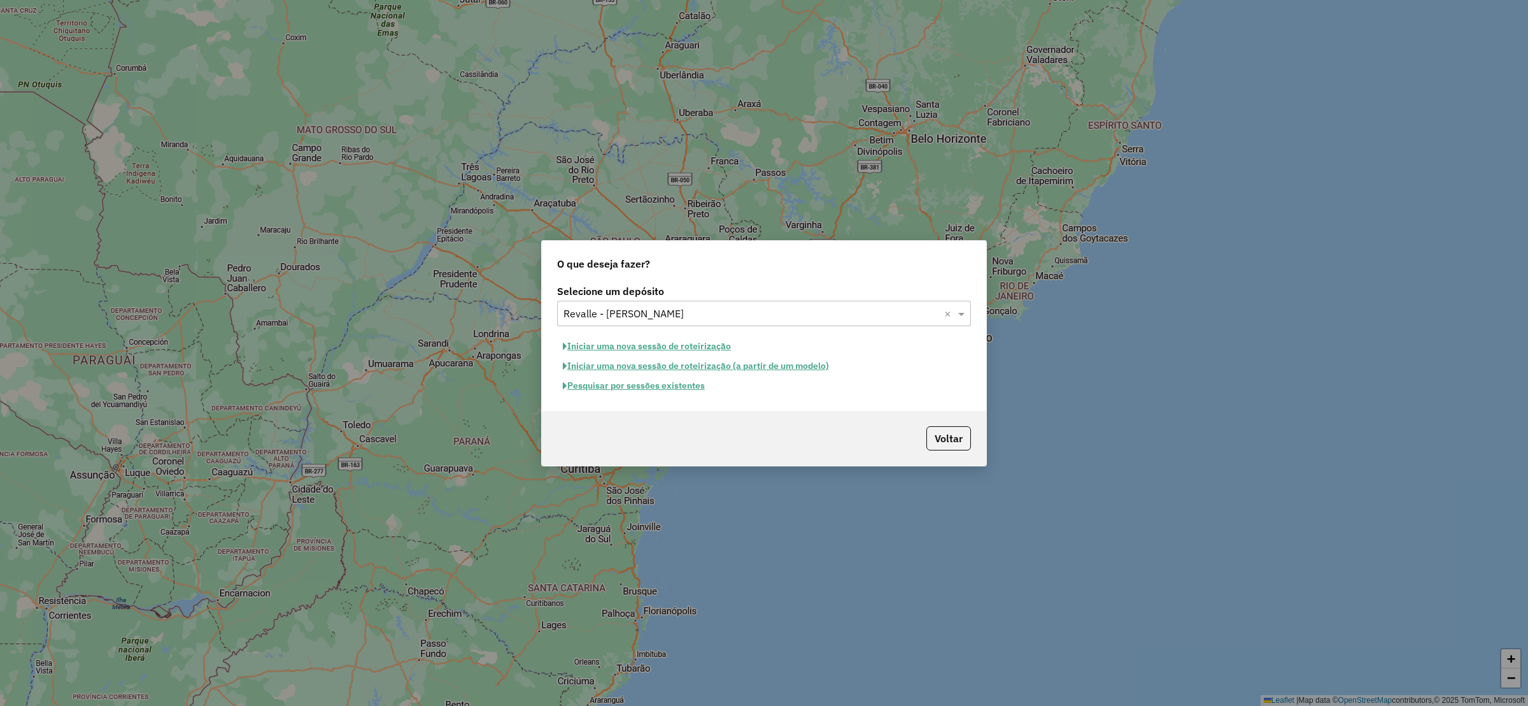
click at [663, 323] on div "Selecione um depósito × Revalle - [PERSON_NAME] ×" at bounding box center [764, 313] width 414 height 25
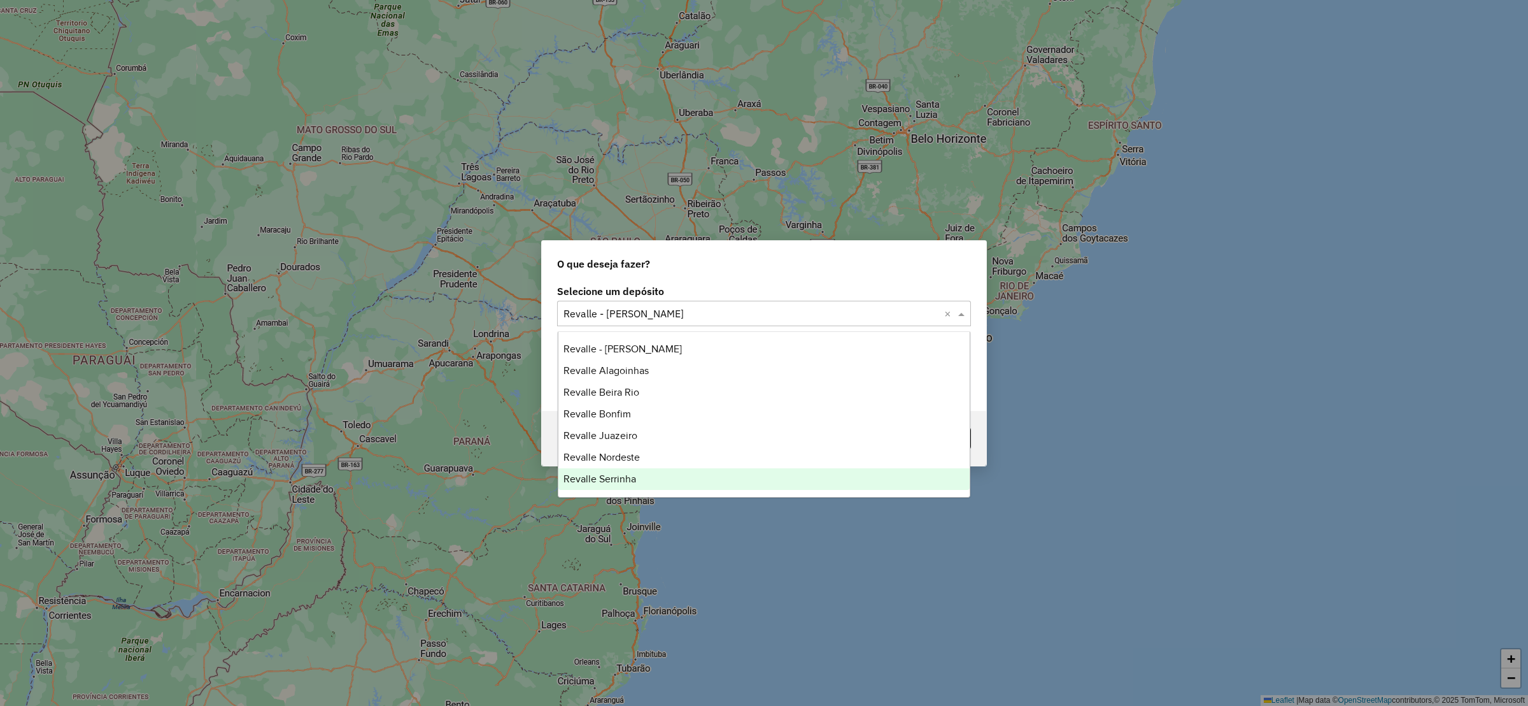
click at [639, 479] on div "Revalle Serrinha" at bounding box center [764, 479] width 412 height 22
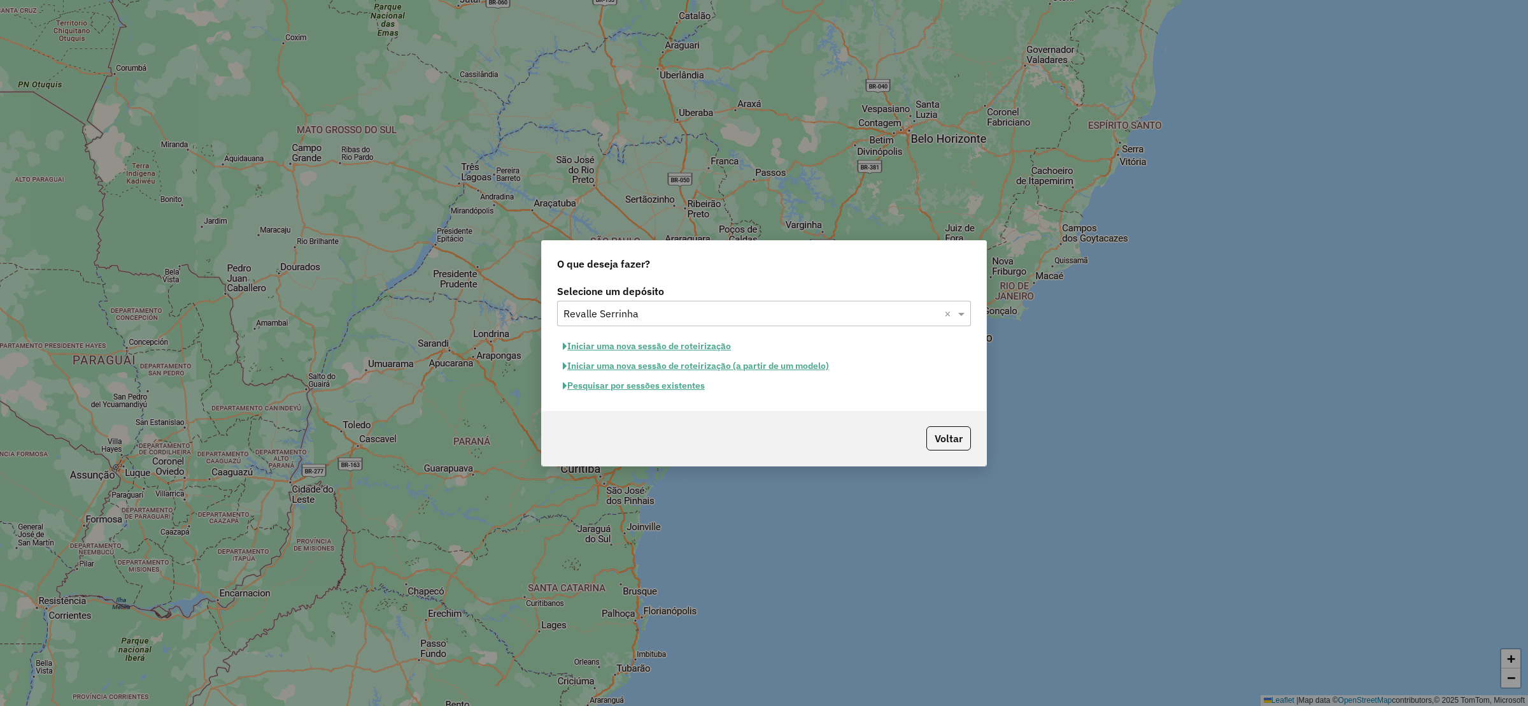
click at [669, 390] on button "Pesquisar por sessões existentes" at bounding box center [633, 386] width 153 height 20
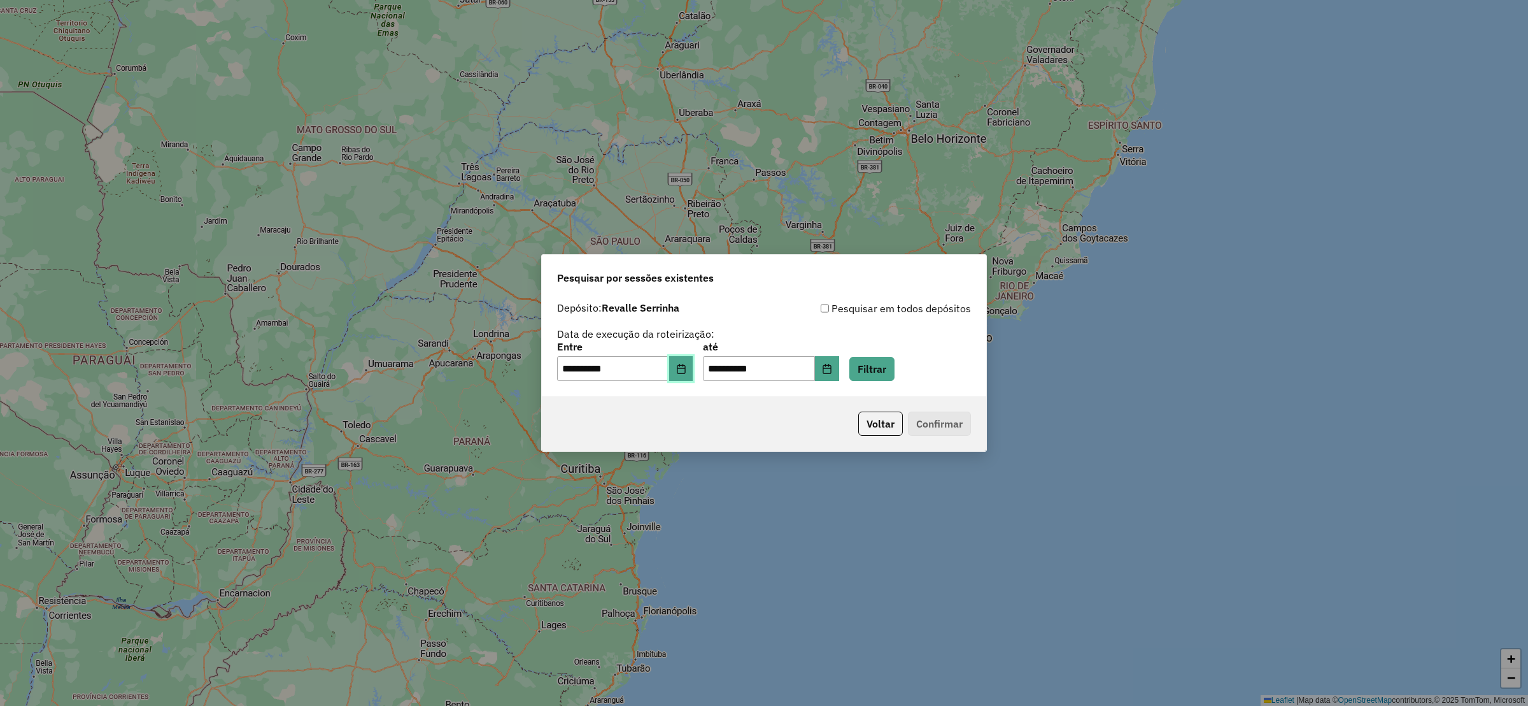
click at [684, 366] on button "Choose Date" at bounding box center [681, 368] width 24 height 25
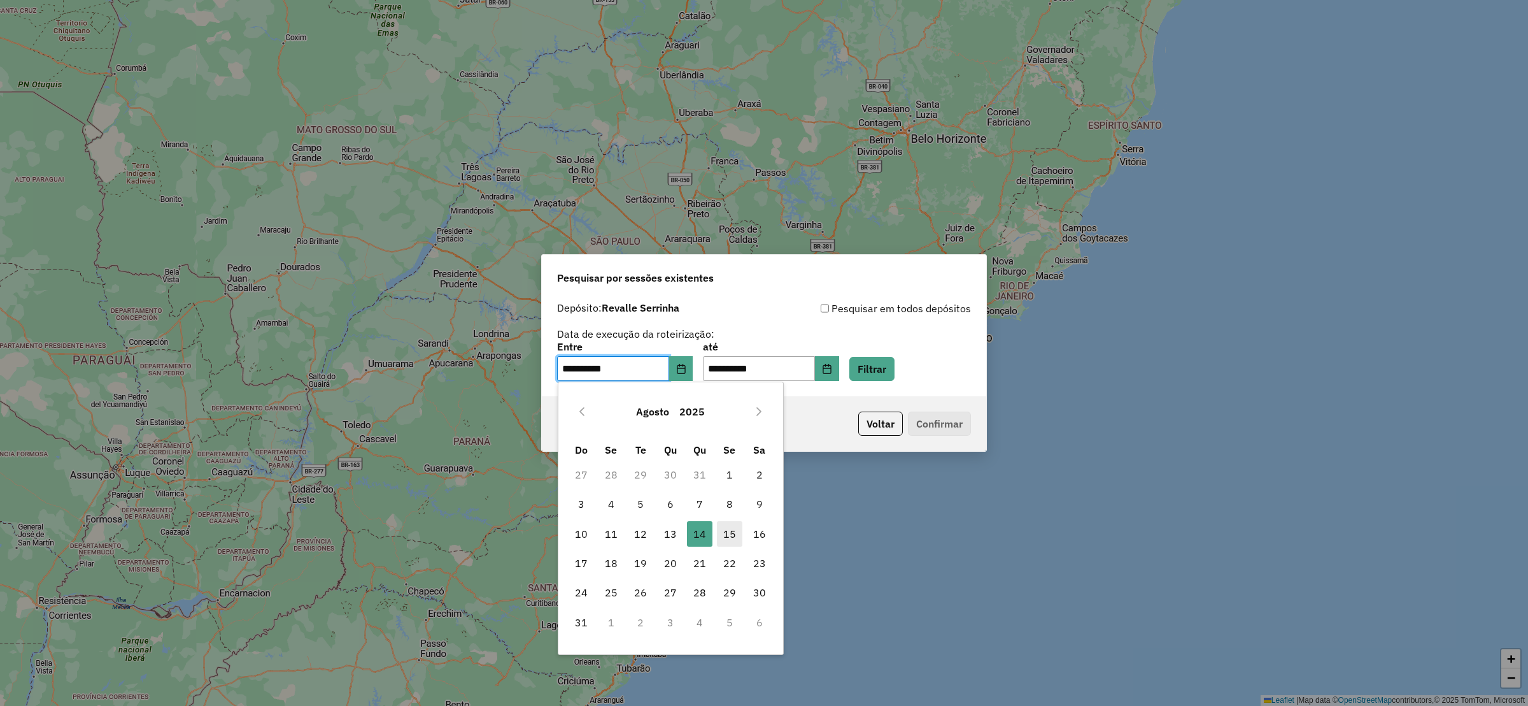
click at [734, 536] on span "15" at bounding box center [729, 533] width 25 height 25
type input "**********"
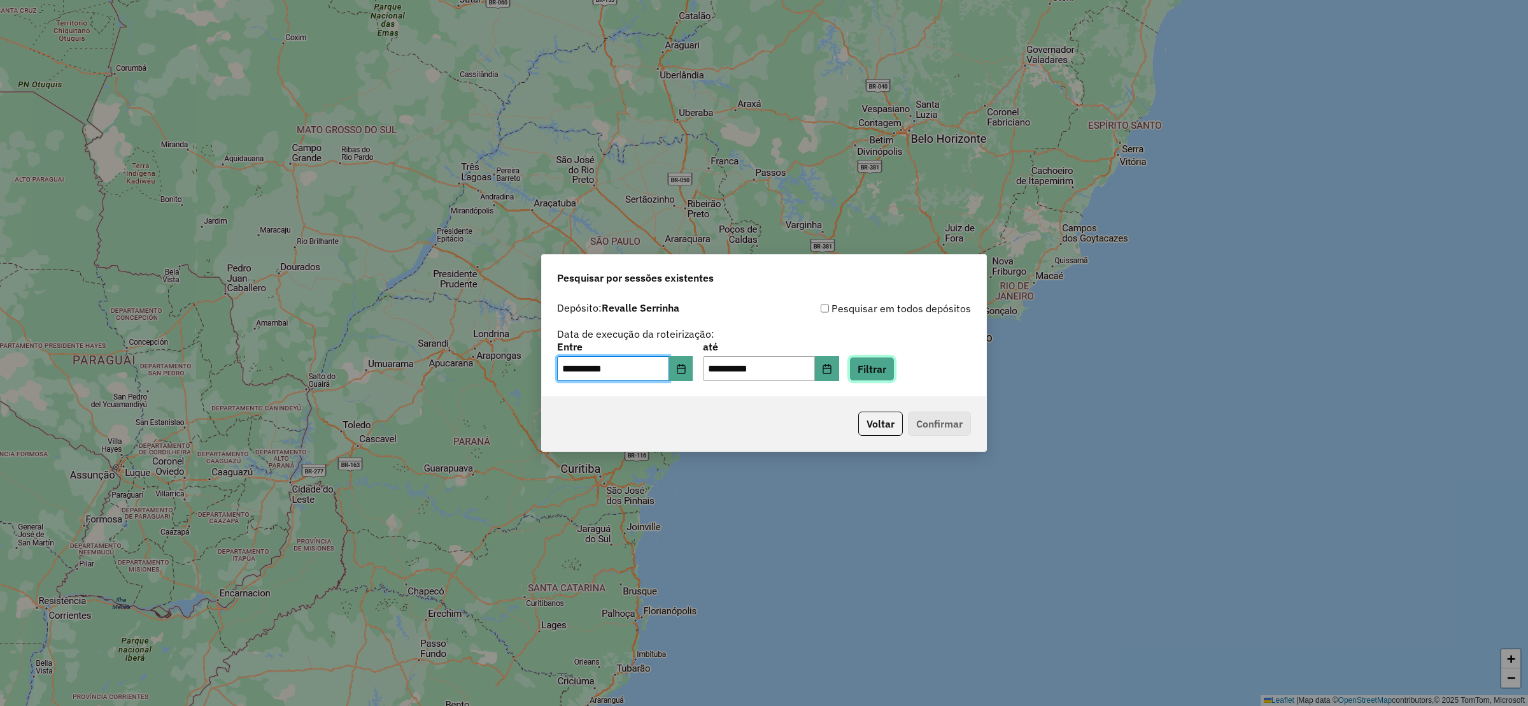
click at [894, 367] on button "Filtrar" at bounding box center [871, 369] width 45 height 24
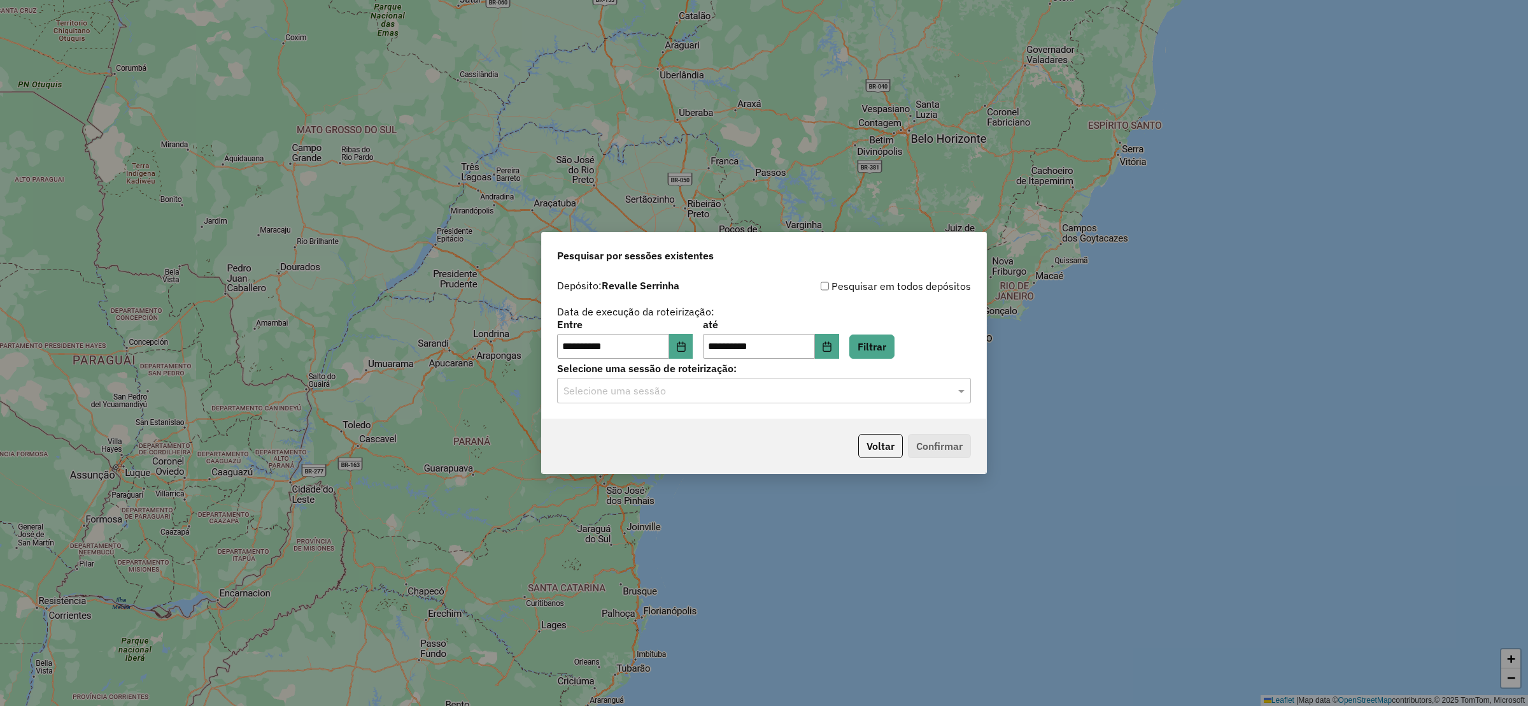
drag, startPoint x: 640, startPoint y: 413, endPoint x: 627, endPoint y: 394, distance: 23.0
click at [637, 413] on div "**********" at bounding box center [764, 346] width 444 height 146
click at [627, 385] on input "text" at bounding box center [752, 390] width 376 height 15
click at [648, 424] on span "979931 - 15/08/2025 19:12" at bounding box center [610, 427] width 93 height 11
click at [958, 445] on button "Confirmar" at bounding box center [939, 446] width 63 height 24
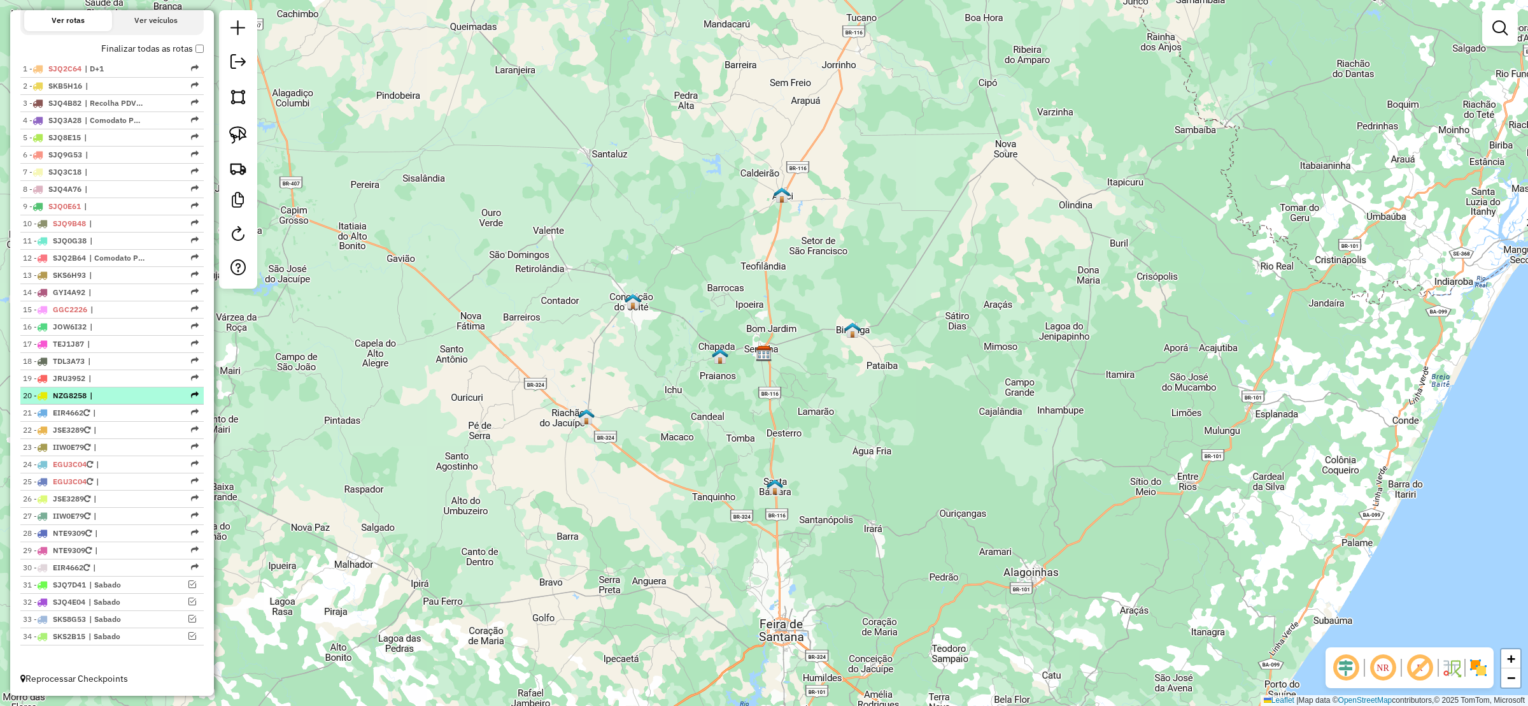
scroll to position [478, 0]
click at [246, 65] on link at bounding box center [237, 63] width 25 height 29
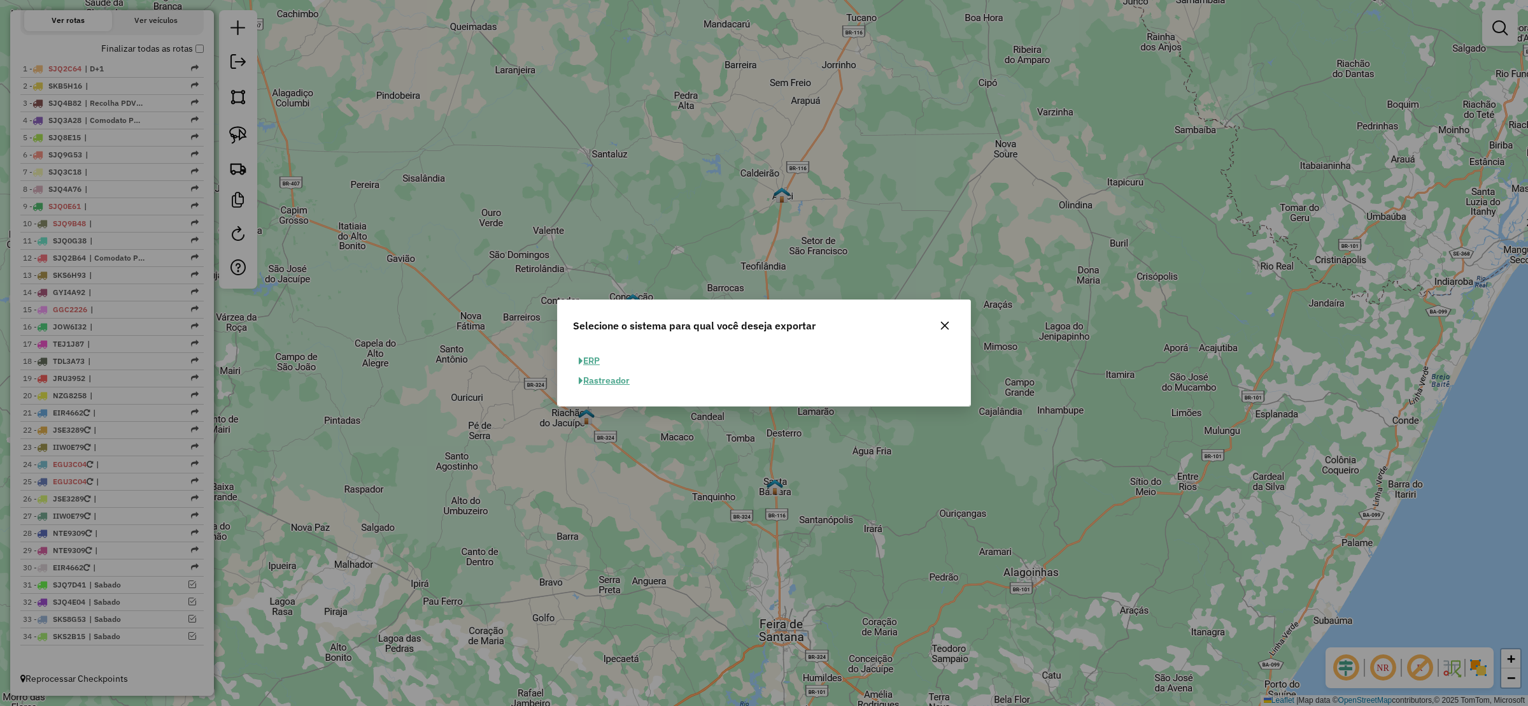
click at [585, 356] on button "ERP" at bounding box center [589, 361] width 32 height 20
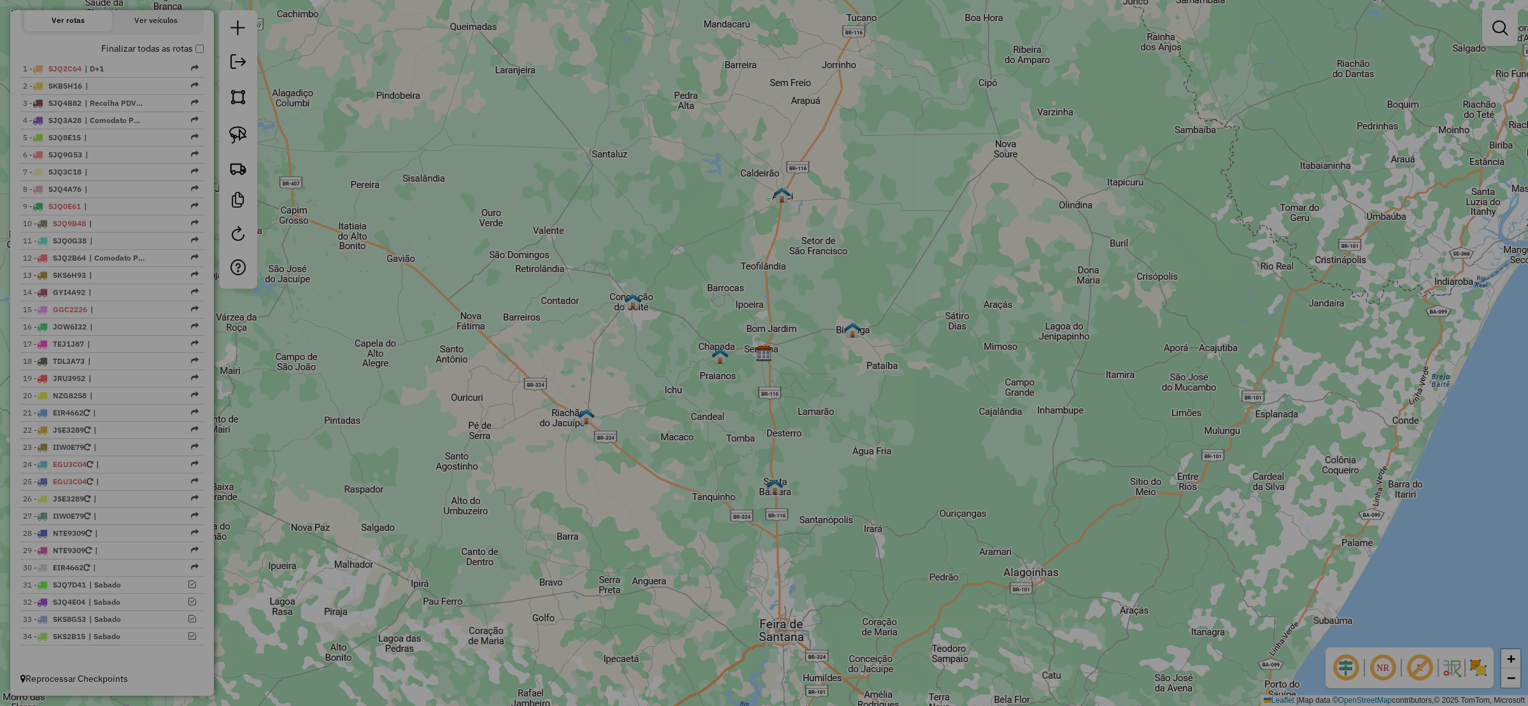
select select "**"
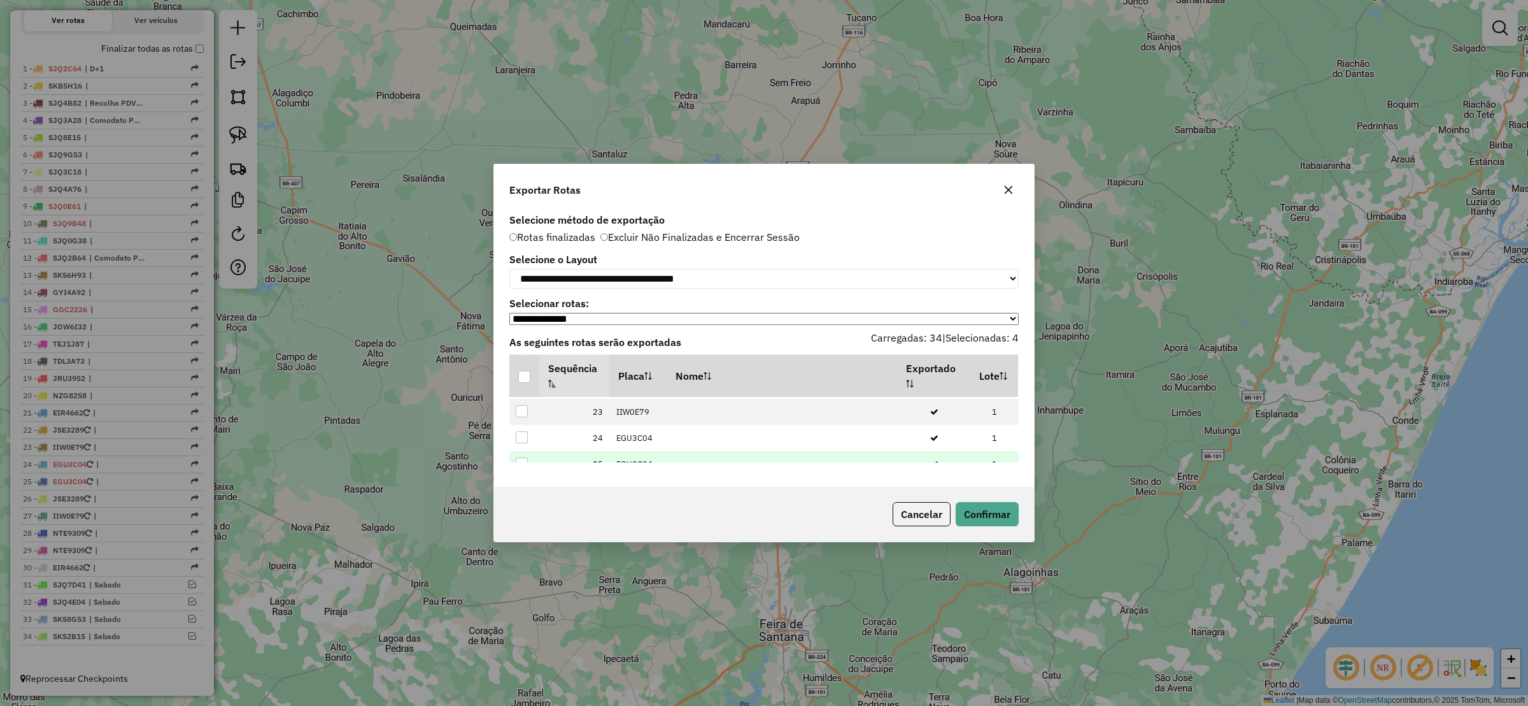
scroll to position [834, 0]
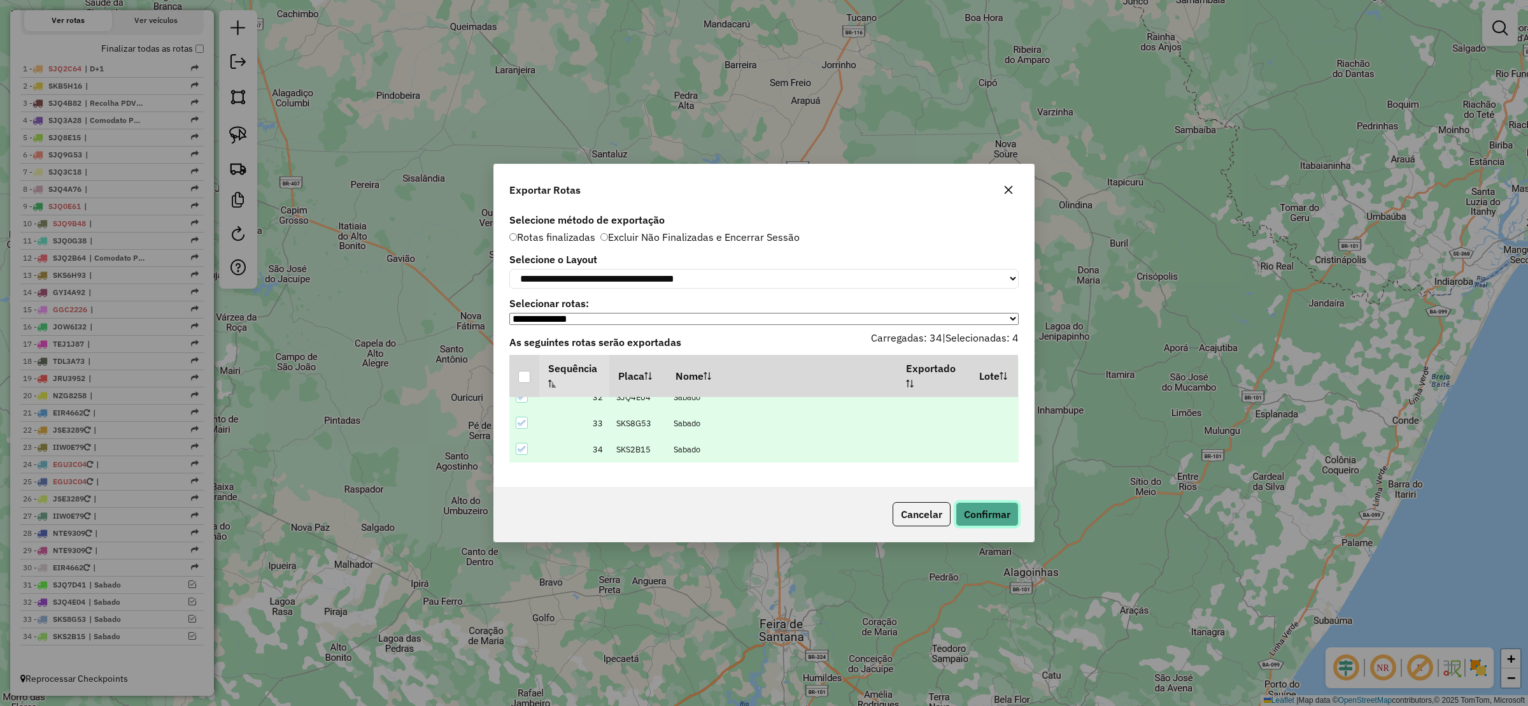
drag, startPoint x: 986, startPoint y: 520, endPoint x: 979, endPoint y: 522, distance: 7.3
click at [979, 522] on button "Confirmar" at bounding box center [987, 514] width 63 height 24
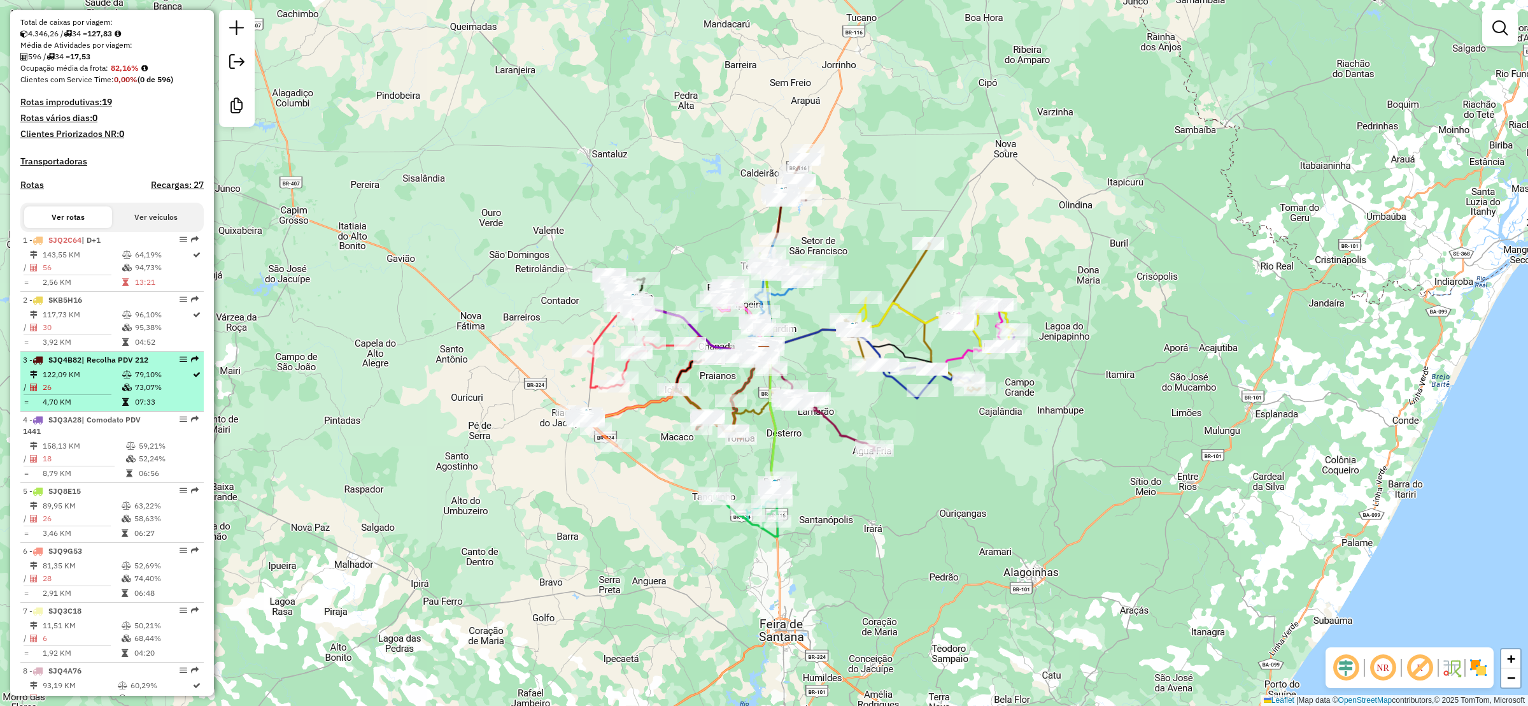
scroll to position [0, 0]
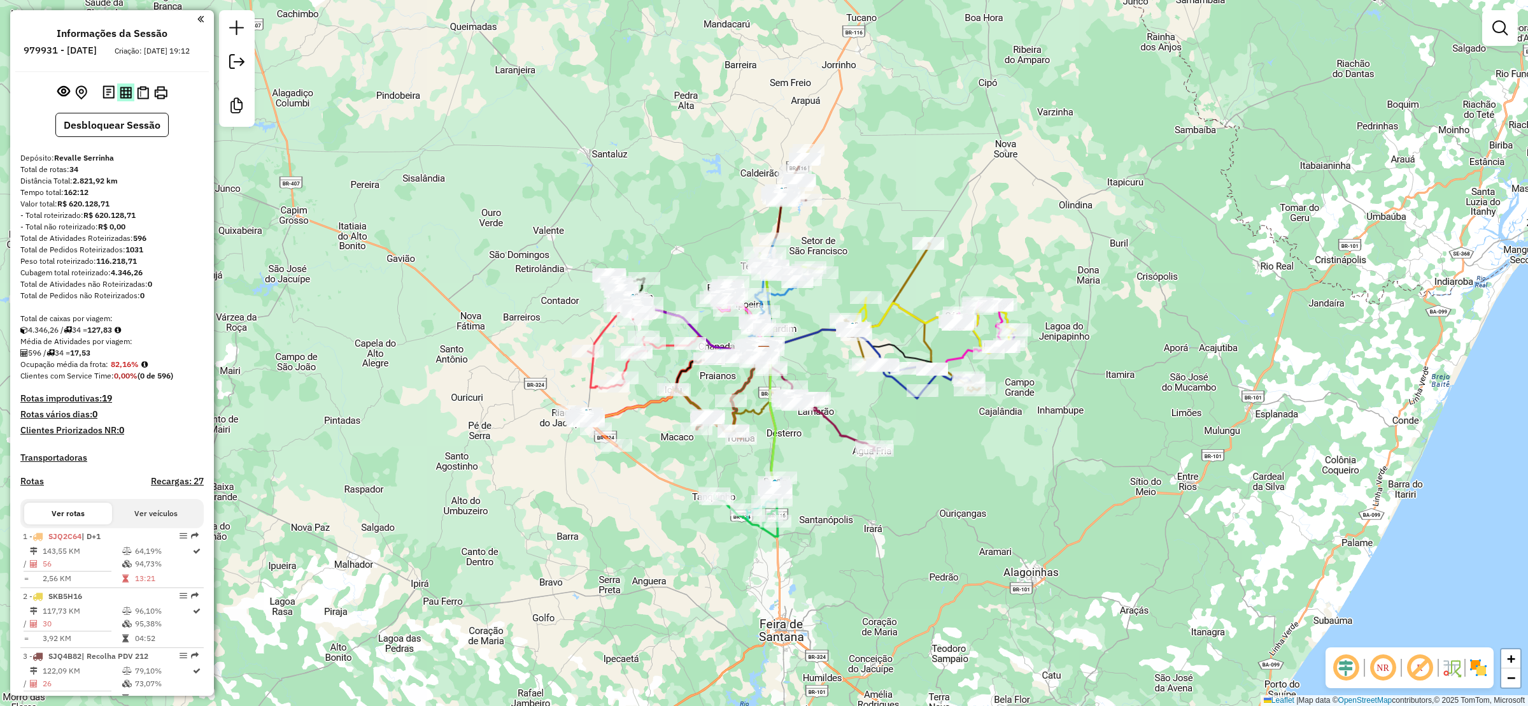
click at [125, 99] on img at bounding box center [126, 93] width 12 height 12
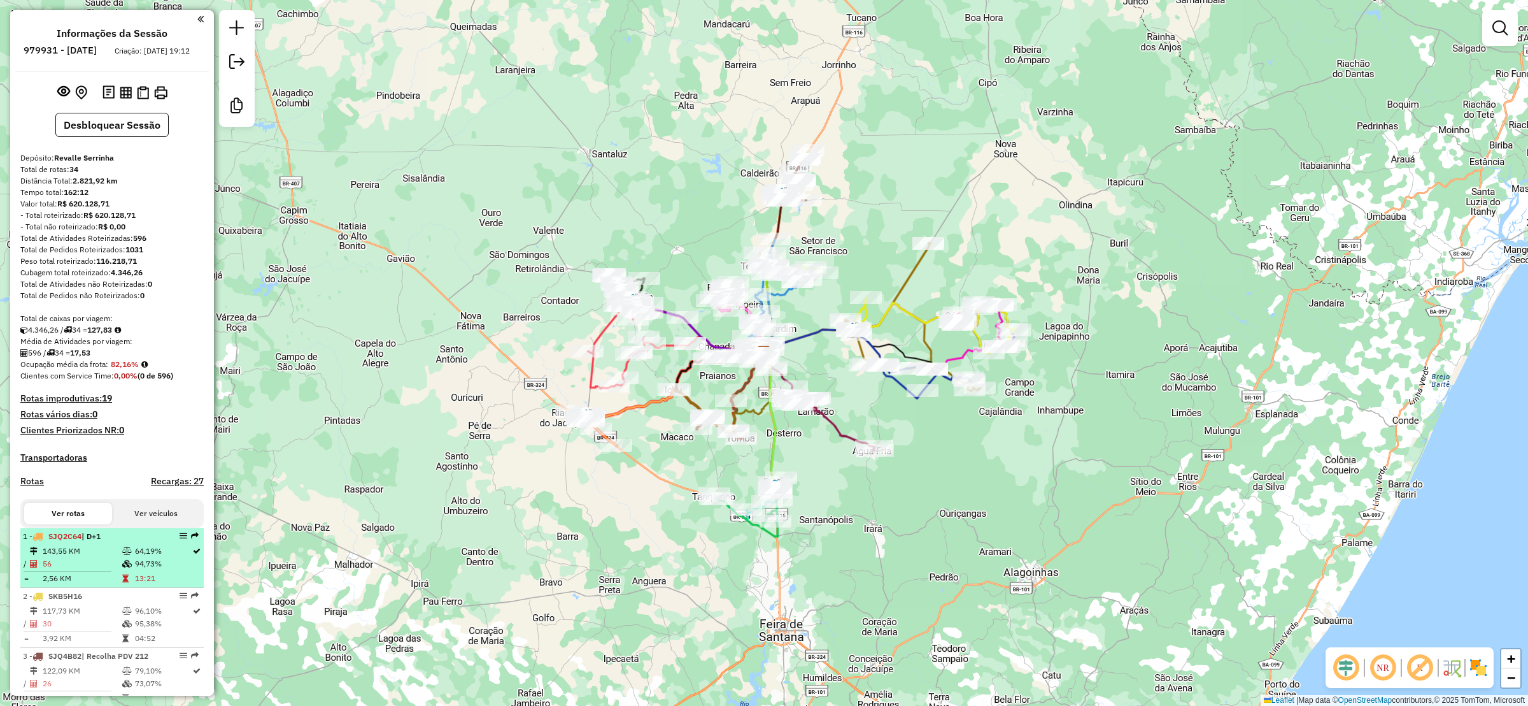
click at [142, 542] on div "1 - SJQ2C64 | D+1" at bounding box center [90, 535] width 135 height 11
select select "**********"
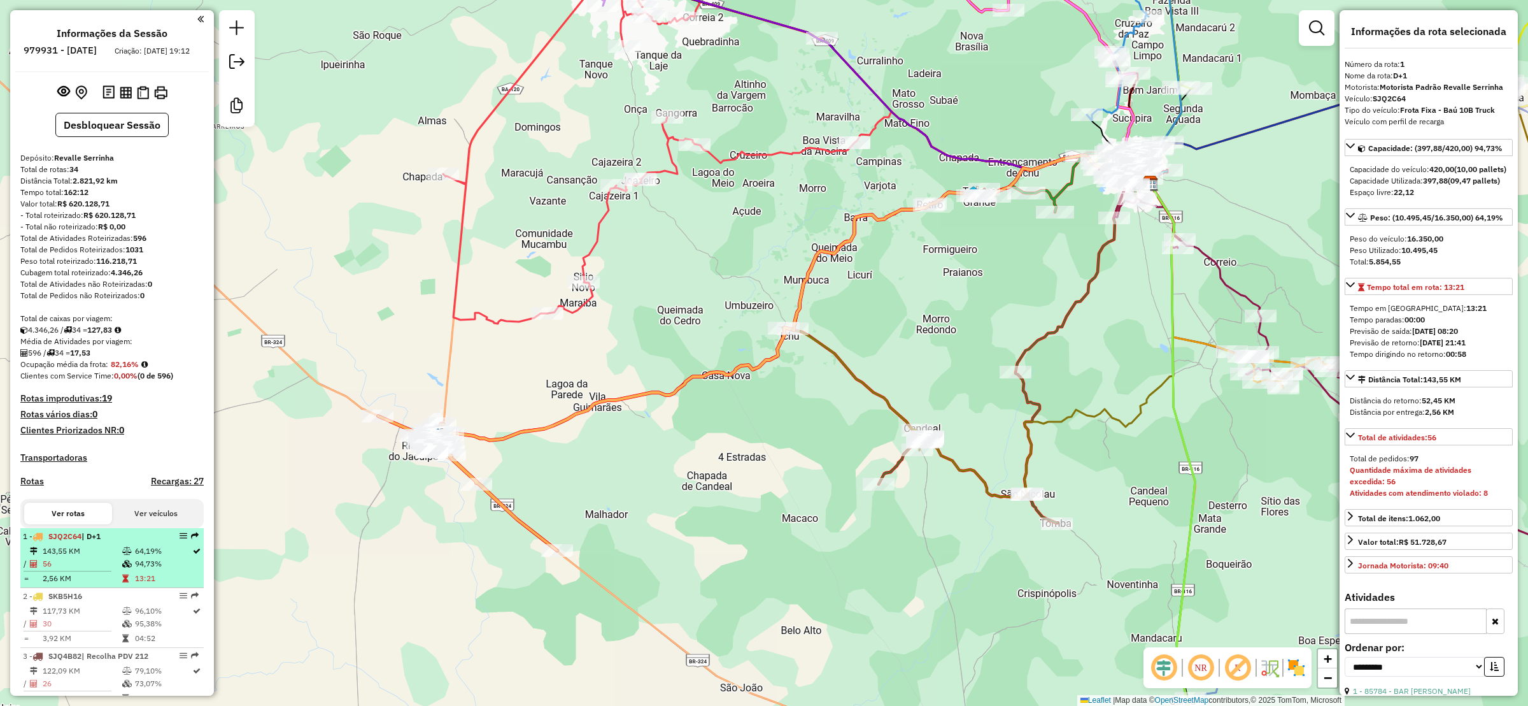
click at [180, 539] on em at bounding box center [184, 536] width 8 height 8
click at [85, 557] on td "143,55 KM" at bounding box center [82, 550] width 80 height 13
click at [90, 570] on td "56" at bounding box center [82, 563] width 80 height 13
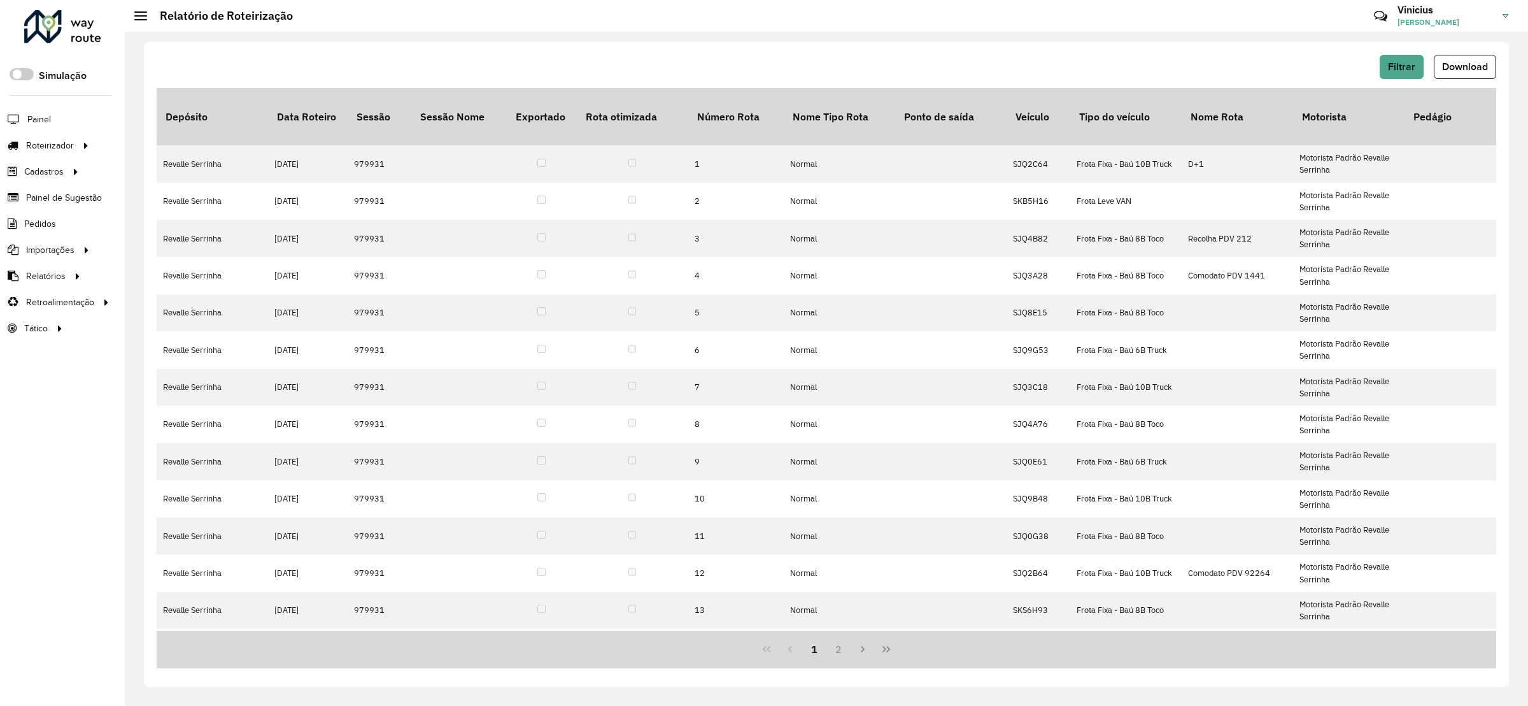
click at [1468, 59] on button "Download" at bounding box center [1465, 67] width 62 height 24
